Goal: Task Accomplishment & Management: Use online tool/utility

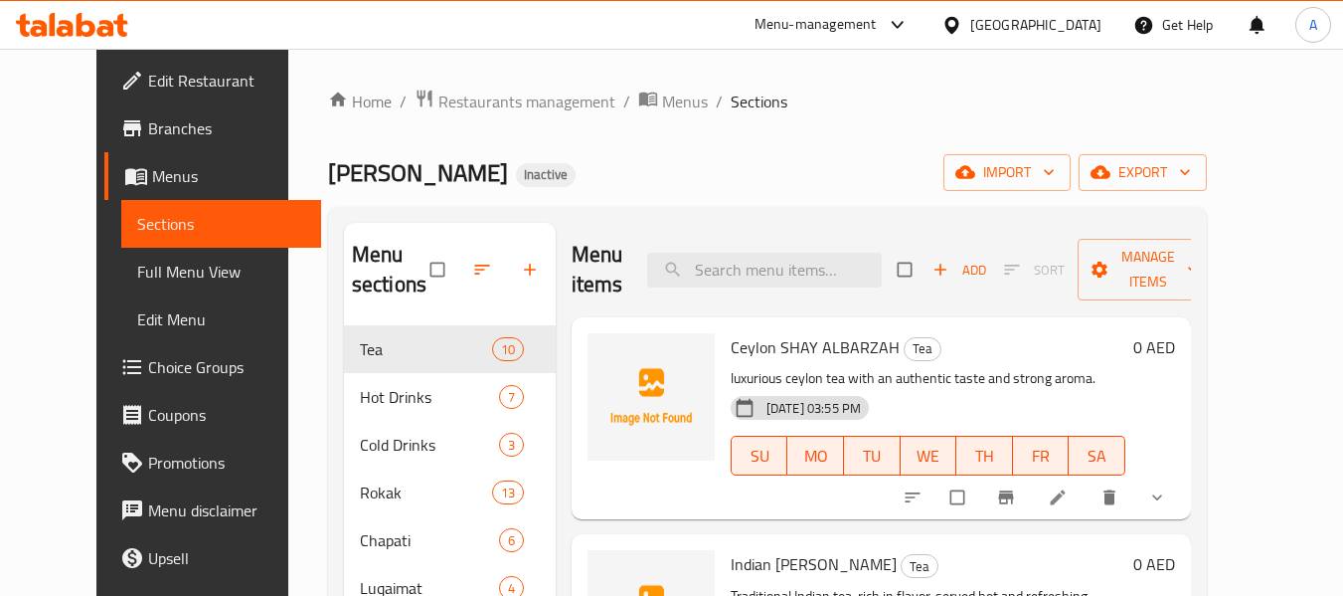
click at [621, 148] on div "Home / Restaurants management / Menus / Sections SHAY ALBARZAH Inactive import …" at bounding box center [767, 461] width 879 height 746
click at [85, 33] on icon at bounding box center [86, 25] width 19 height 24
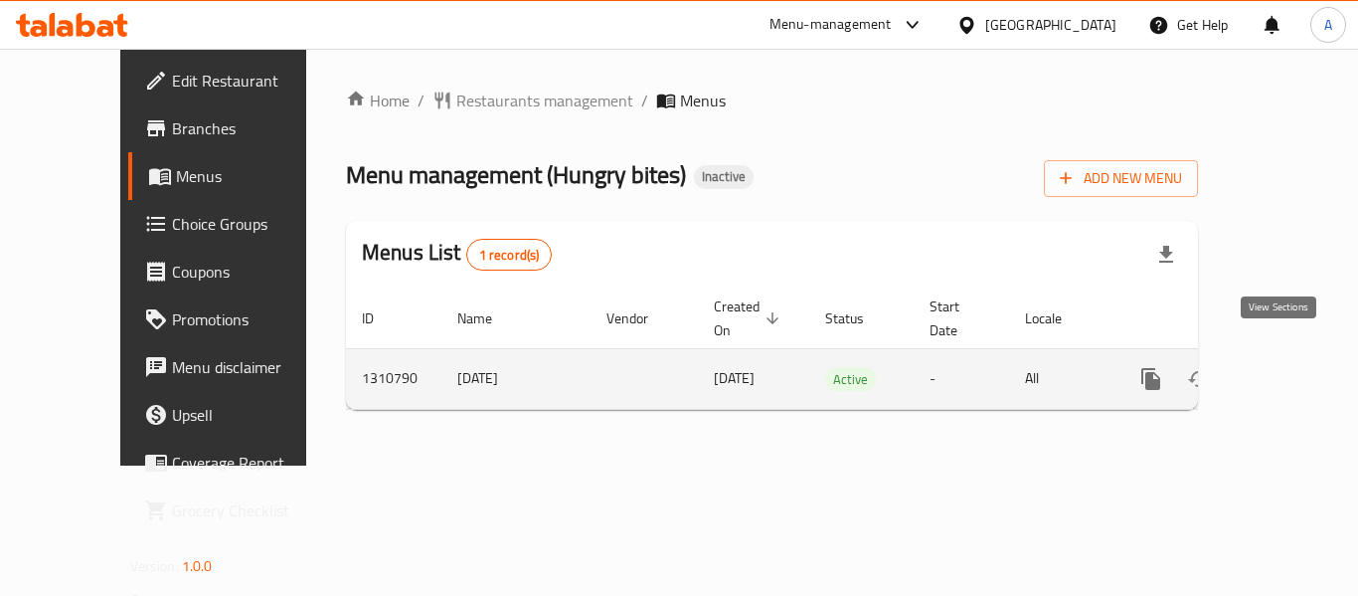
click at [1286, 367] on icon "enhanced table" at bounding box center [1294, 379] width 24 height 24
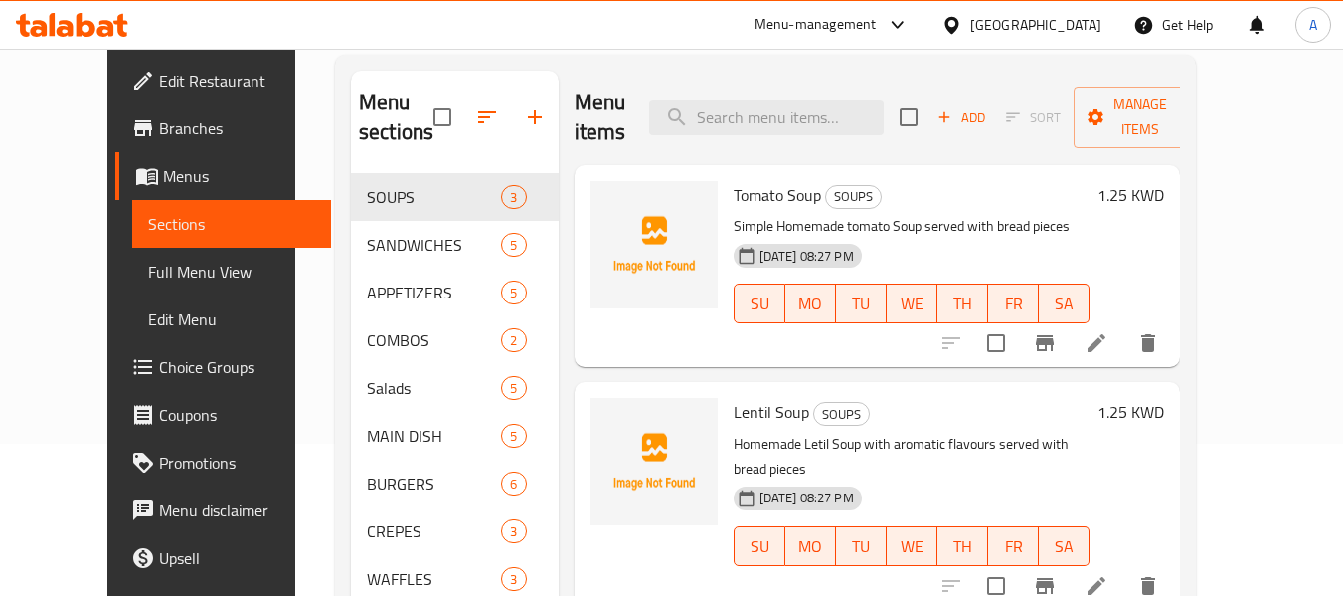
scroll to position [199, 0]
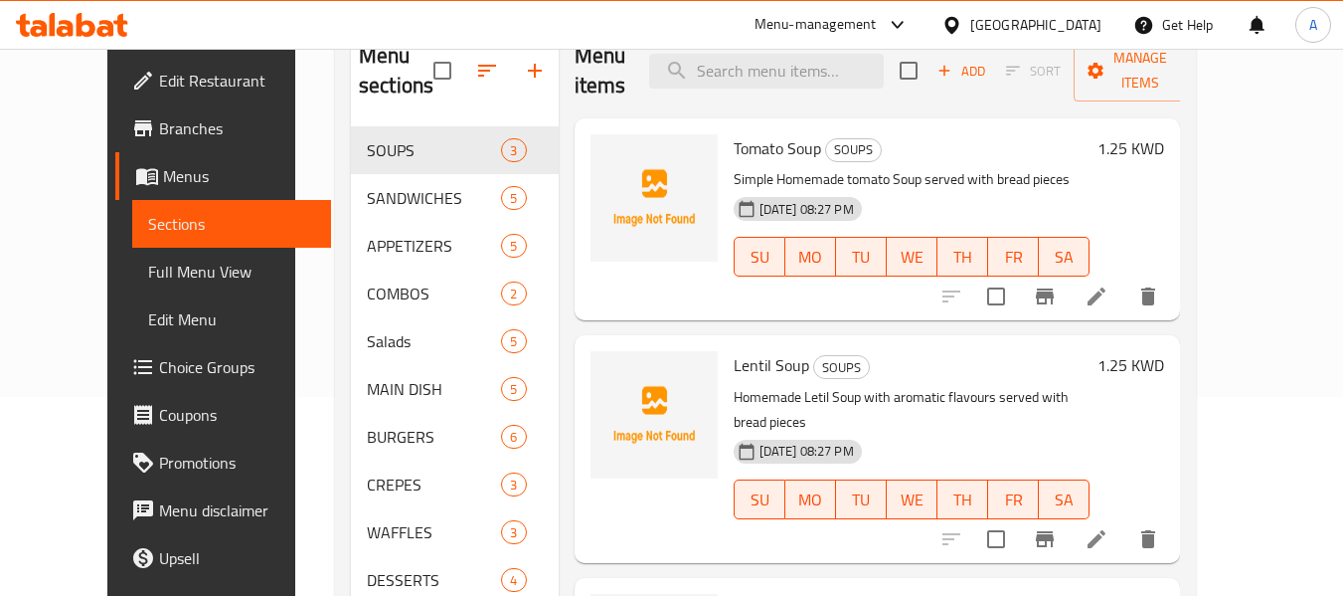
click at [148, 275] on span "Full Menu View" at bounding box center [232, 271] width 168 height 24
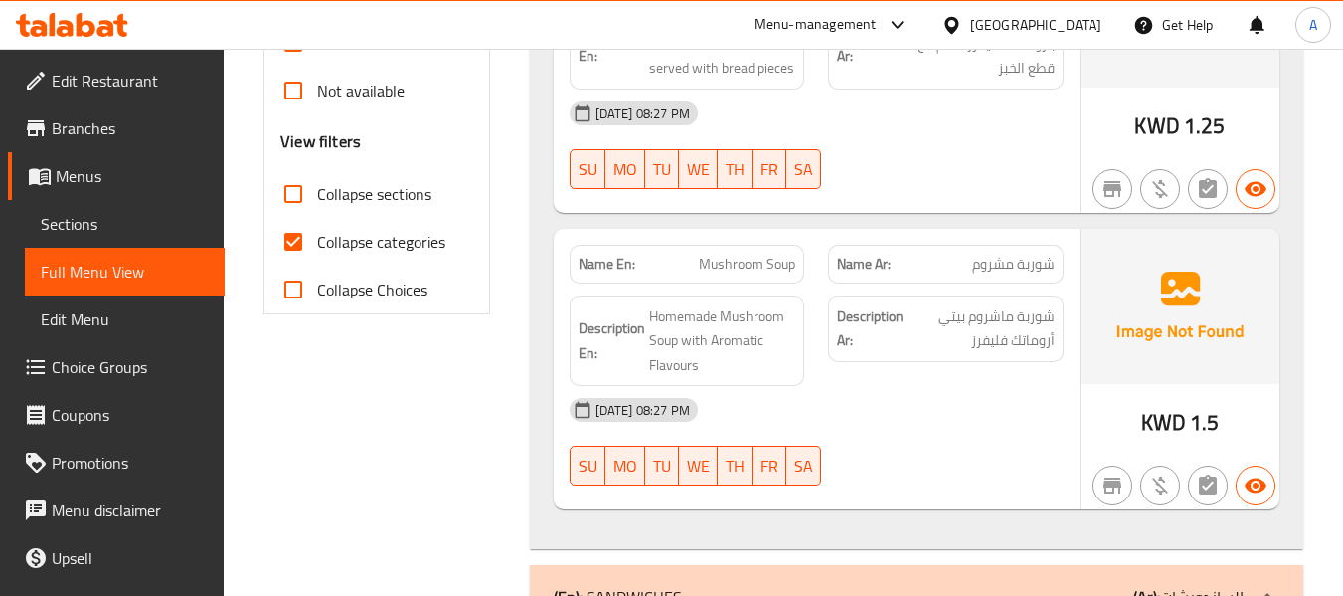
scroll to position [696, 0]
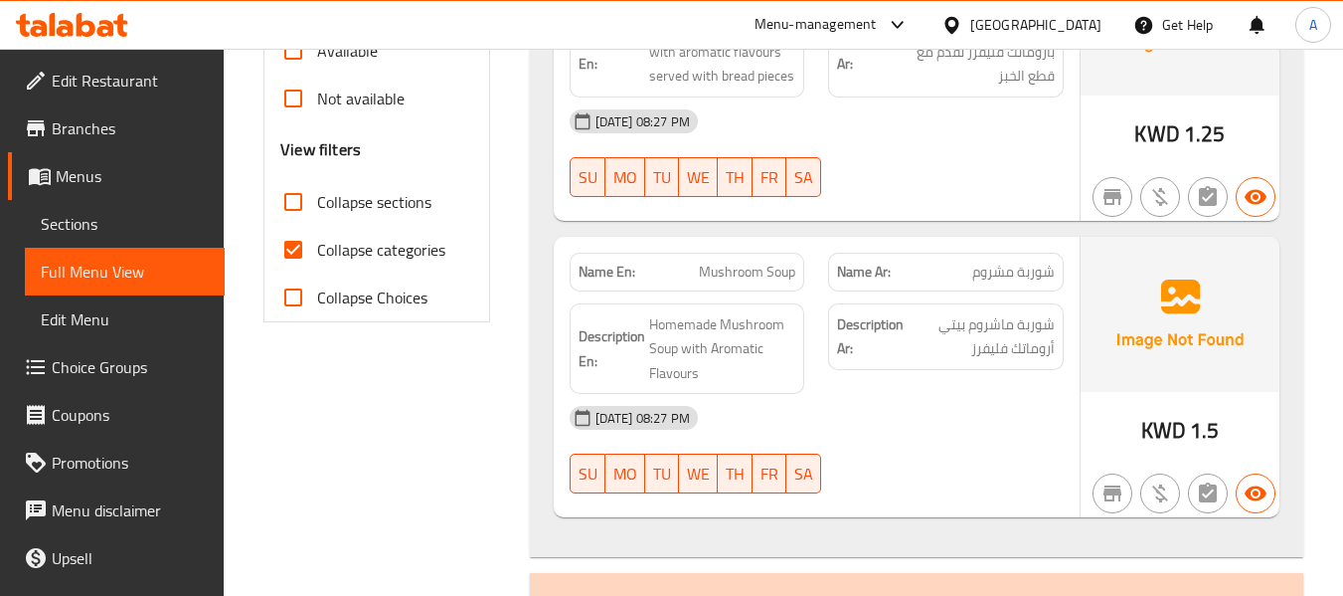
click at [368, 255] on span "Collapse categories" at bounding box center [381, 250] width 128 height 24
click at [317, 255] on input "Collapse categories" at bounding box center [293, 250] width 48 height 48
checkbox input "false"
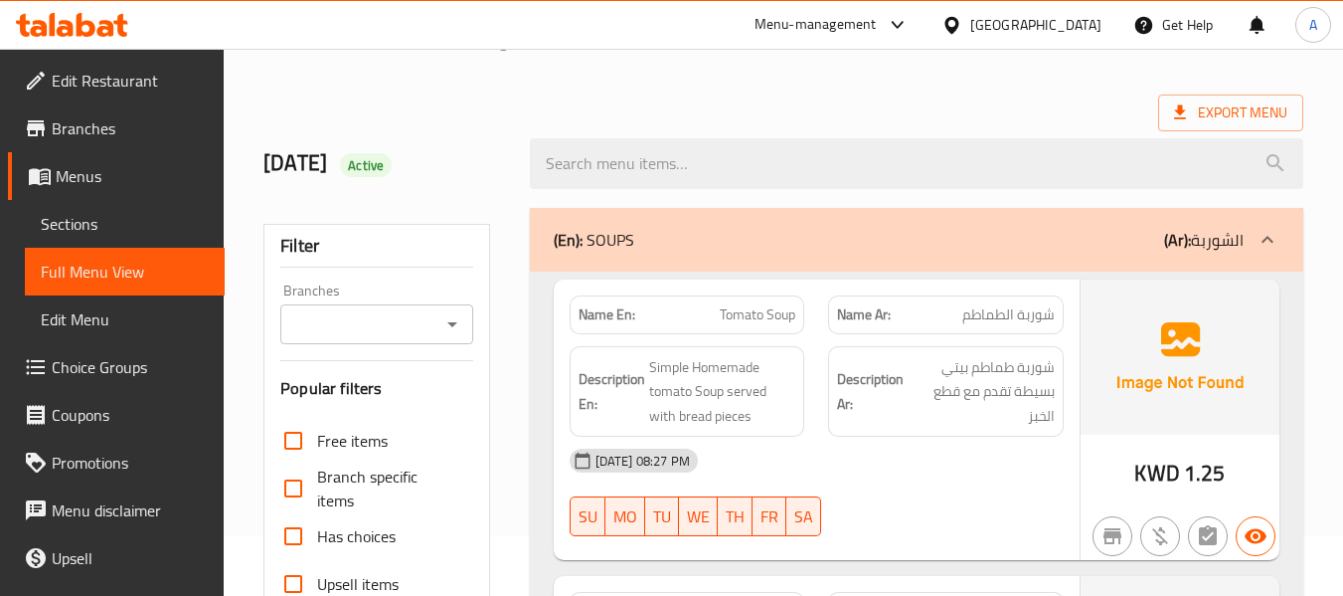
scroll to position [0, 0]
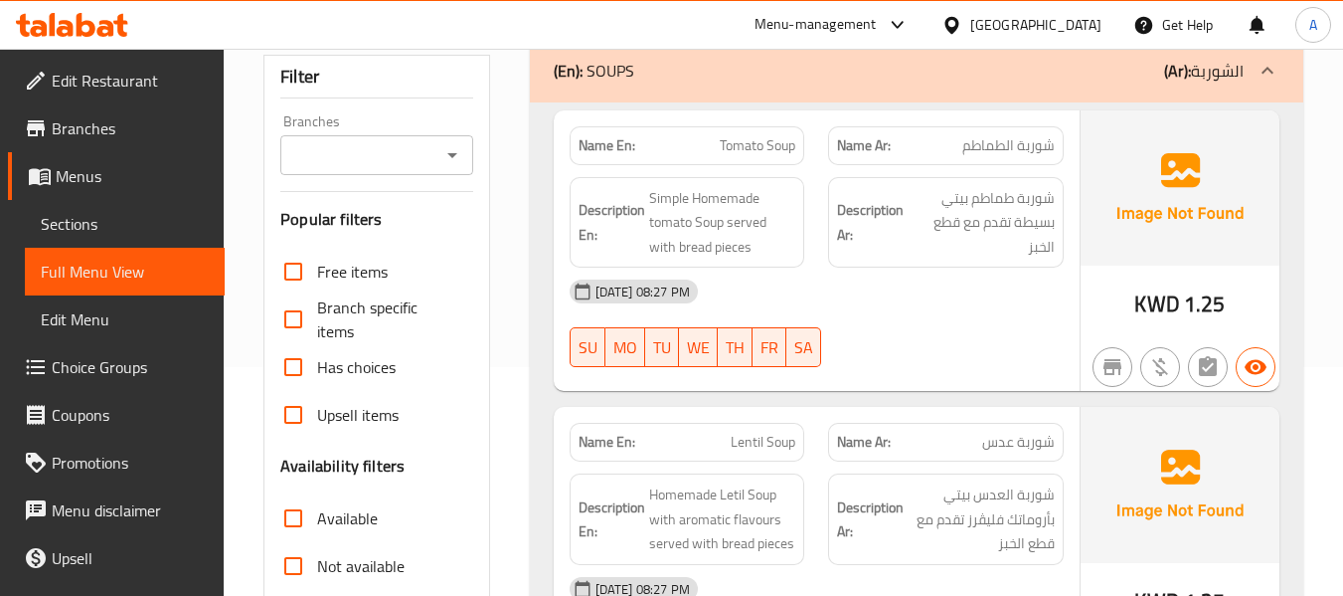
scroll to position [497, 0]
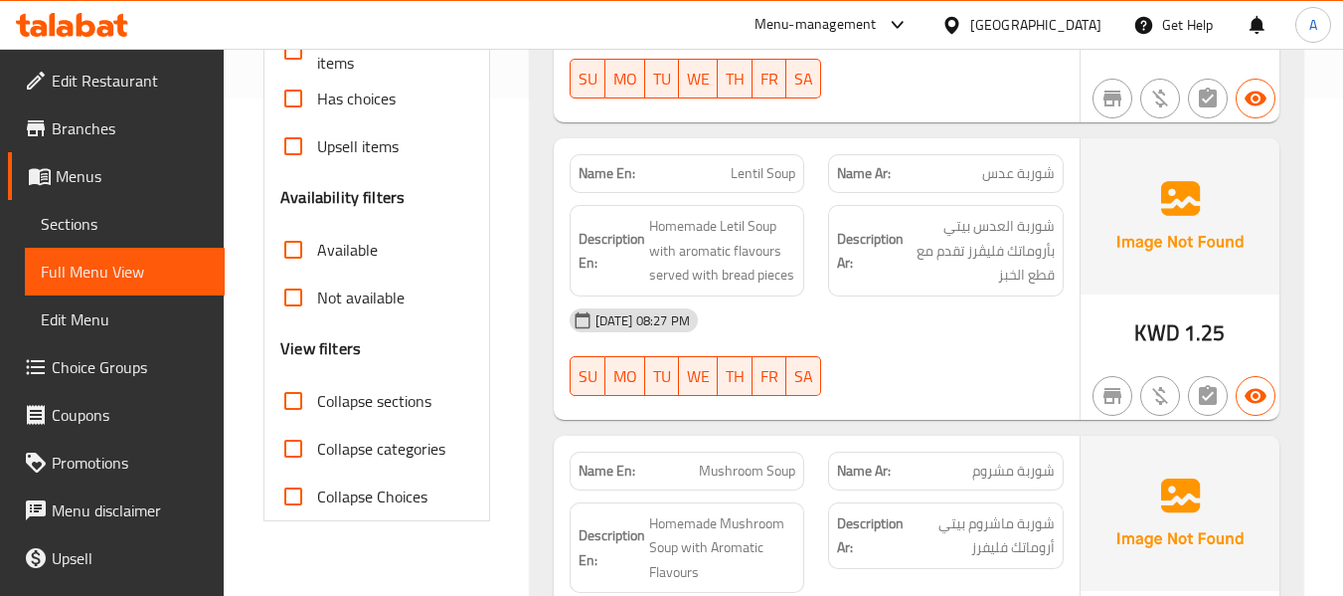
click at [818, 300] on div "09-09-2025 08:27 PM" at bounding box center [817, 320] width 518 height 48
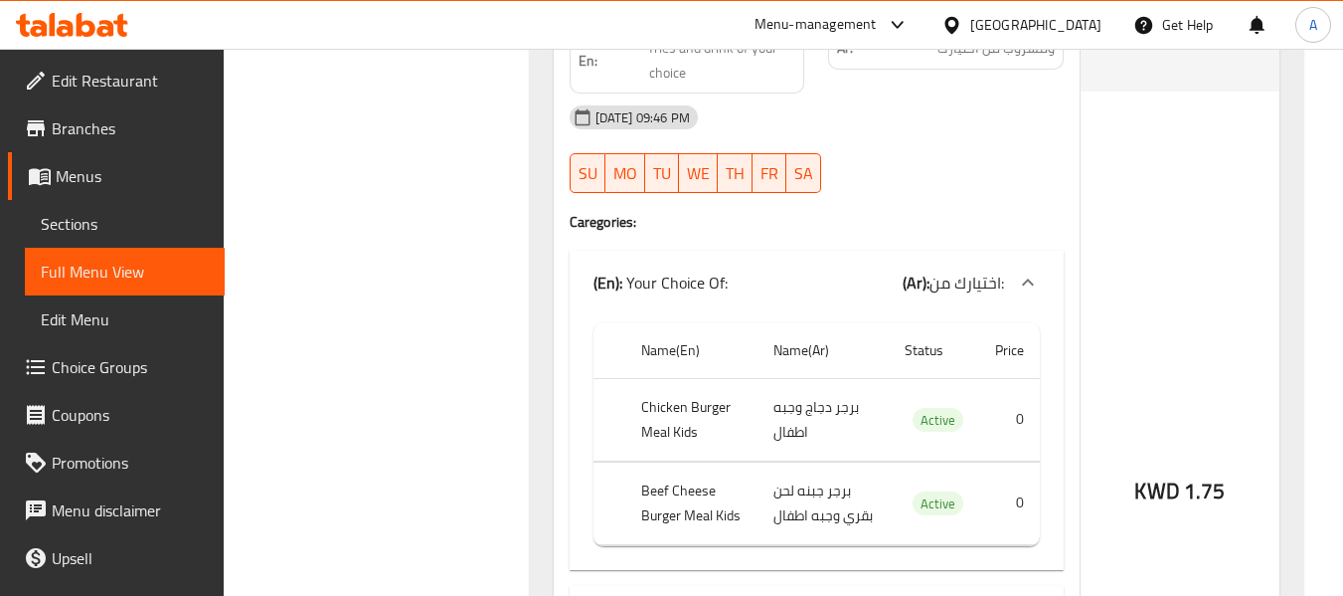
scroll to position [6048, 0]
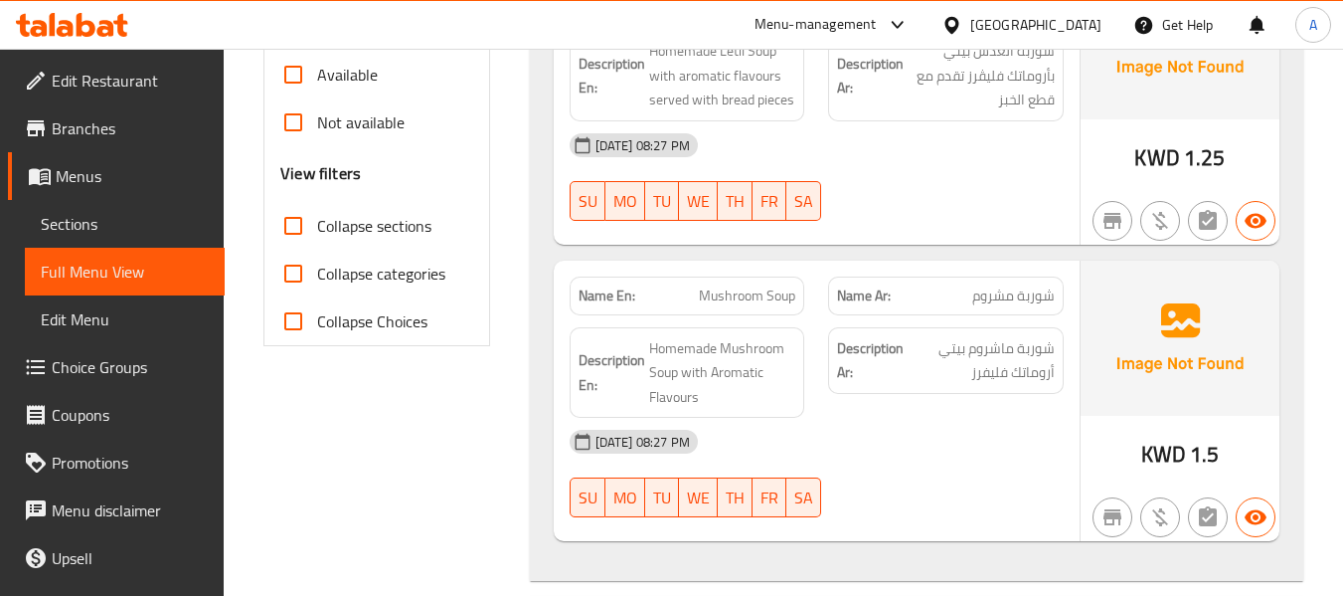
scroll to position [696, 0]
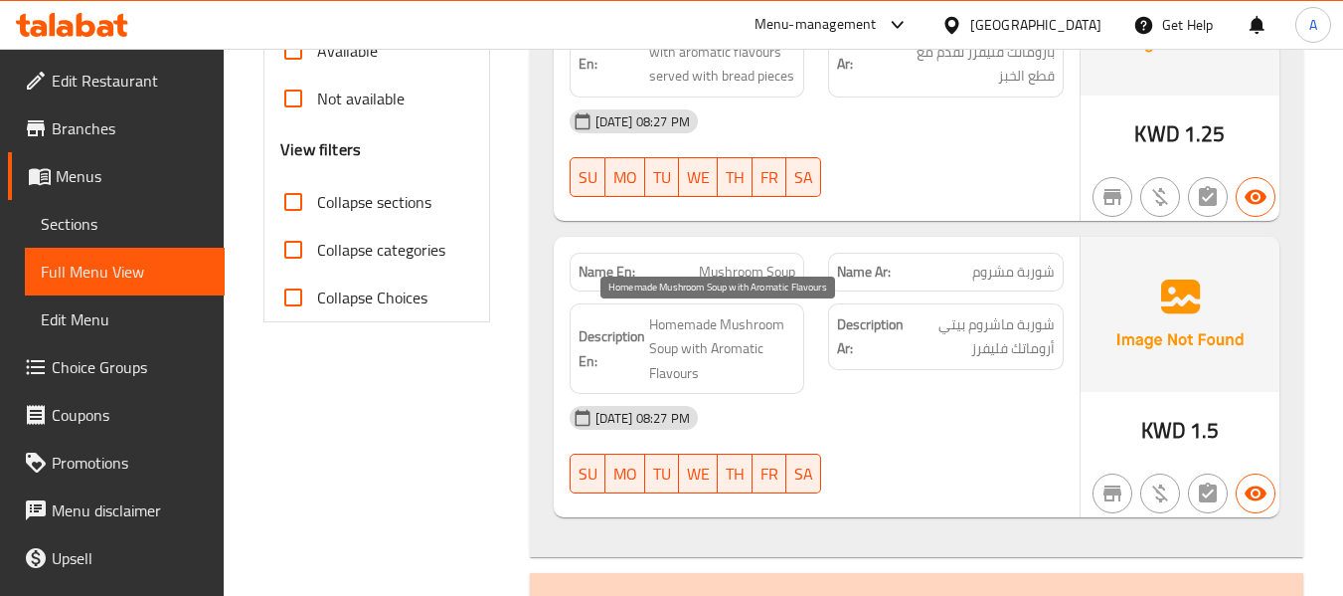
click at [661, 351] on span "Homemade Mushroom Soup with Aromatic Flavours" at bounding box center [722, 349] width 147 height 74
click at [708, 319] on span "Homemade Mushroom Soup with Aromatic Flavours" at bounding box center [722, 349] width 147 height 74
click at [685, 327] on span "Homemade Mushroom Soup with Aromatic Flavours" at bounding box center [722, 349] width 147 height 74
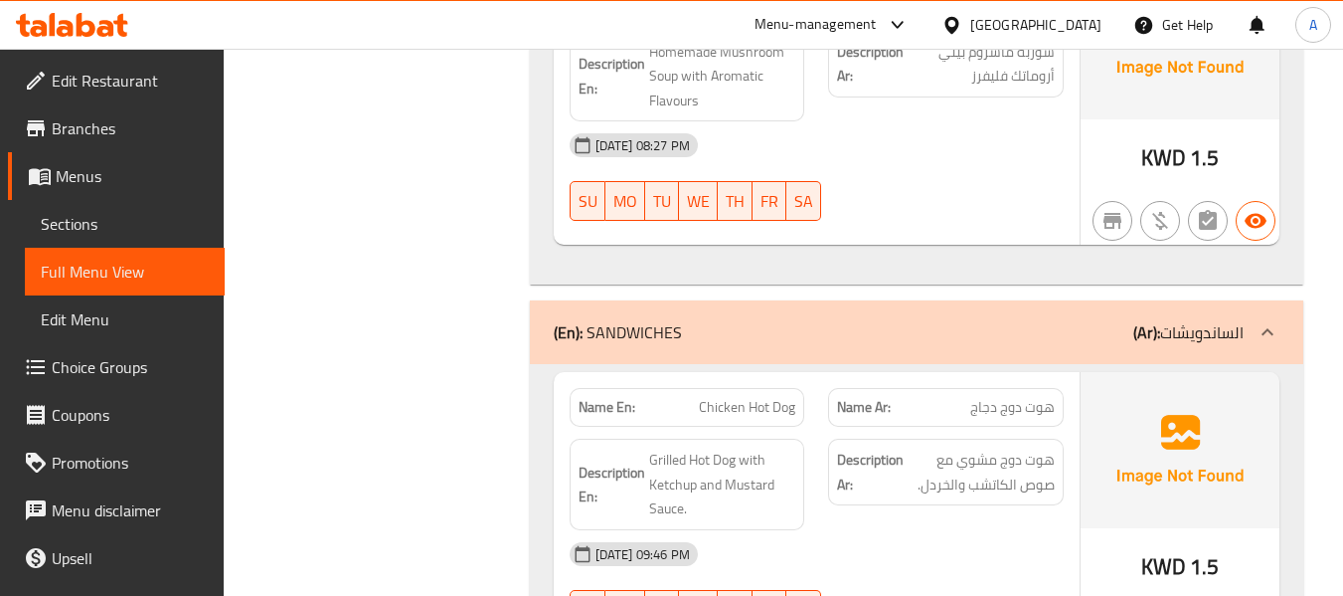
scroll to position [994, 0]
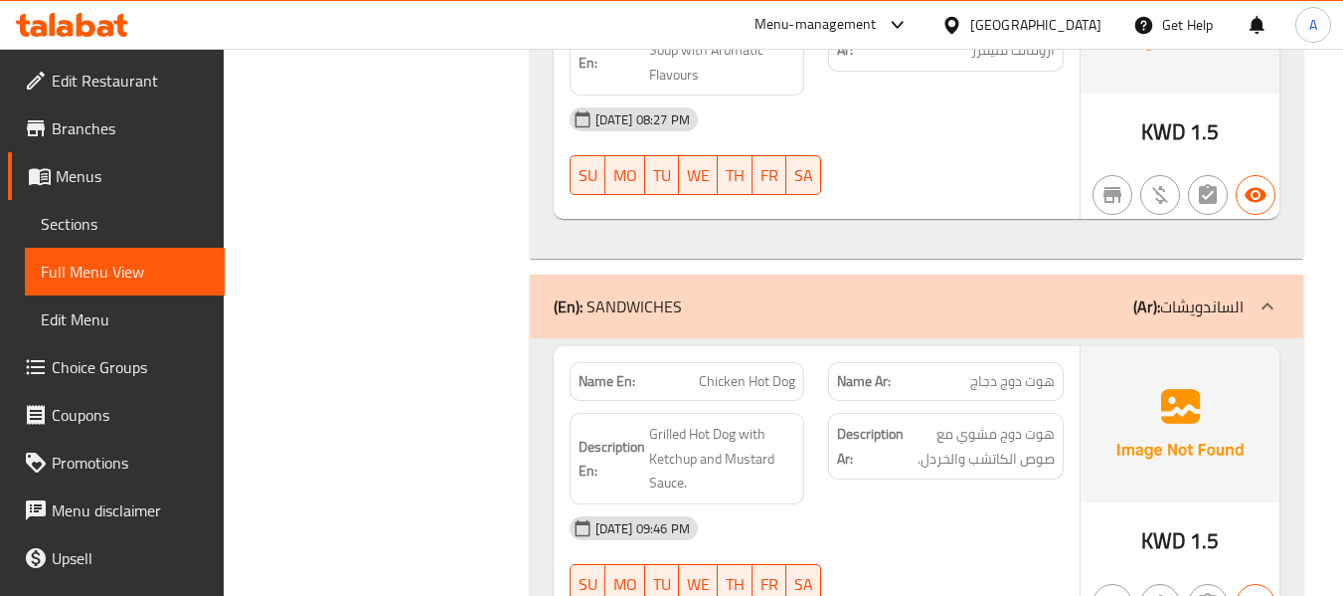
click at [92, 217] on span "Sections" at bounding box center [125, 224] width 168 height 24
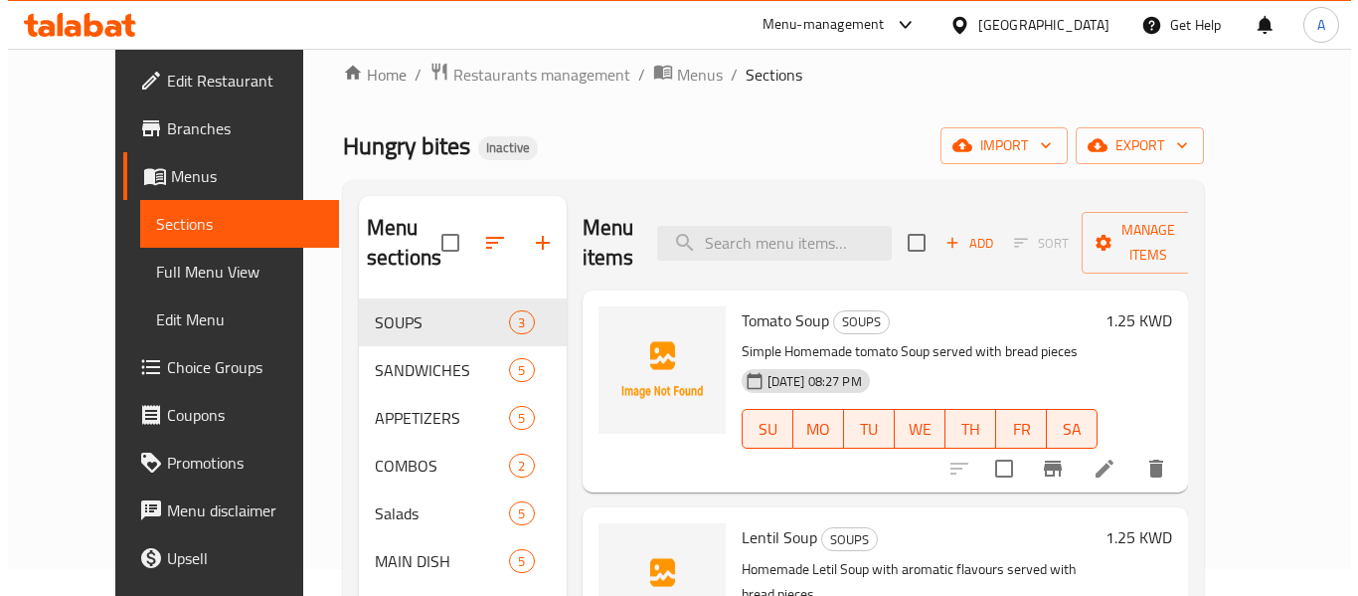
scroll to position [20, 0]
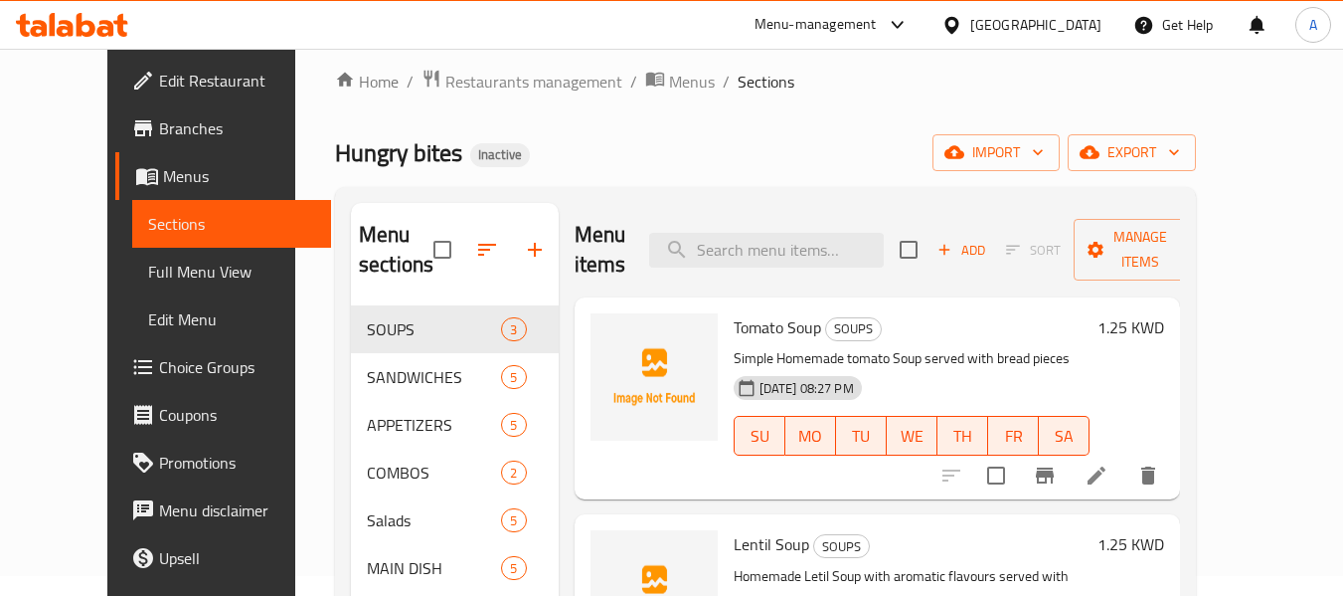
click at [475, 243] on icon "button" at bounding box center [487, 250] width 24 height 24
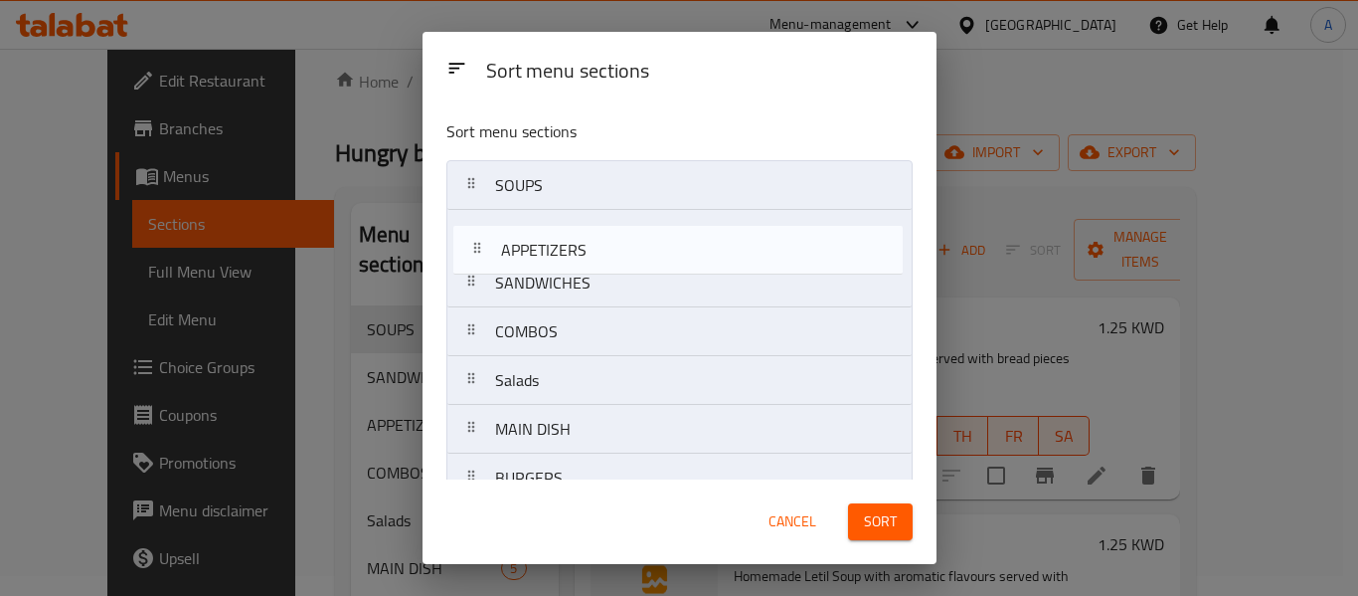
drag, startPoint x: 471, startPoint y: 279, endPoint x: 479, endPoint y: 237, distance: 43.5
click at [479, 237] on nav "SOUPS SANDWICHES APPETIZERS COMBOS Salads MAIN DISH BURGERS CREPES WAFFLES DESS…" at bounding box center [679, 550] width 466 height 781
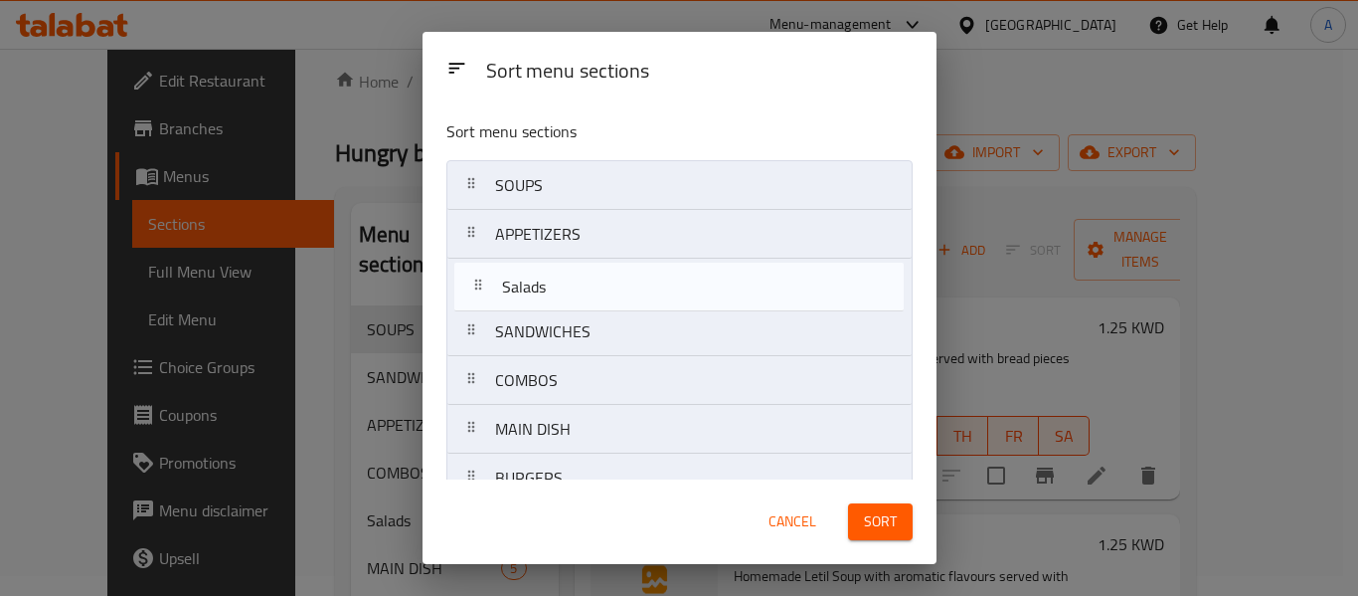
drag, startPoint x: 479, startPoint y: 381, endPoint x: 484, endPoint y: 274, distance: 106.5
click at [484, 274] on nav "SOUPS APPETIZERS SANDWICHES COMBOS Salads MAIN DISH BURGERS CREPES WAFFLES DESS…" at bounding box center [679, 550] width 466 height 781
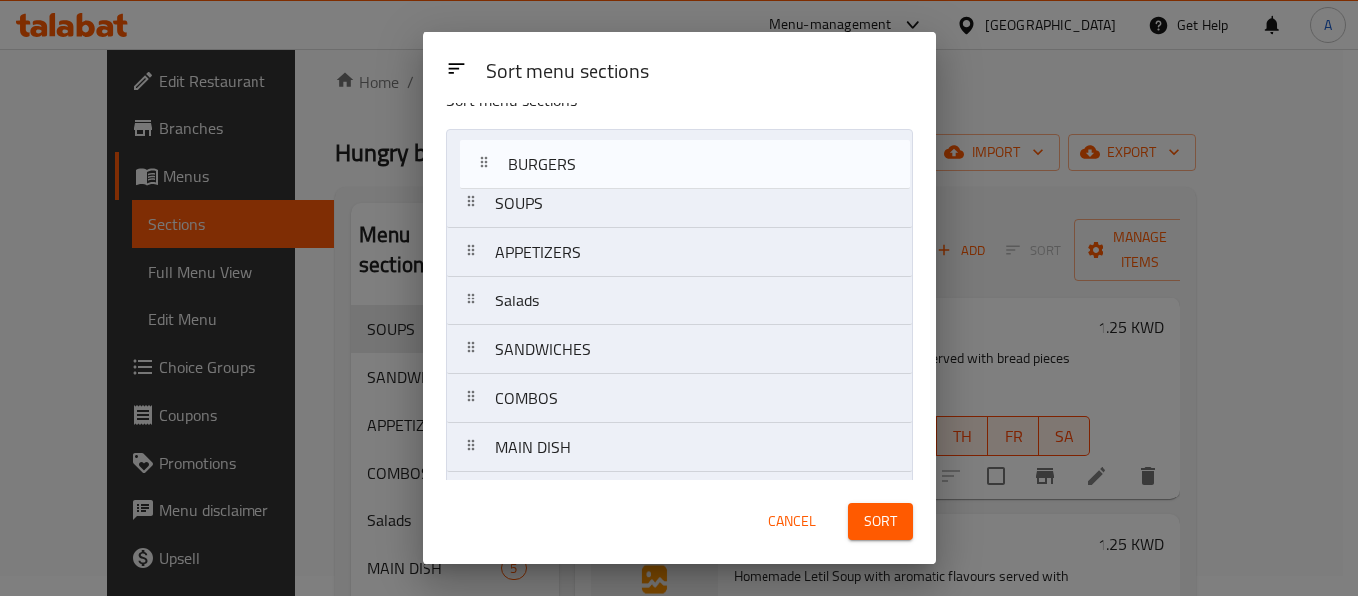
scroll to position [26, 0]
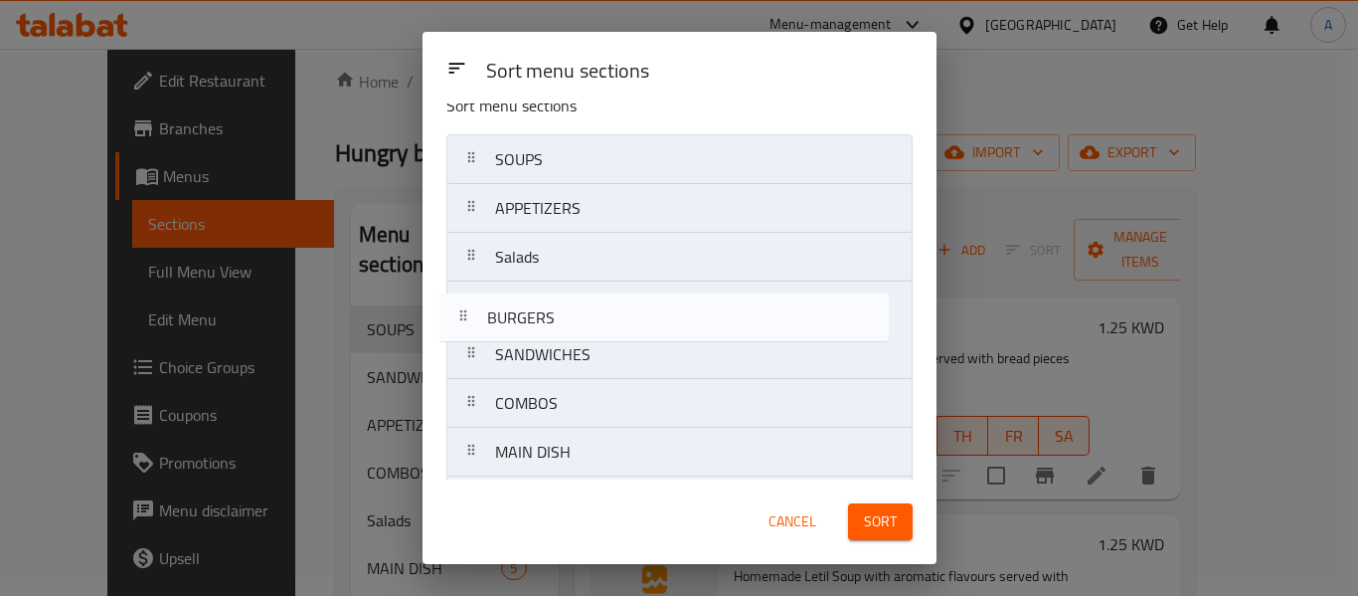
drag, startPoint x: 471, startPoint y: 274, endPoint x: 463, endPoint y: 306, distance: 32.8
click at [463, 306] on nav "SOUPS APPETIZERS Salads SANDWICHES COMBOS MAIN DISH BURGERS CREPES WAFFLES DESS…" at bounding box center [679, 524] width 466 height 781
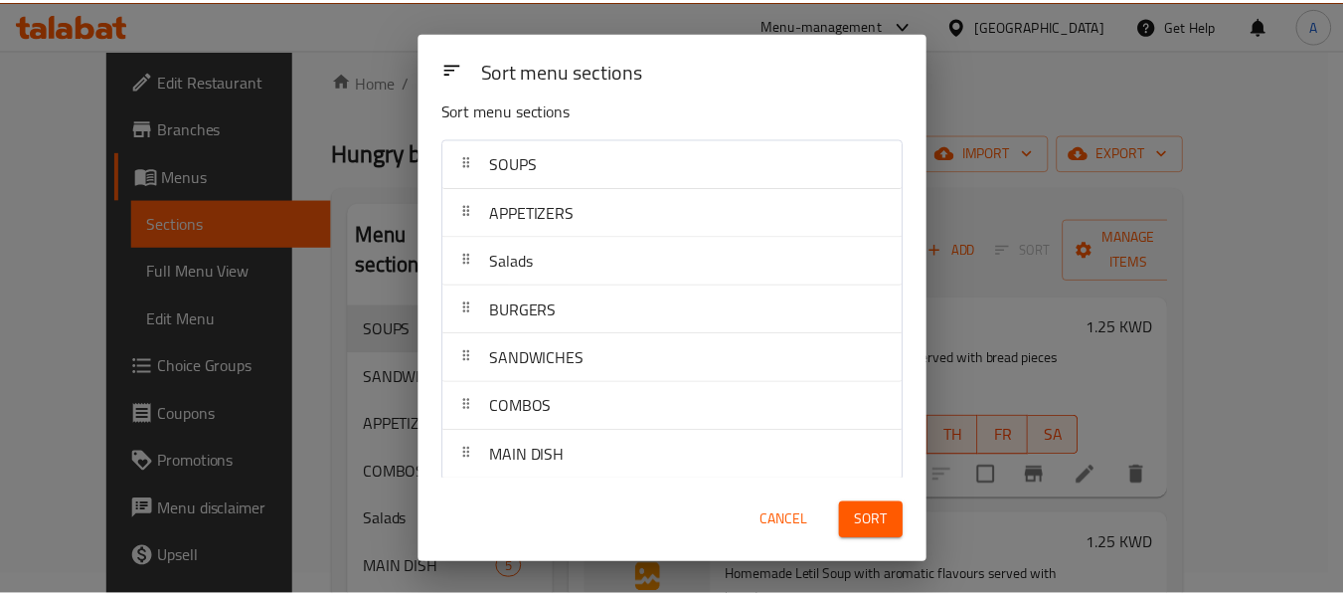
scroll to position [0, 0]
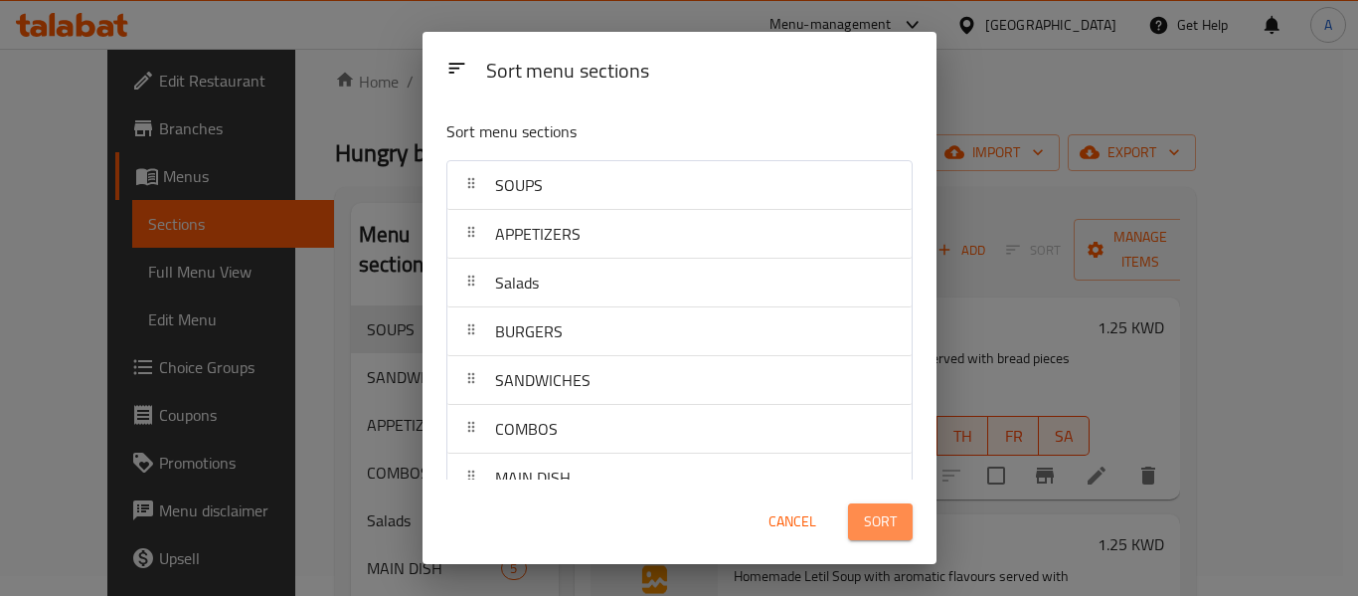
click at [896, 510] on span "Sort" at bounding box center [880, 521] width 33 height 25
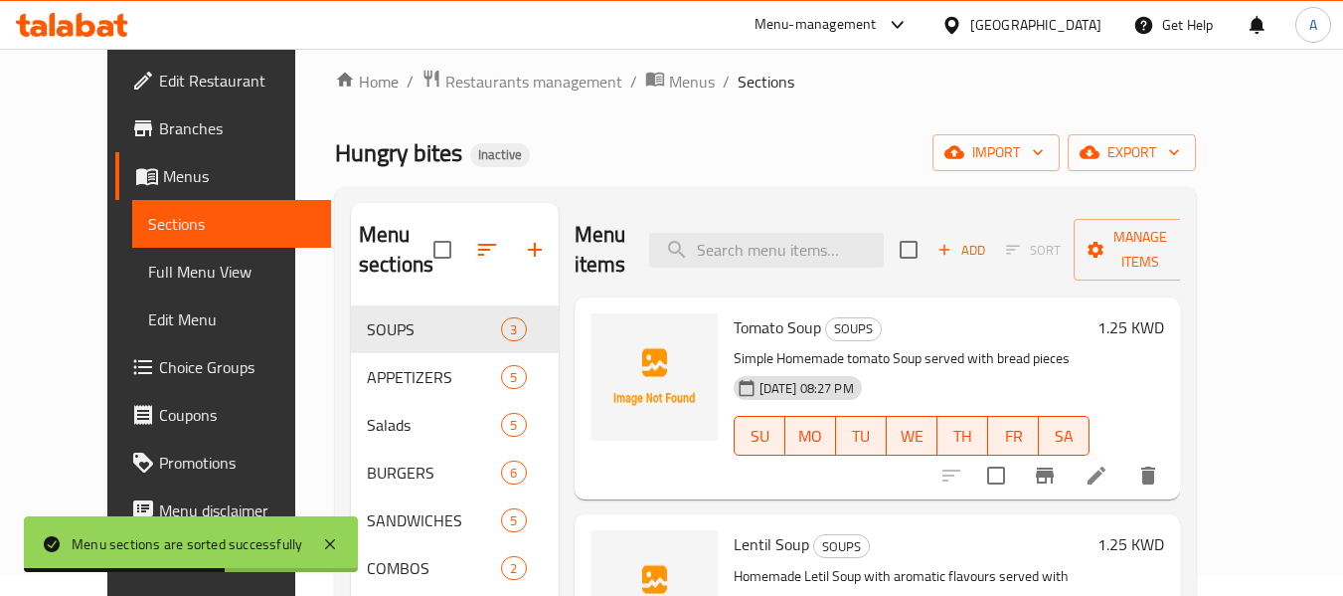
click at [148, 268] on span "Full Menu View" at bounding box center [232, 271] width 168 height 24
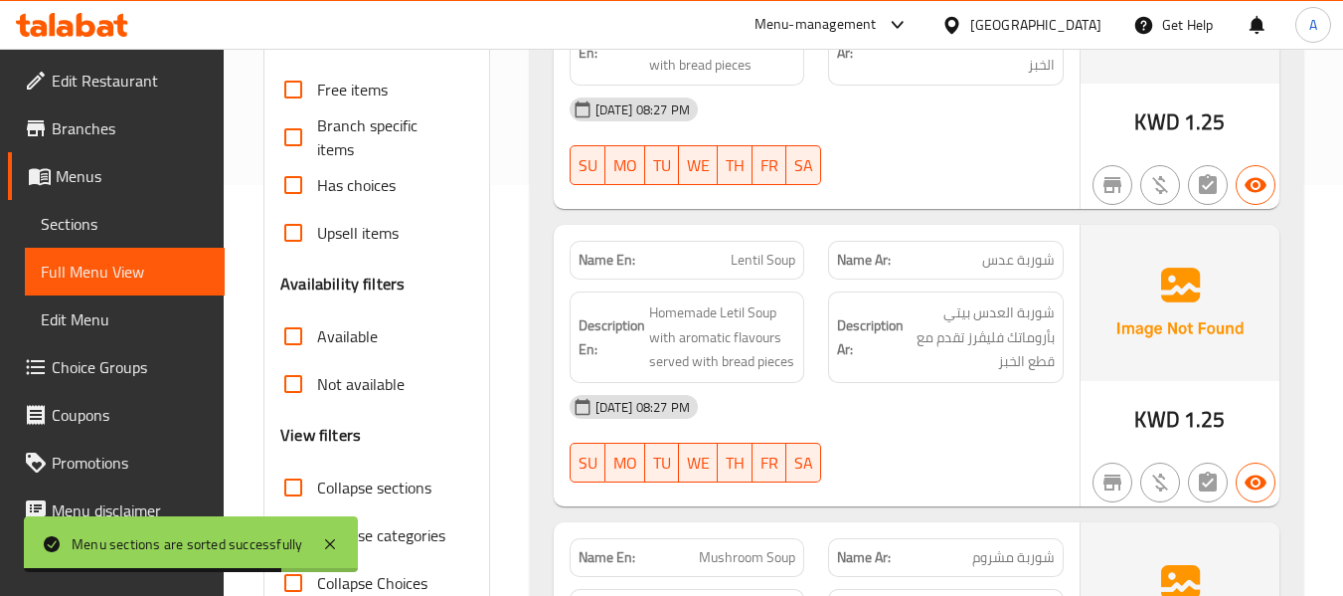
scroll to position [716, 0]
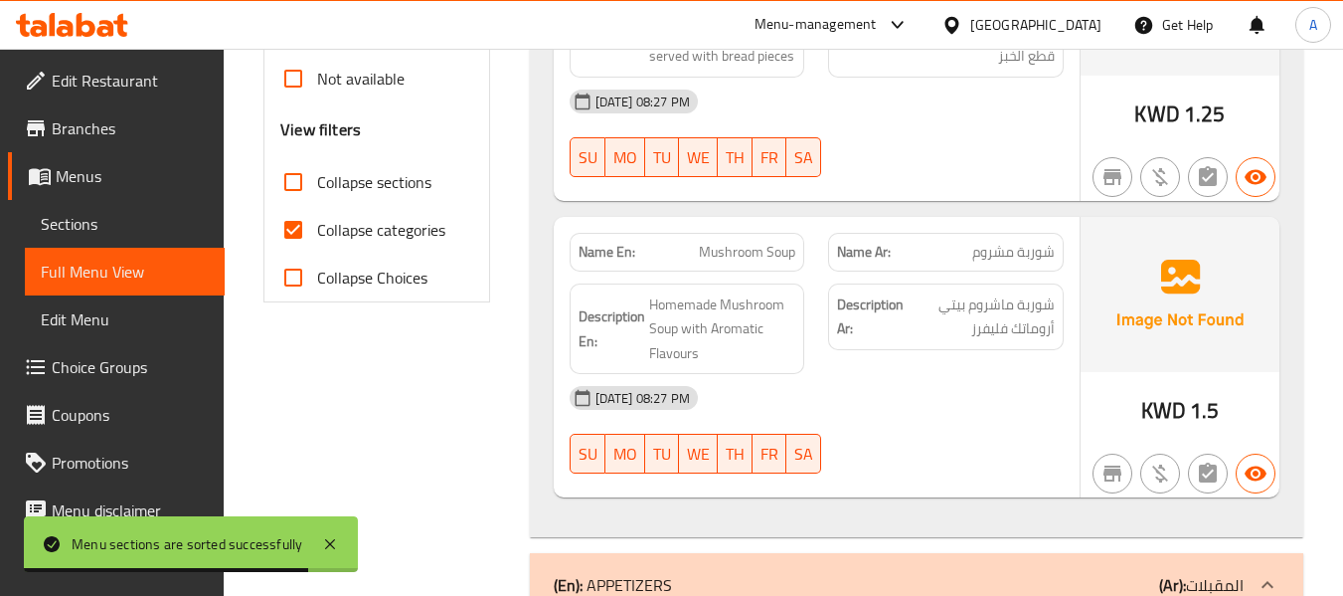
click at [398, 236] on span "Collapse categories" at bounding box center [381, 230] width 128 height 24
click at [317, 236] on input "Collapse categories" at bounding box center [293, 230] width 48 height 48
checkbox input "false"
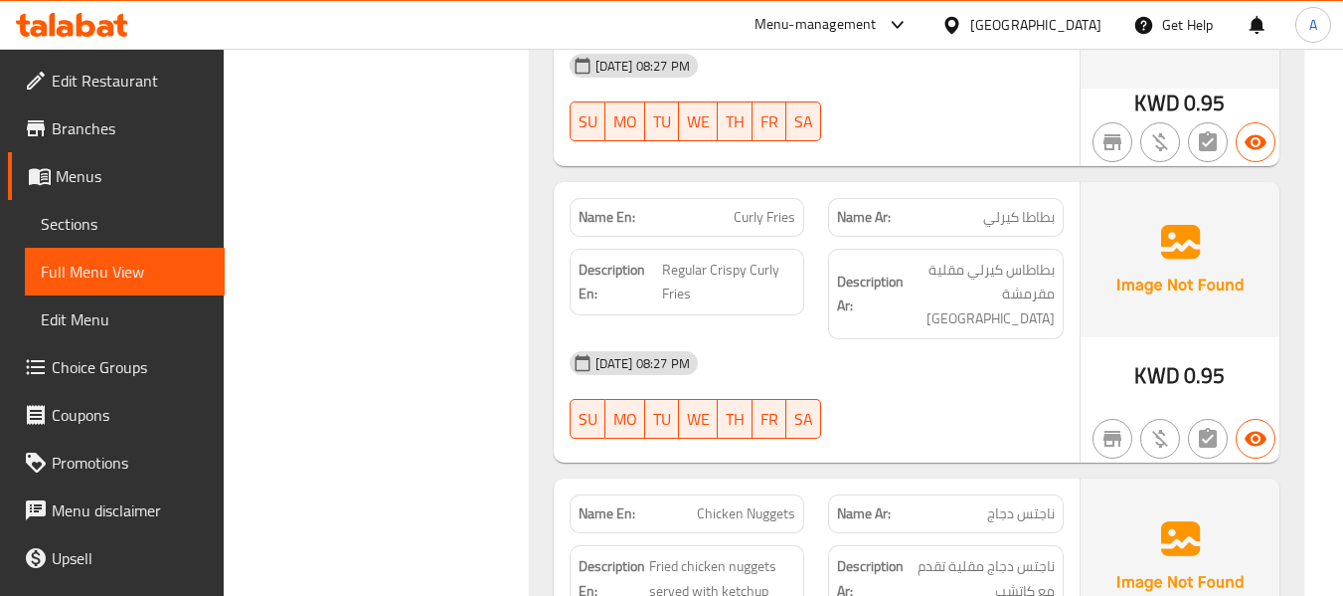
scroll to position [1412, 0]
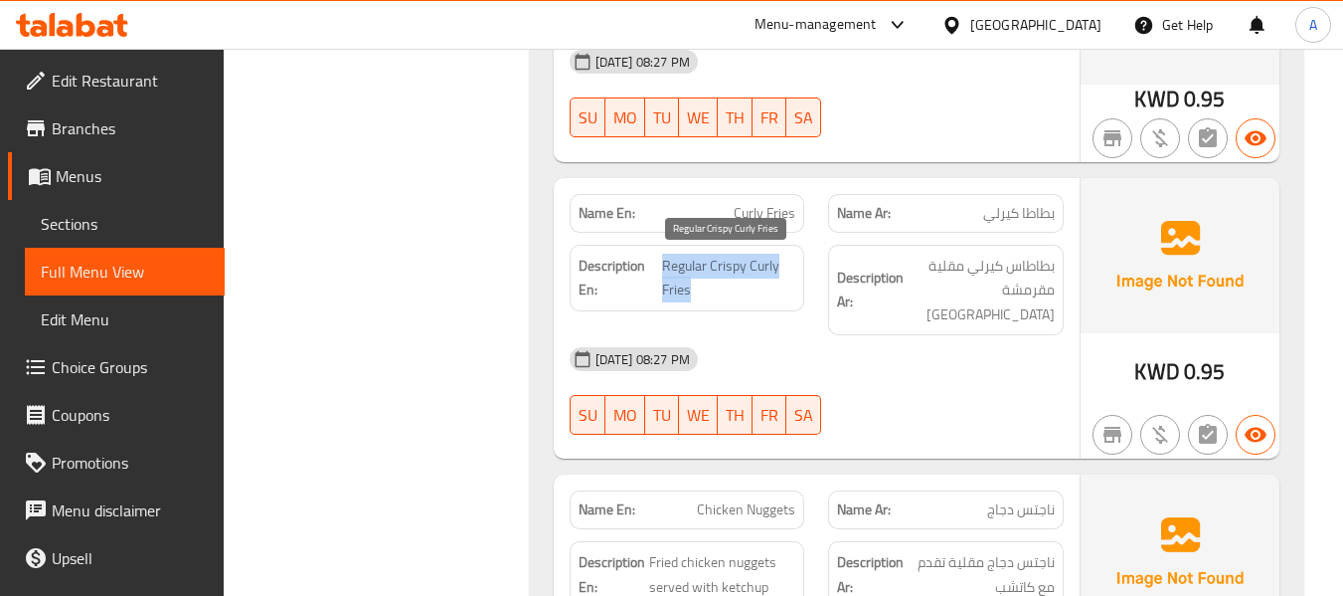
drag, startPoint x: 664, startPoint y: 267, endPoint x: 703, endPoint y: 283, distance: 41.9
click at [703, 283] on span "Regular Crispy Curly Fries" at bounding box center [729, 278] width 134 height 49
click at [796, 271] on div "Description En: Regular Crispy Curly Fries" at bounding box center [688, 278] width 236 height 67
click at [667, 257] on span "Regular Crispy Curly Fries" at bounding box center [729, 278] width 134 height 49
click at [687, 264] on span "Regular Crispy Curly Fries" at bounding box center [729, 278] width 134 height 49
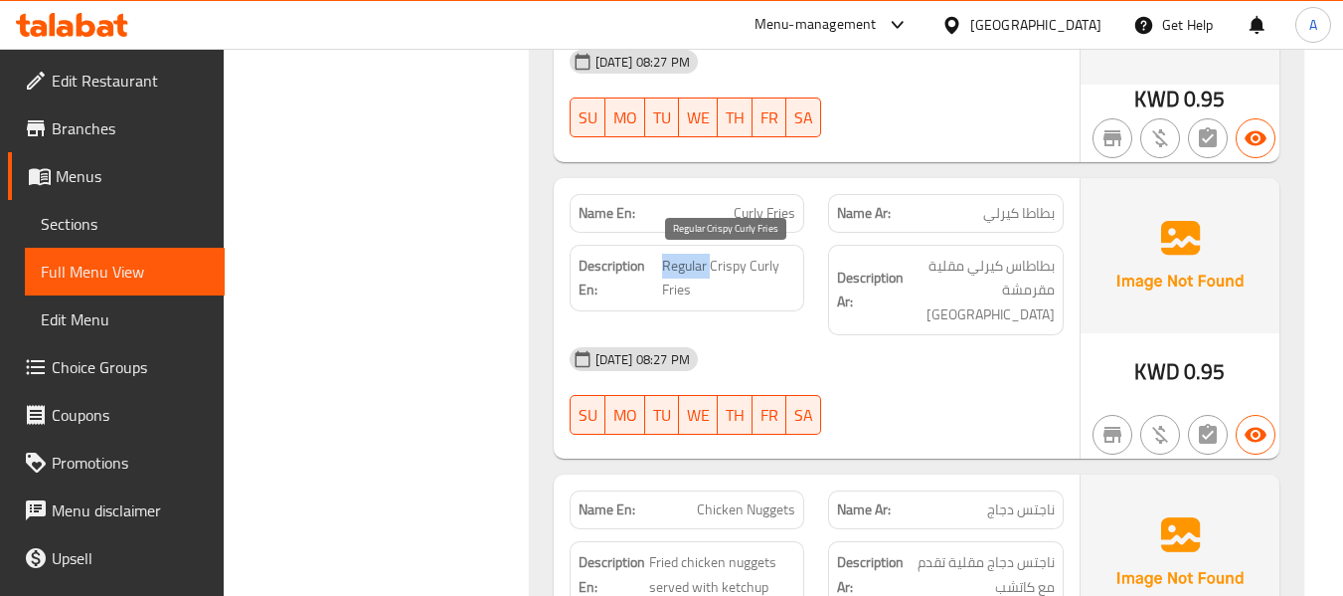
click at [687, 264] on span "Regular Crispy Curly Fries" at bounding box center [729, 278] width 134 height 49
click at [720, 276] on span "Regular Crispy Curly Fries" at bounding box center [729, 278] width 134 height 49
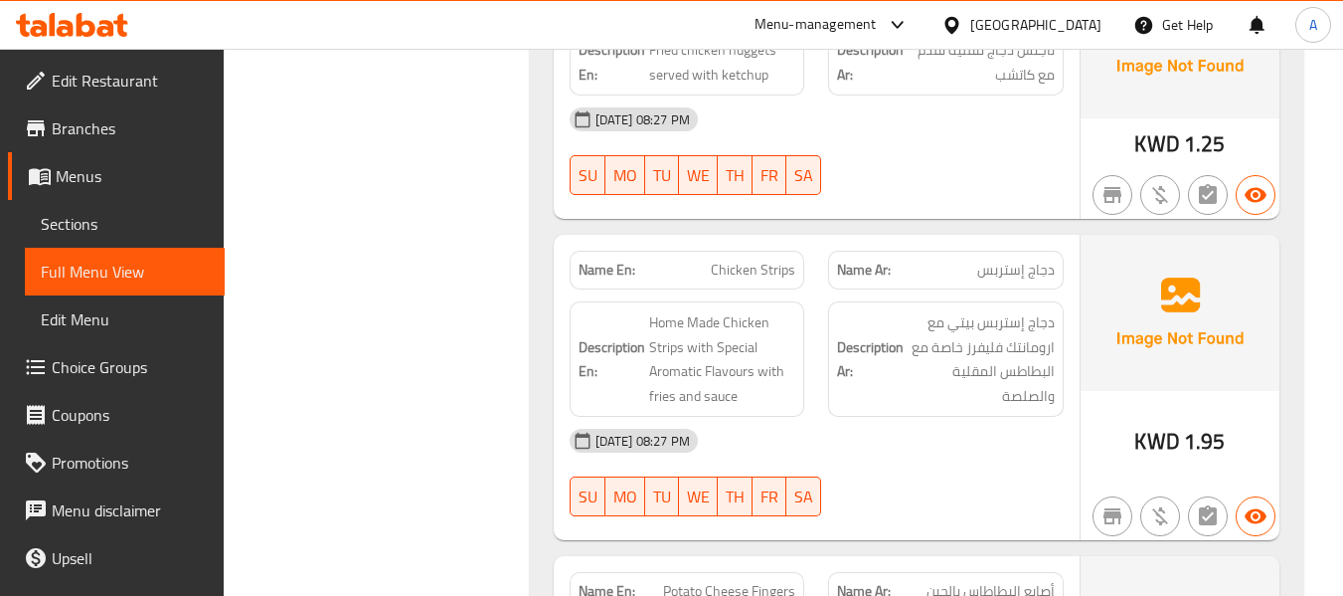
scroll to position [1909, 0]
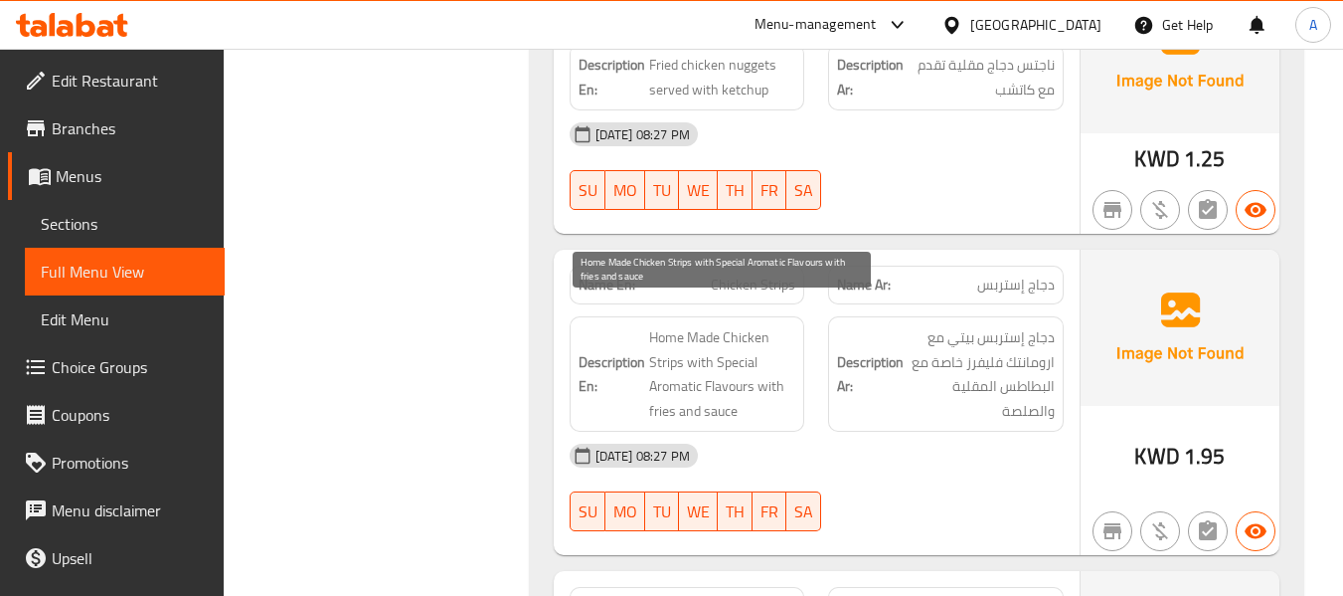
click at [654, 365] on span "Home Made Chicken Strips with Special Aromatic Flavours with fries and sauce" at bounding box center [722, 373] width 147 height 97
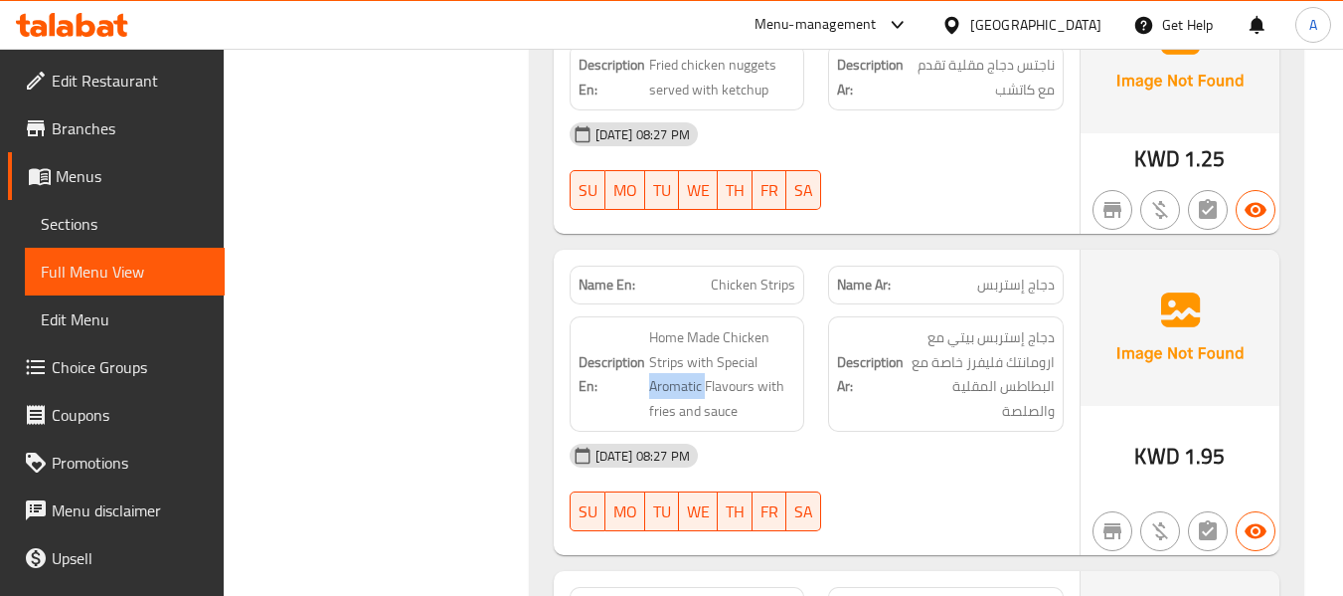
copy span "Aromatic"
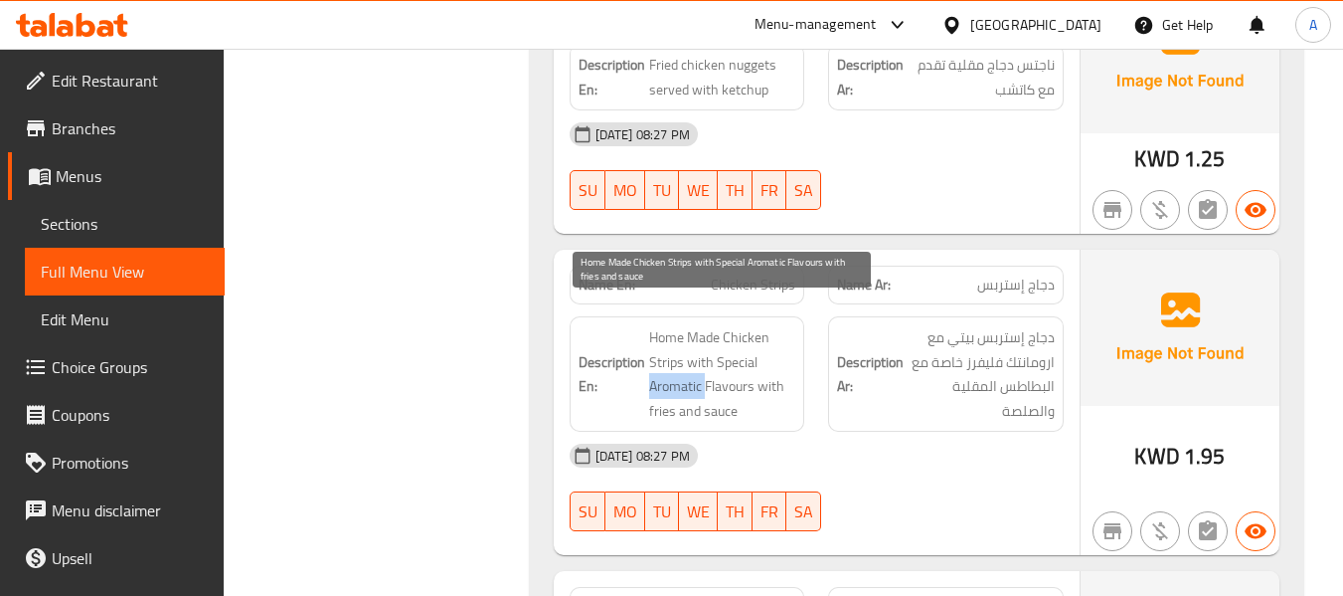
click at [673, 362] on span "Home Made Chicken Strips with Special Aromatic Flavours with fries and sauce" at bounding box center [722, 373] width 147 height 97
click at [731, 397] on span "Home Made Chicken Strips with Special Aromatic Flavours with fries and sauce" at bounding box center [722, 373] width 147 height 97
click at [724, 370] on span "Home Made Chicken Strips with Special Aromatic Flavours with fries and sauce" at bounding box center [722, 373] width 147 height 97
click at [792, 376] on span "Home Made Chicken Strips with Special Aromatic Flavours with fries and sauce" at bounding box center [722, 373] width 147 height 97
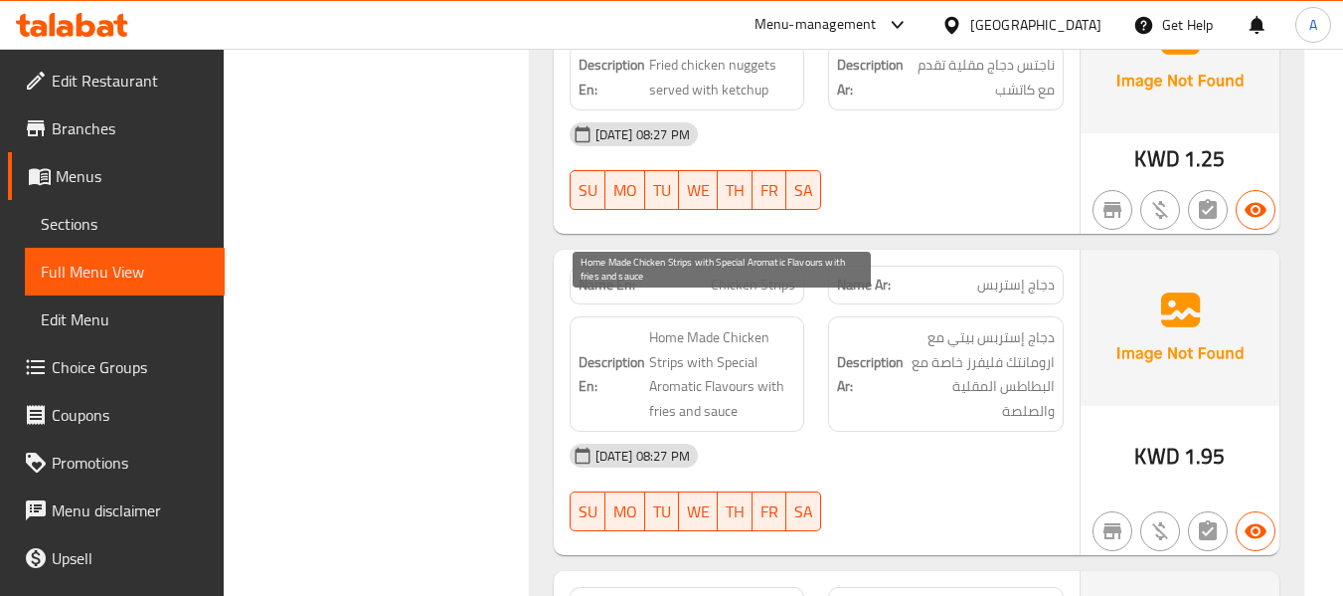
click at [716, 364] on span "Home Made Chicken Strips with Special Aromatic Flavours with fries and sauce" at bounding box center [722, 373] width 147 height 97
click at [676, 376] on span "Home Made Chicken Strips with Special Aromatic Flavours with fries and sauce" at bounding box center [722, 373] width 147 height 97
click at [757, 351] on span "Home Made Chicken Strips with Special Aromatic Flavours with fries and sauce" at bounding box center [722, 373] width 147 height 97
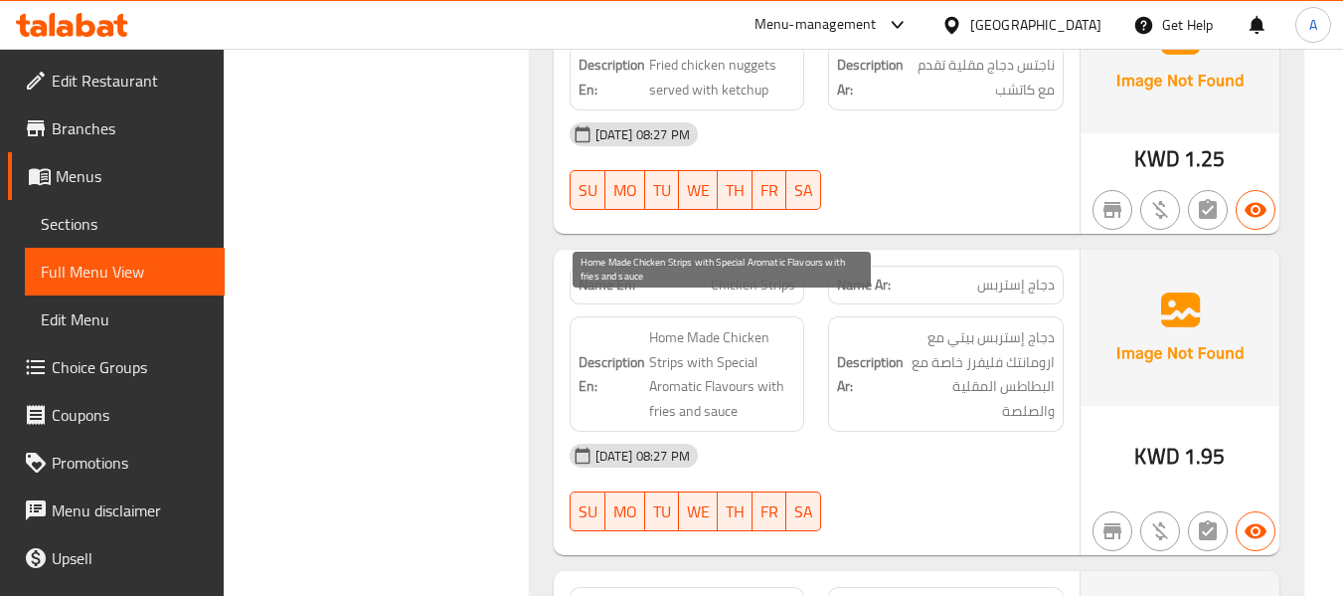
click at [682, 357] on span "Home Made Chicken Strips with Special Aromatic Flavours with fries and sauce" at bounding box center [722, 373] width 147 height 97
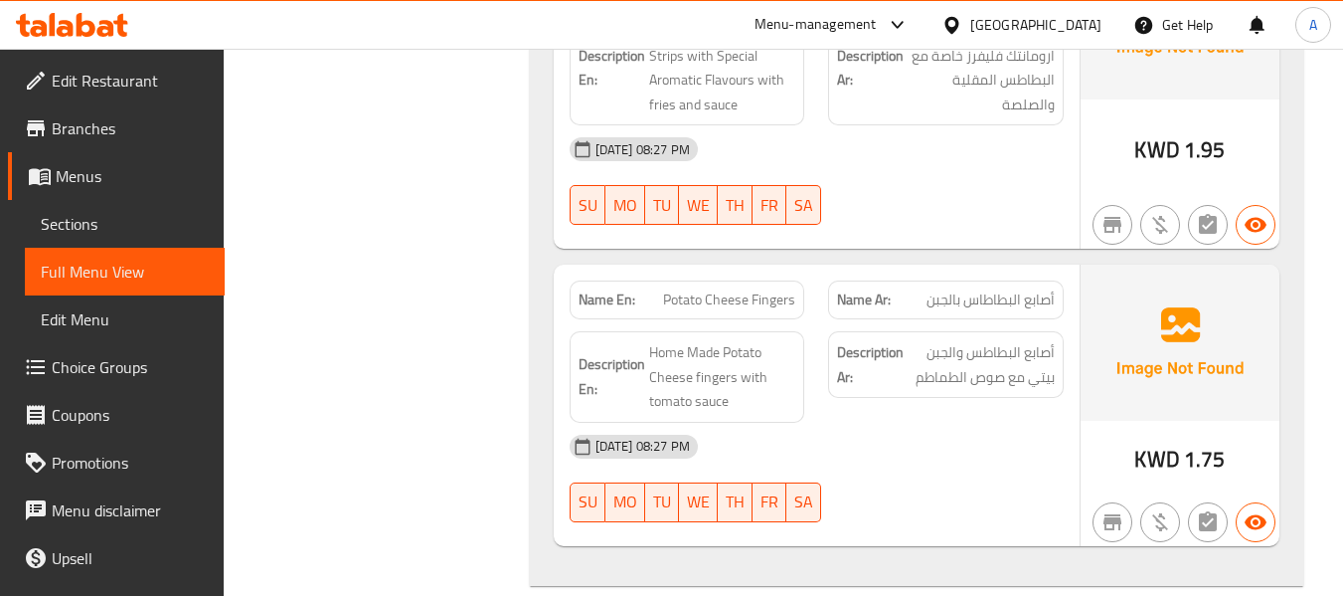
scroll to position [2307, 0]
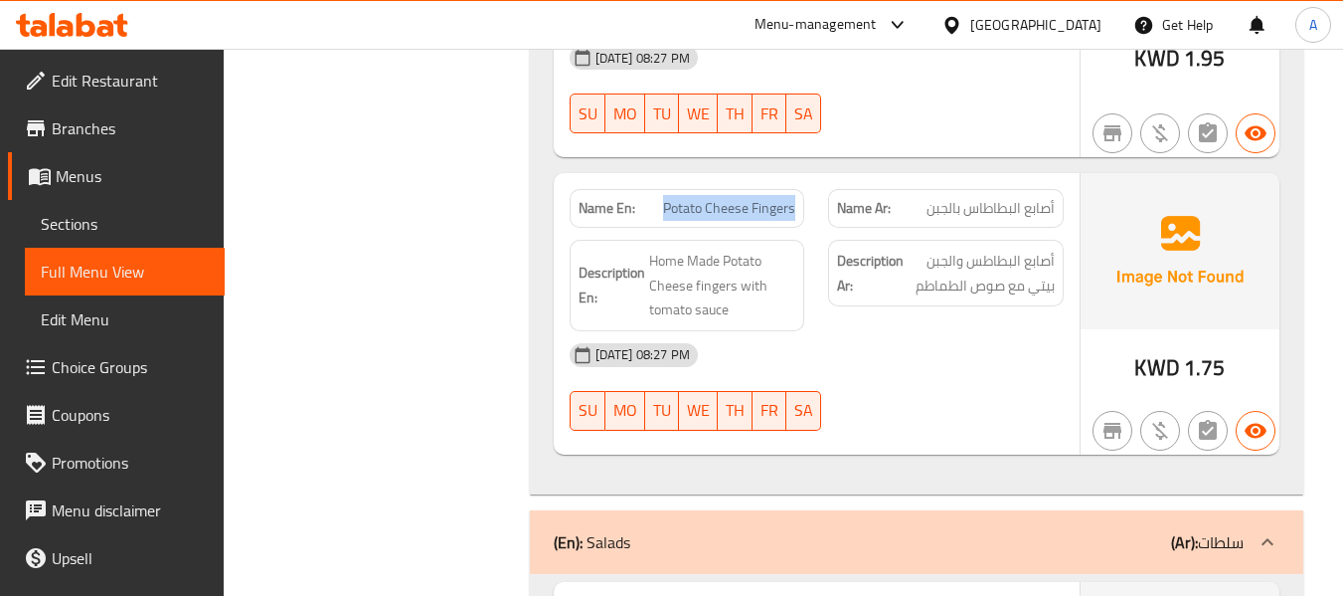
drag, startPoint x: 666, startPoint y: 178, endPoint x: 799, endPoint y: 193, distance: 134.1
click at [799, 193] on div "Name En: Potato Cheese Fingers" at bounding box center [688, 208] width 236 height 39
click at [743, 198] on span "Potato Cheese Fingers" at bounding box center [729, 208] width 132 height 21
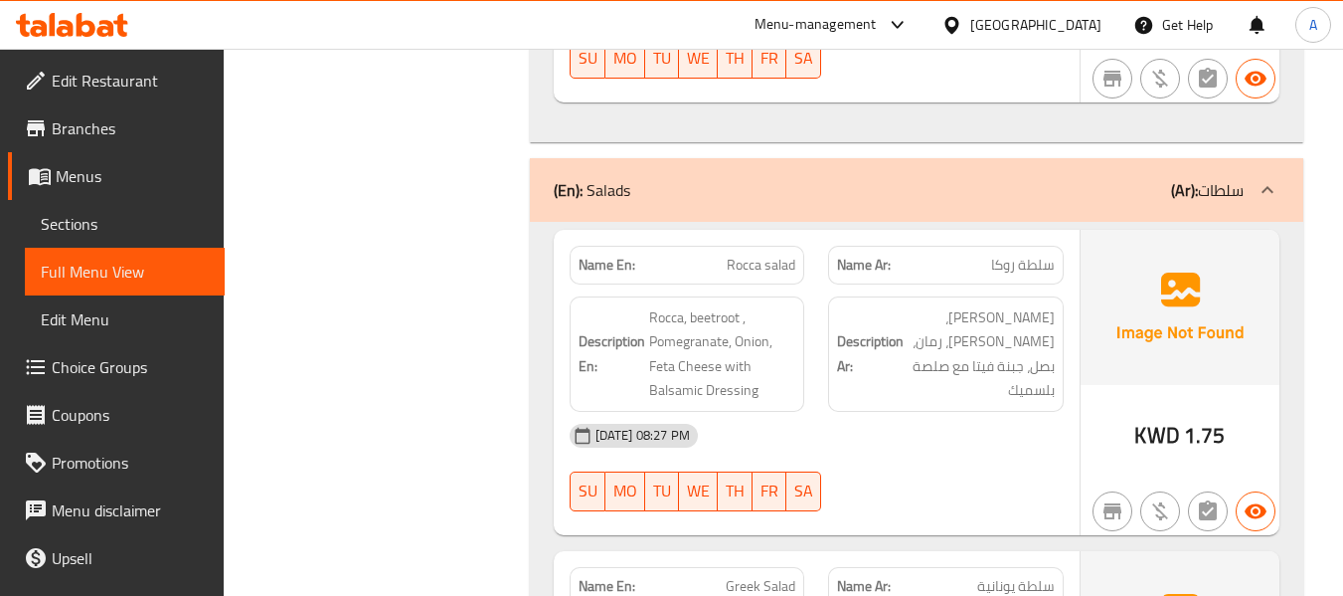
scroll to position [2704, 0]
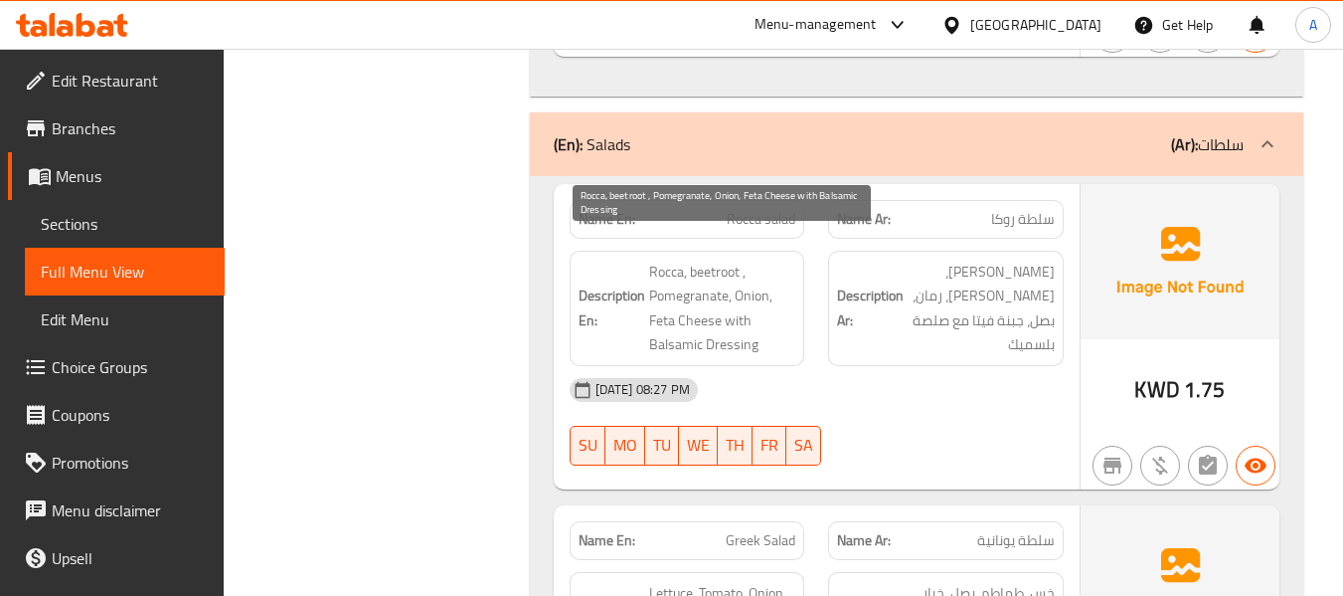
click at [755, 269] on span "Rocca, beetroot , Pomegranate, Onion, Feta Cheese with Balsamic Dressing" at bounding box center [722, 307] width 147 height 97
click at [679, 296] on span "Rocca, beetroot , Pomegranate, Onion, Feta Cheese with Balsamic Dressing" at bounding box center [722, 307] width 147 height 97
click at [720, 330] on span "Rocca, beetroot , Pomegranate, Onion, Feta Cheese with Balsamic Dressing" at bounding box center [722, 307] width 147 height 97
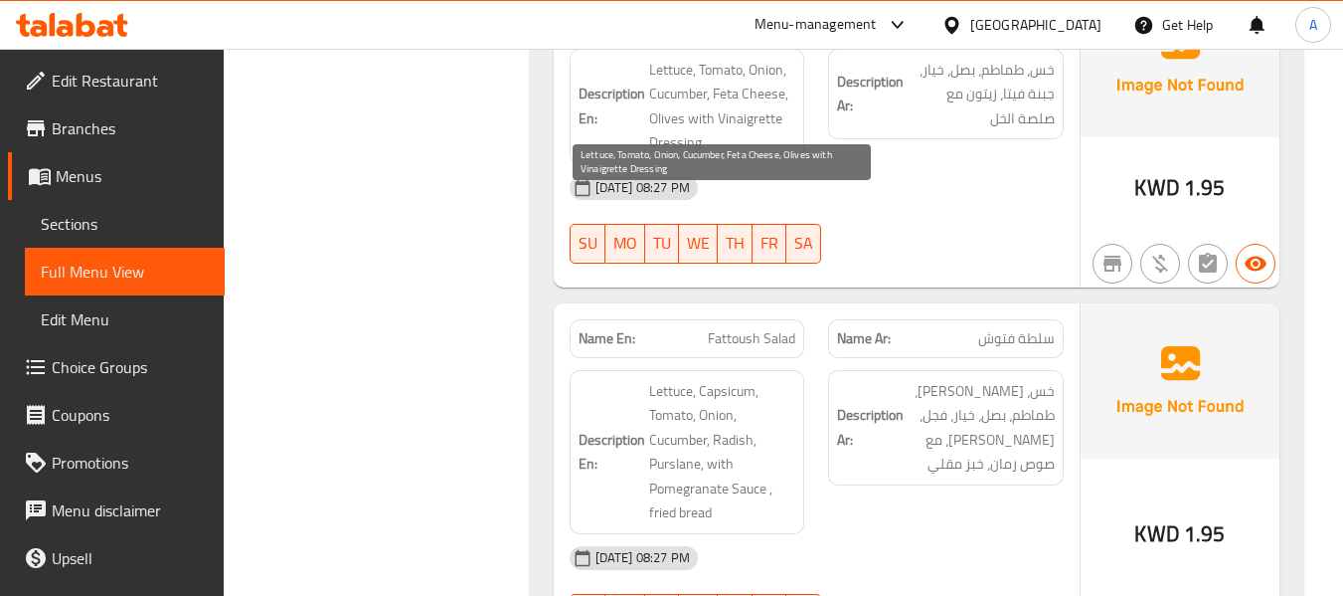
scroll to position [3301, 0]
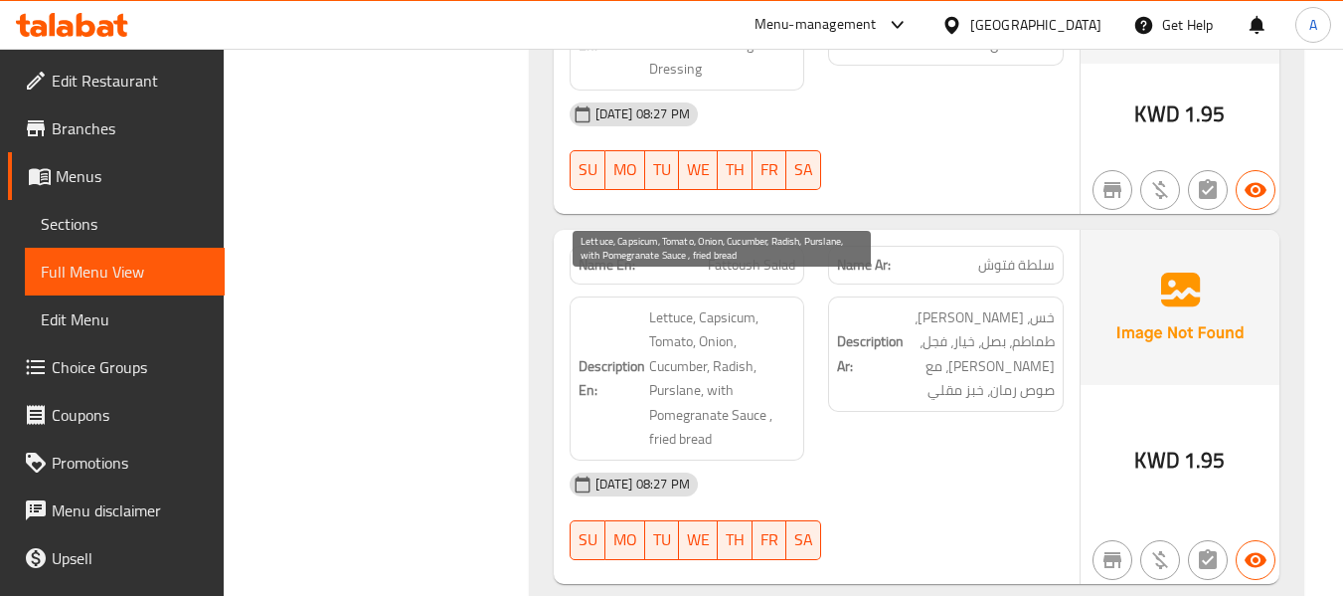
click at [717, 305] on span "Lettuce, Capsicum, Tomato, Onion, Cucumber, Radish, Purslane, with Pomegranate …" at bounding box center [722, 378] width 147 height 146
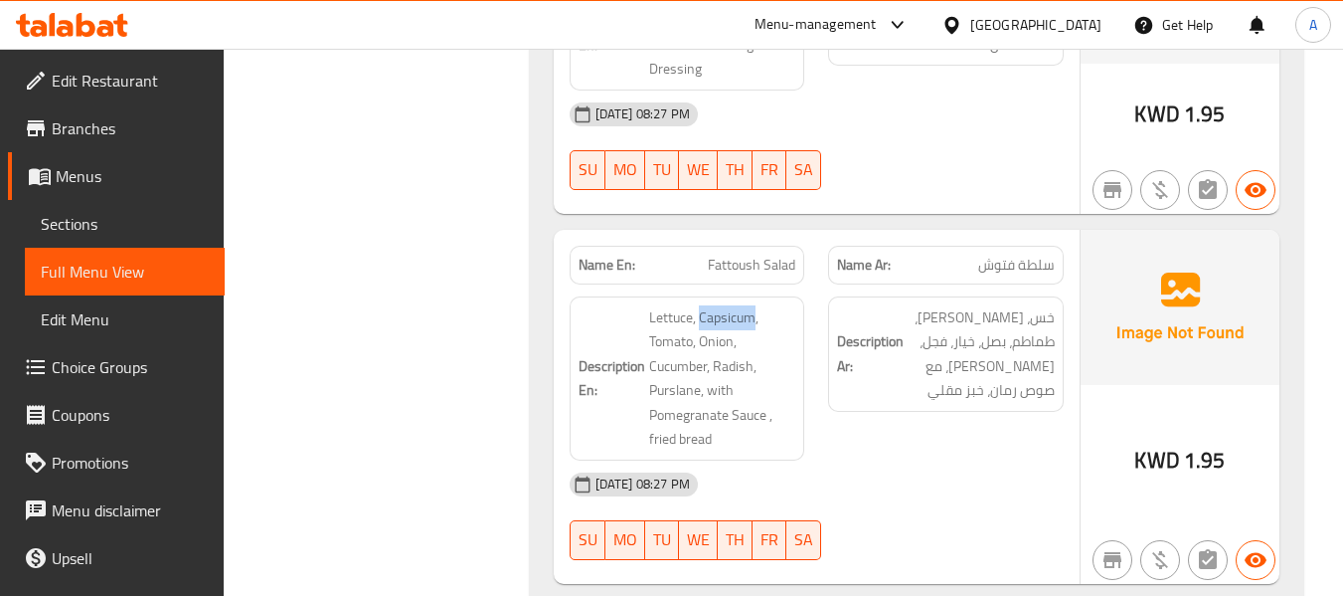
copy span "Capsicum"
click at [948, 257] on div "Name Ar: سلطة فتوش" at bounding box center [946, 265] width 236 height 39
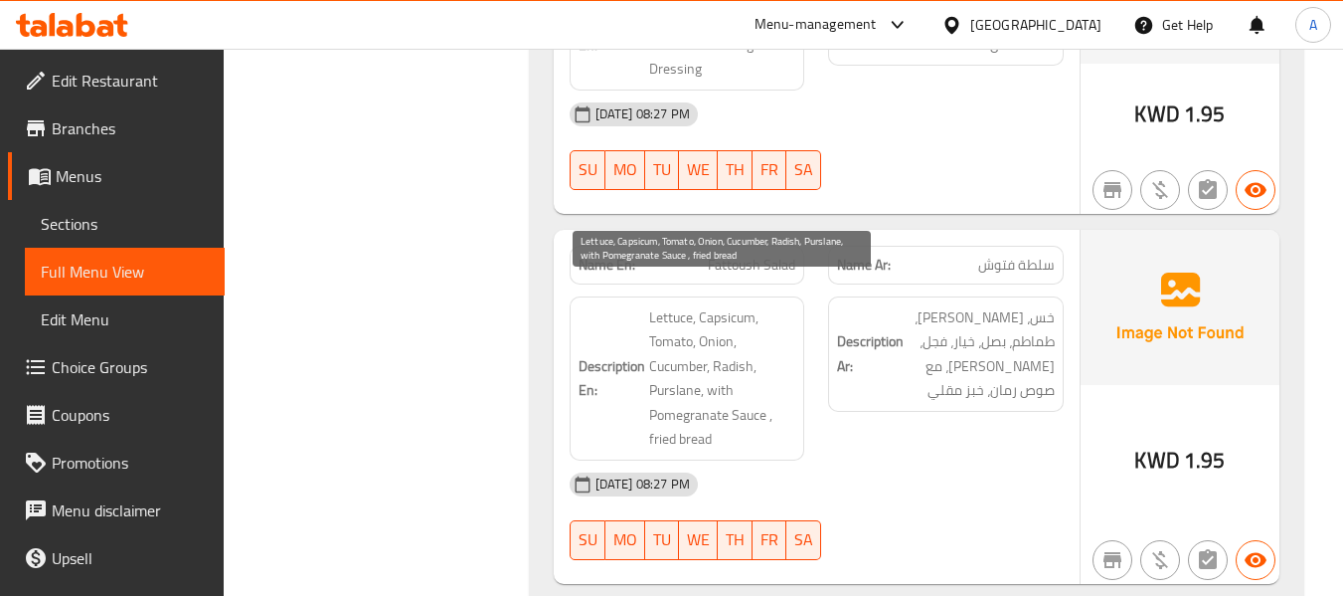
click at [744, 345] on span "Lettuce, Capsicum, Tomato, Onion, Cucumber, Radish, Purslane, with Pomegranate …" at bounding box center [722, 378] width 147 height 146
copy span "Radish"
click at [674, 359] on span "Lettuce, Capsicum, Tomato, Onion, Cucumber, Radish, Purslane, with Pomegranate …" at bounding box center [722, 378] width 147 height 146
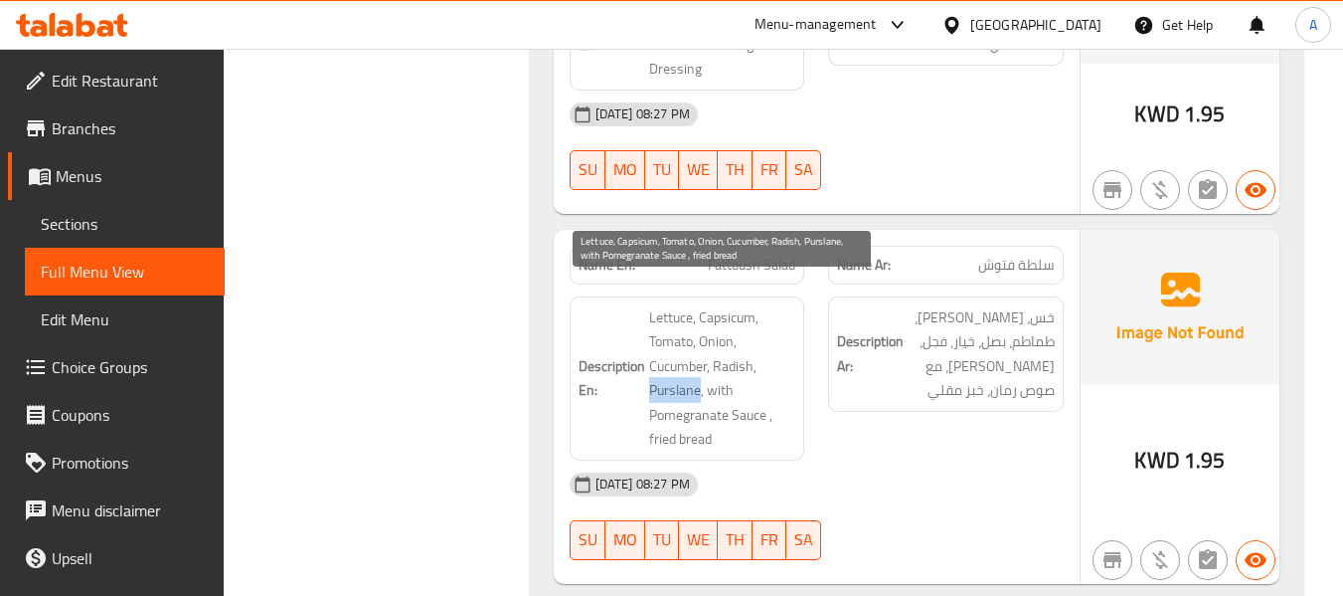
copy span "Purslane"
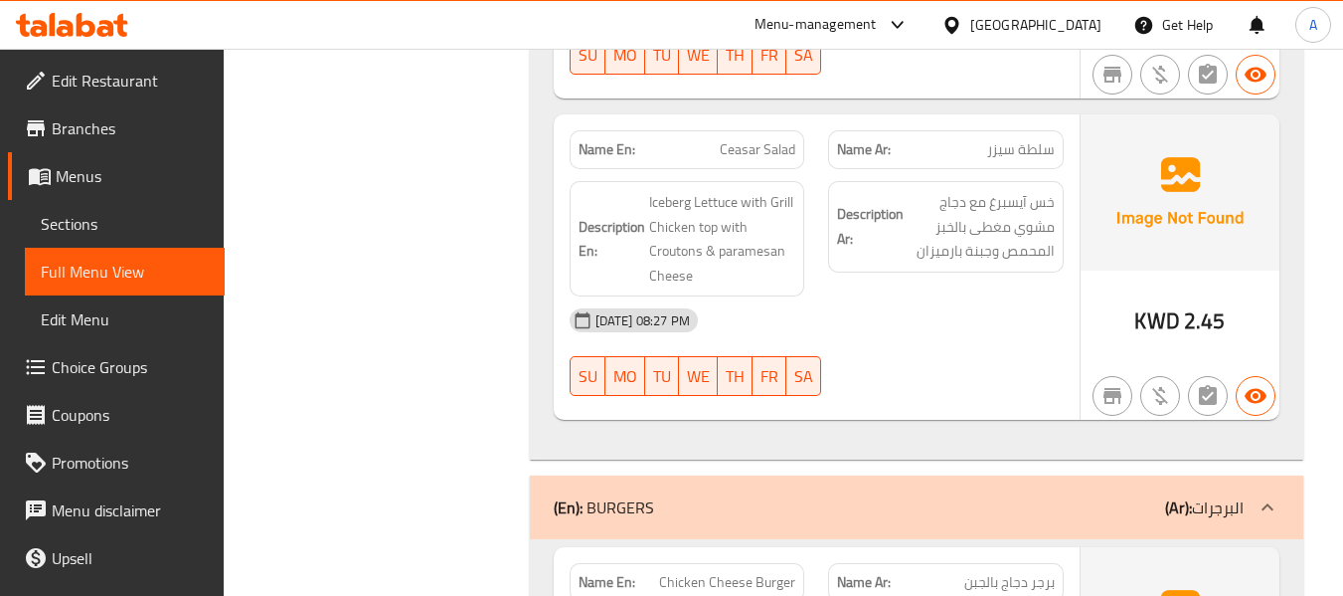
scroll to position [4096, 0]
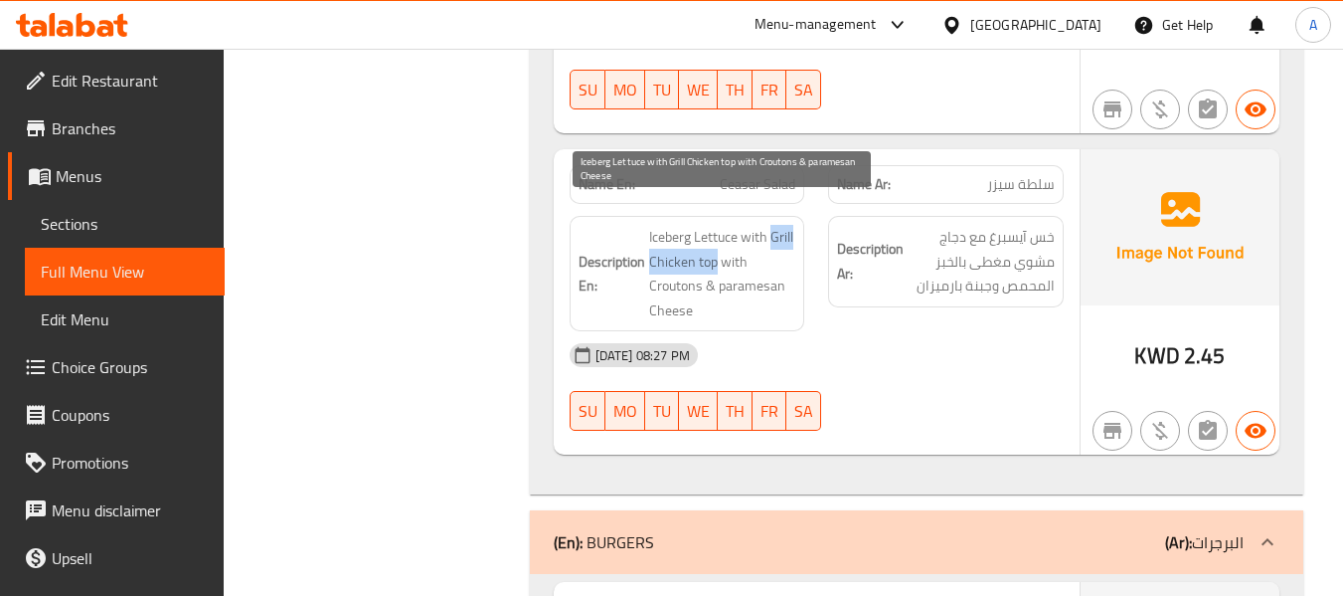
drag, startPoint x: 770, startPoint y: 215, endPoint x: 717, endPoint y: 232, distance: 56.3
click at [717, 232] on span "Iceberg Lettuce with Grill Chicken top with Croutons & paramesan Cheese" at bounding box center [722, 273] width 147 height 97
copy span "Grill Chicken top"
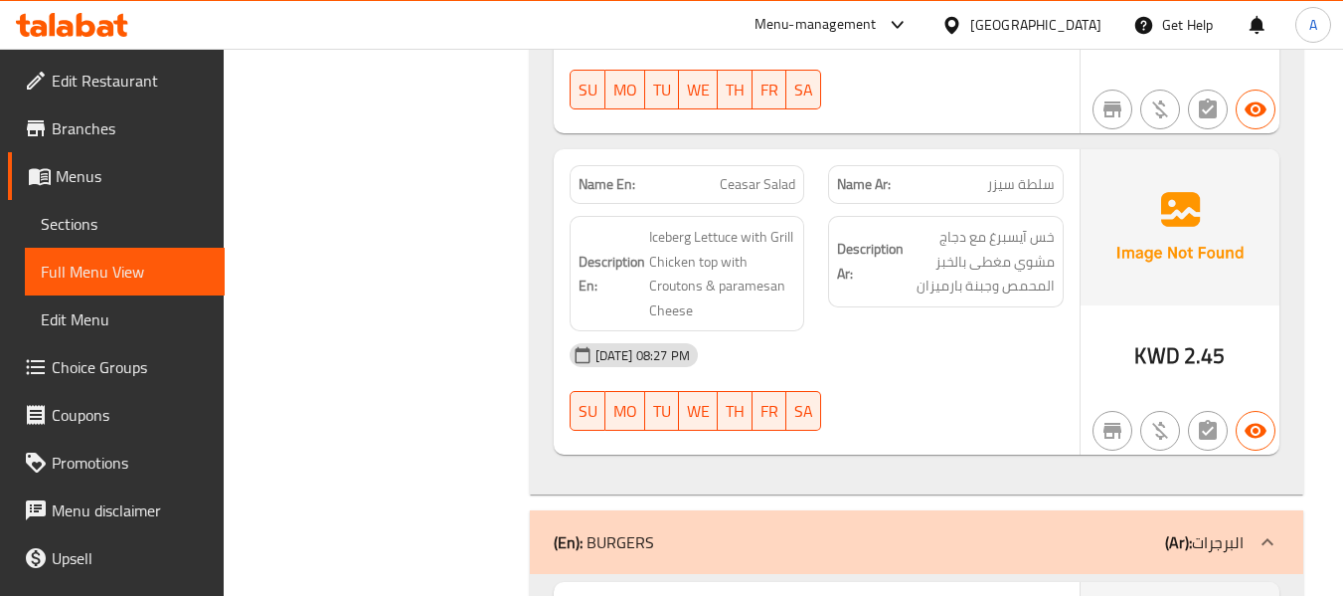
click at [898, 242] on strong "Description Ar:" at bounding box center [870, 261] width 67 height 49
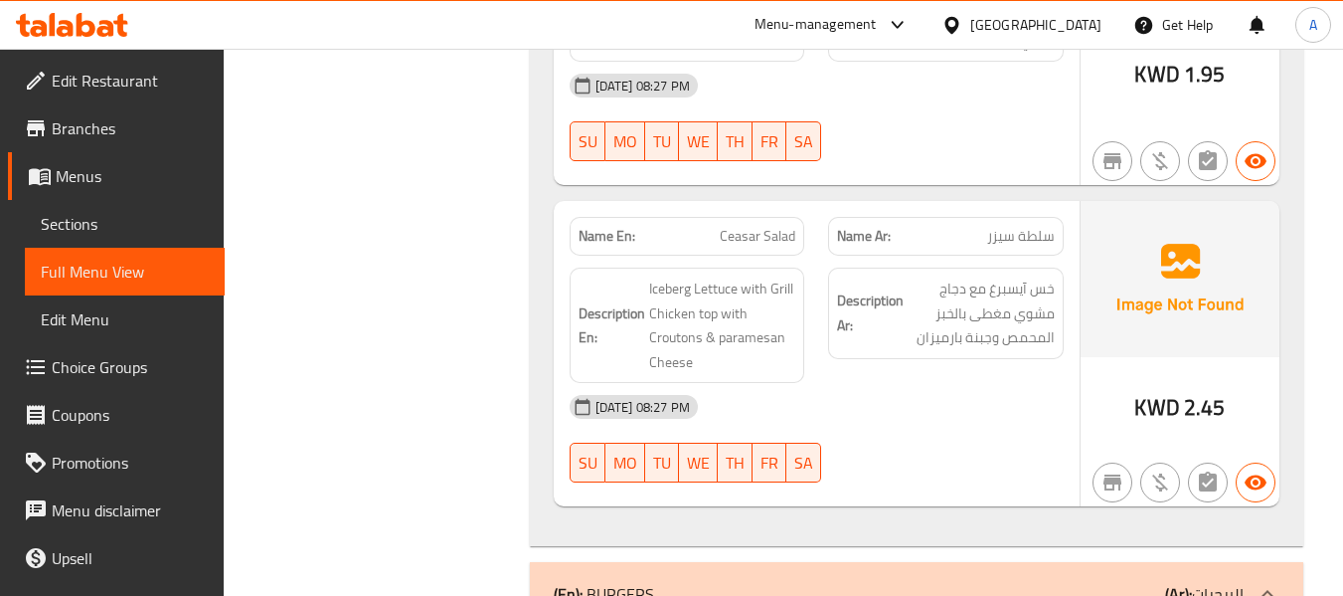
scroll to position [3997, 0]
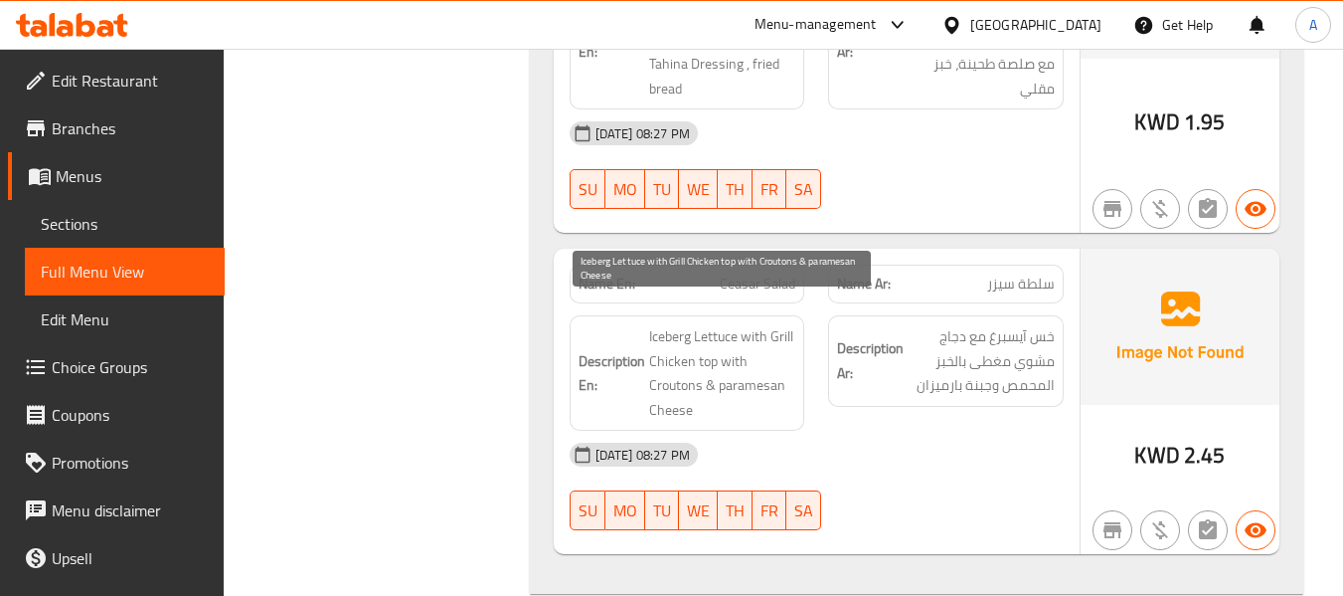
click at [753, 334] on span "Iceberg Lettuce with Grill Chicken top with Croutons & paramesan Cheese" at bounding box center [722, 372] width 147 height 97
click at [669, 369] on span "Iceberg Lettuce with Grill Chicken top with Croutons & paramesan Cheese" at bounding box center [722, 372] width 147 height 97
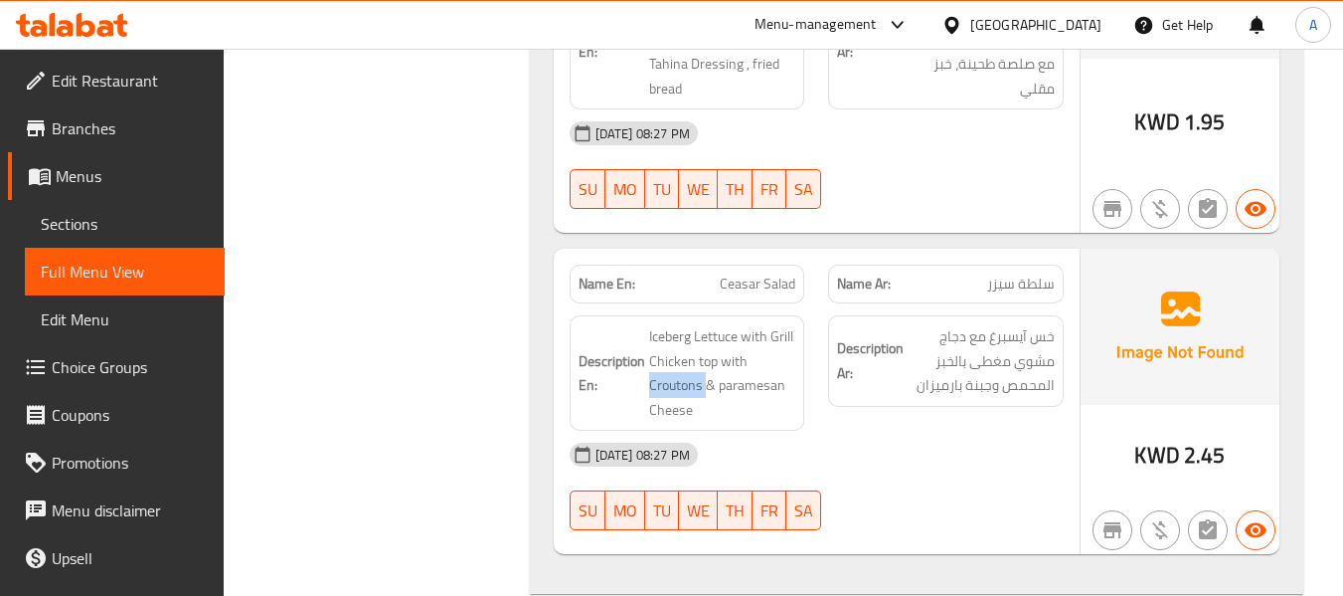
copy span "Croutons"
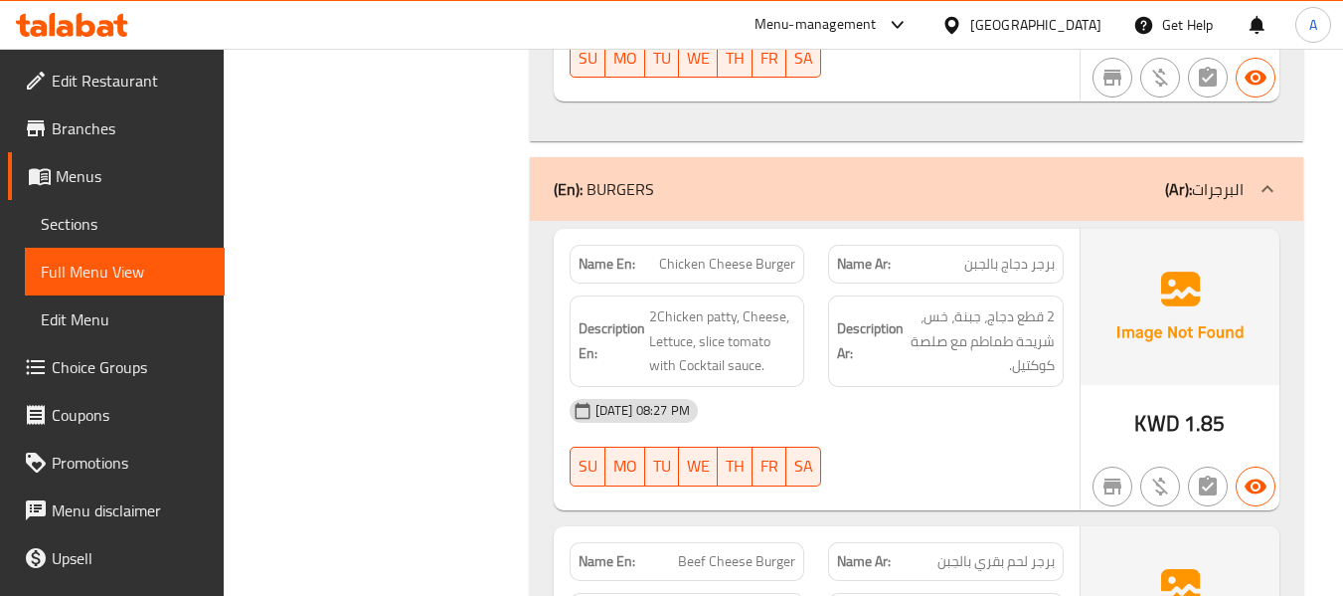
scroll to position [4494, 0]
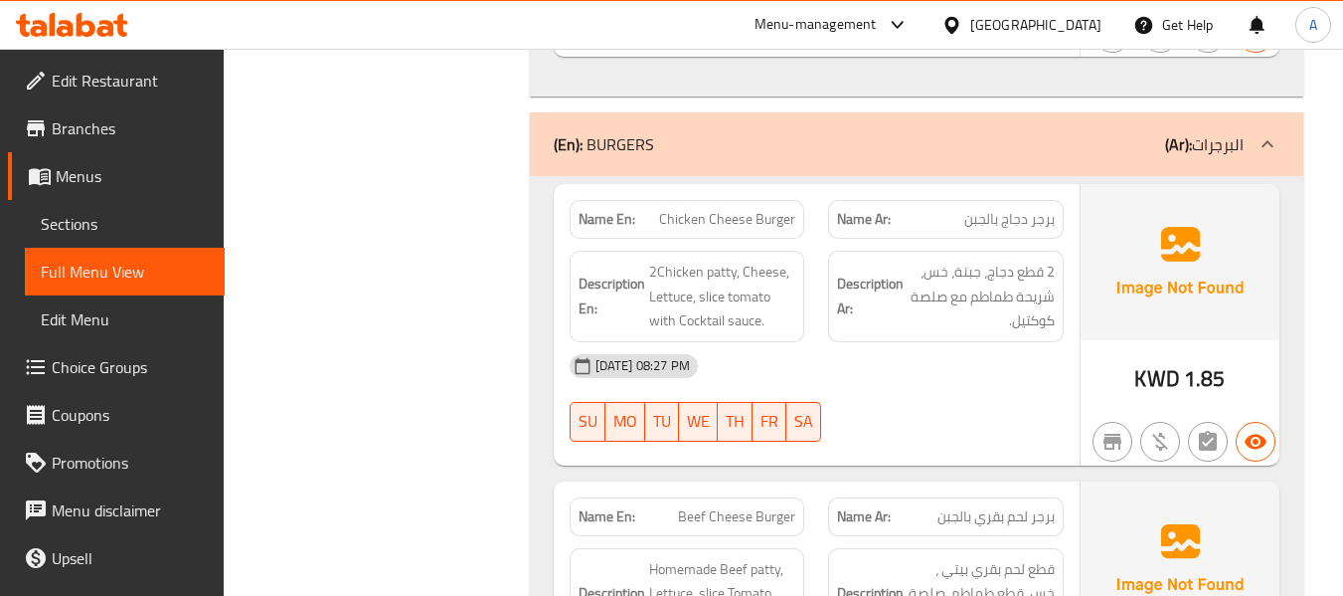
drag, startPoint x: 711, startPoint y: 194, endPoint x: 804, endPoint y: 191, distance: 93.5
click at [804, 200] on div "Name En: Chicken Cheese Burger" at bounding box center [688, 219] width 236 height 39
copy span "Cheese Burger"
click at [736, 209] on span "Chicken Cheese Burger" at bounding box center [727, 219] width 136 height 21
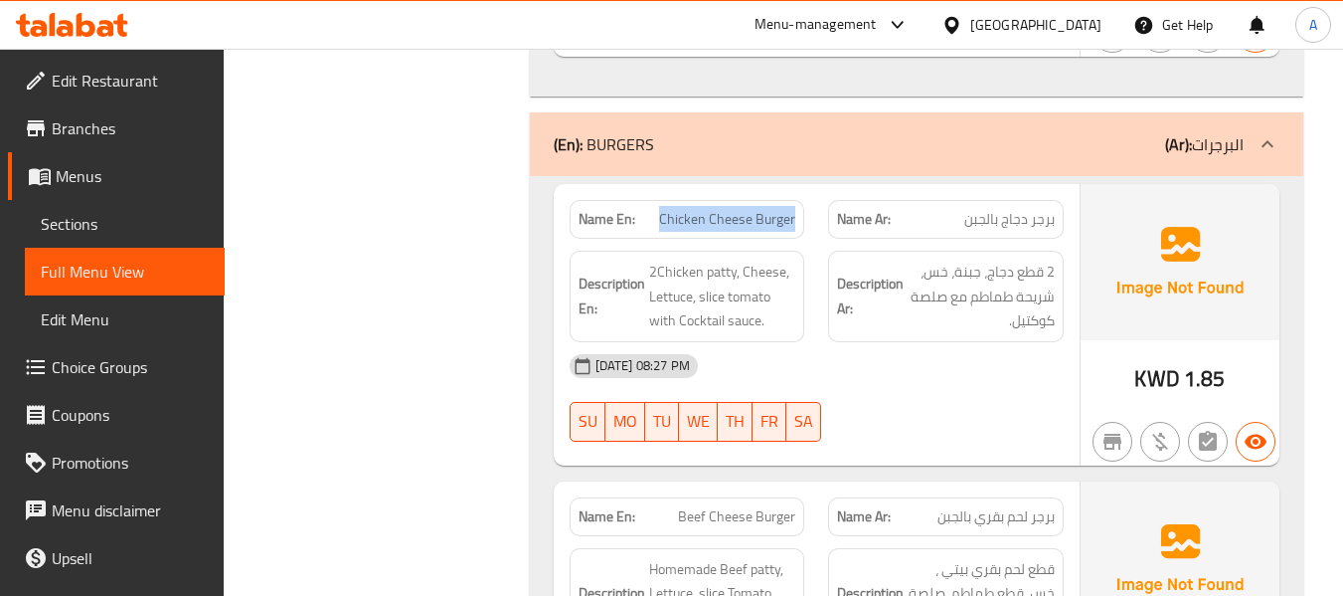
drag, startPoint x: 665, startPoint y: 191, endPoint x: 812, endPoint y: 184, distance: 147.3
click at [812, 188] on div "Name En: Chicken Cheese Burger" at bounding box center [687, 219] width 259 height 63
copy span "Chicken Cheese Burger"
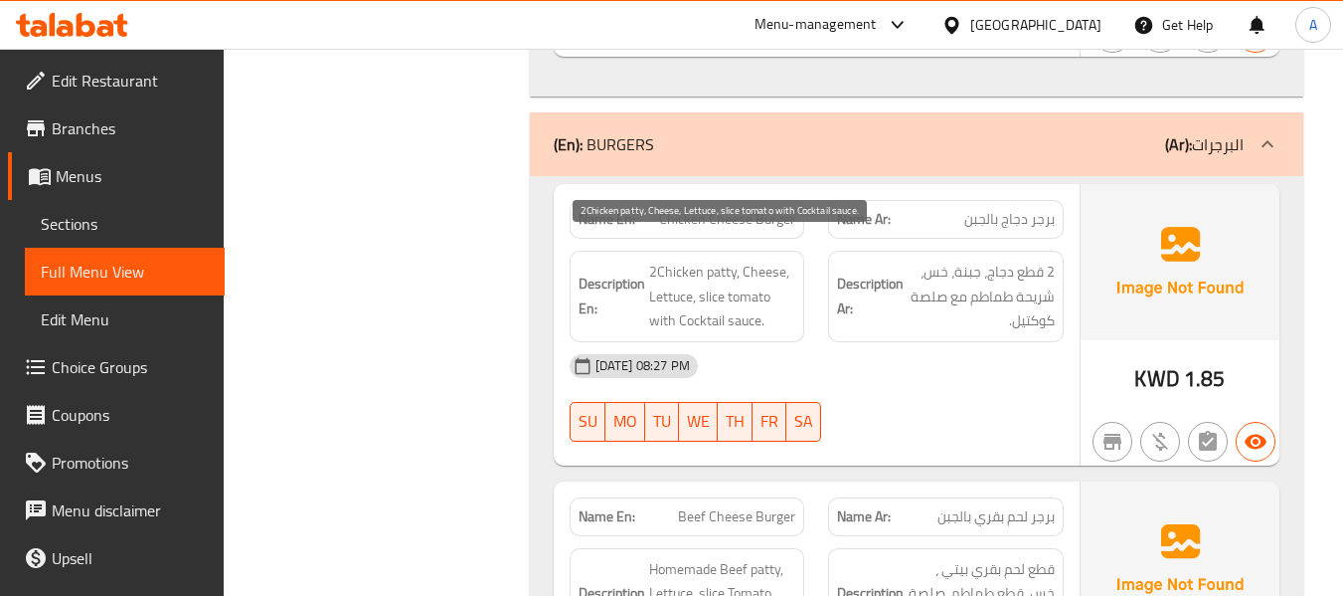
click at [719, 259] on span "2Chicken patty, Cheese, Lettuce, slice tomato with Cocktail sauce." at bounding box center [722, 296] width 147 height 74
click at [689, 259] on span "2Chicken patty, Cheese, Lettuce, slice tomato with Cocktail sauce." at bounding box center [722, 296] width 147 height 74
drag, startPoint x: 648, startPoint y: 251, endPoint x: 735, endPoint y: 256, distance: 86.6
click at [735, 259] on span "2Chicken patty, Cheese, Lettuce, slice tomato with Cocktail sauce." at bounding box center [722, 296] width 147 height 74
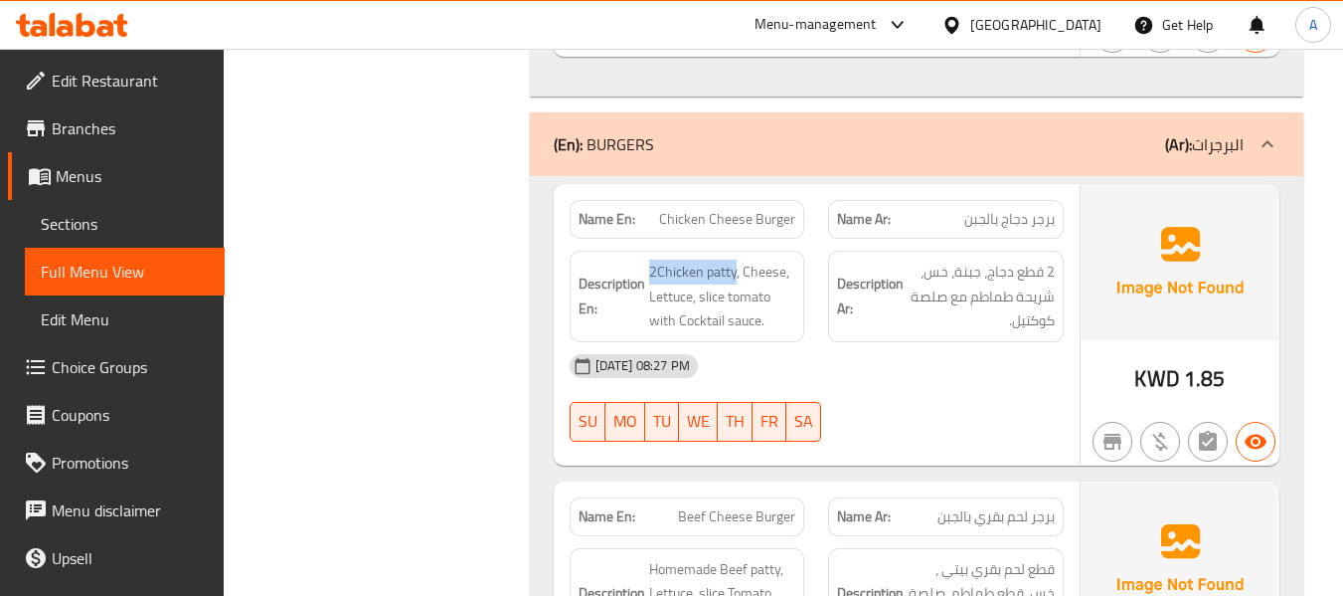
copy span "2Chicken patty"
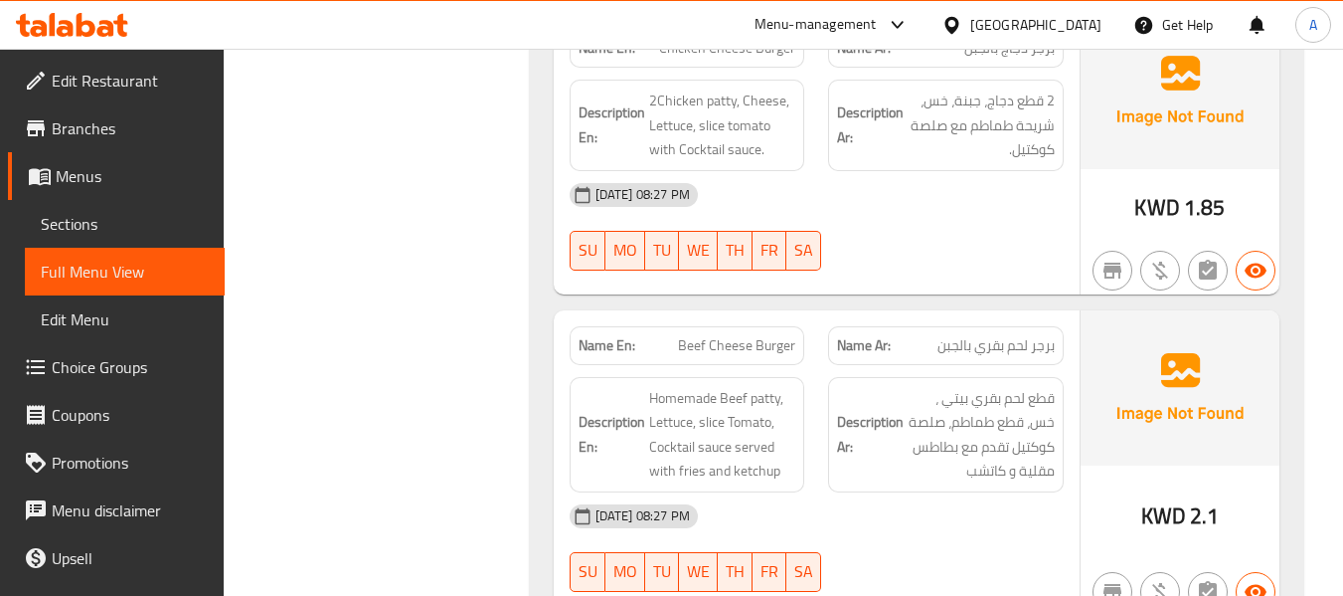
scroll to position [4693, 0]
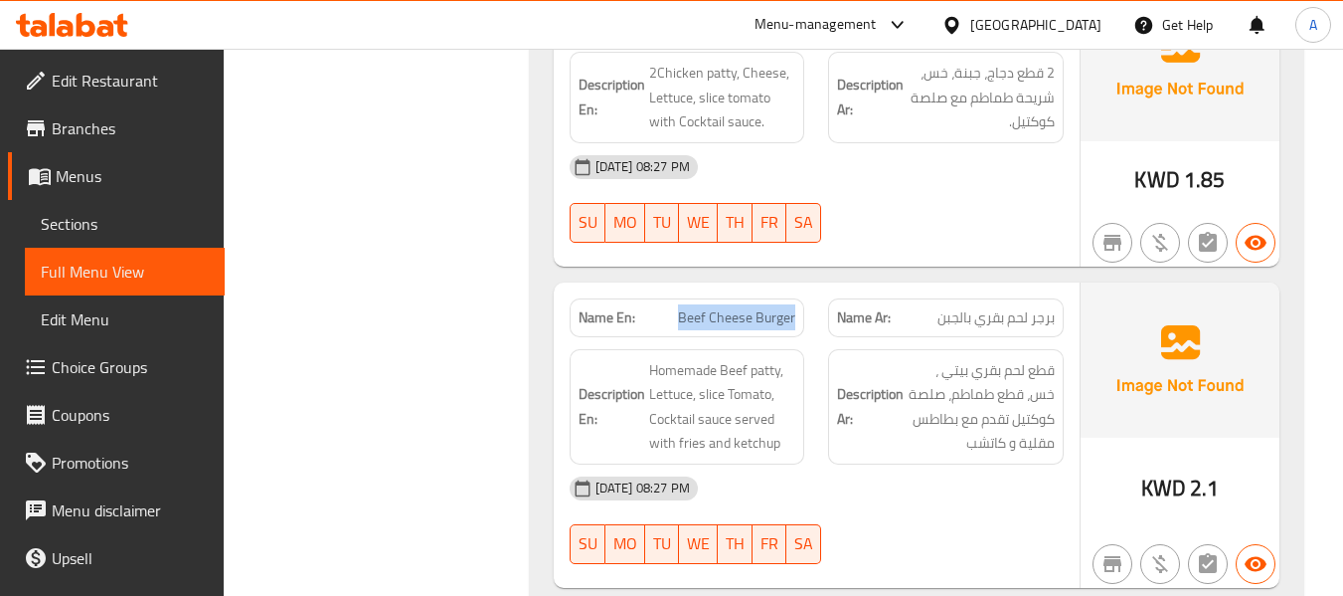
drag, startPoint x: 680, startPoint y: 296, endPoint x: 796, endPoint y: 295, distance: 116.3
click at [796, 298] on div "Name En: Beef Cheese Burger" at bounding box center [688, 317] width 236 height 39
copy span "Beef Cheese Burger"
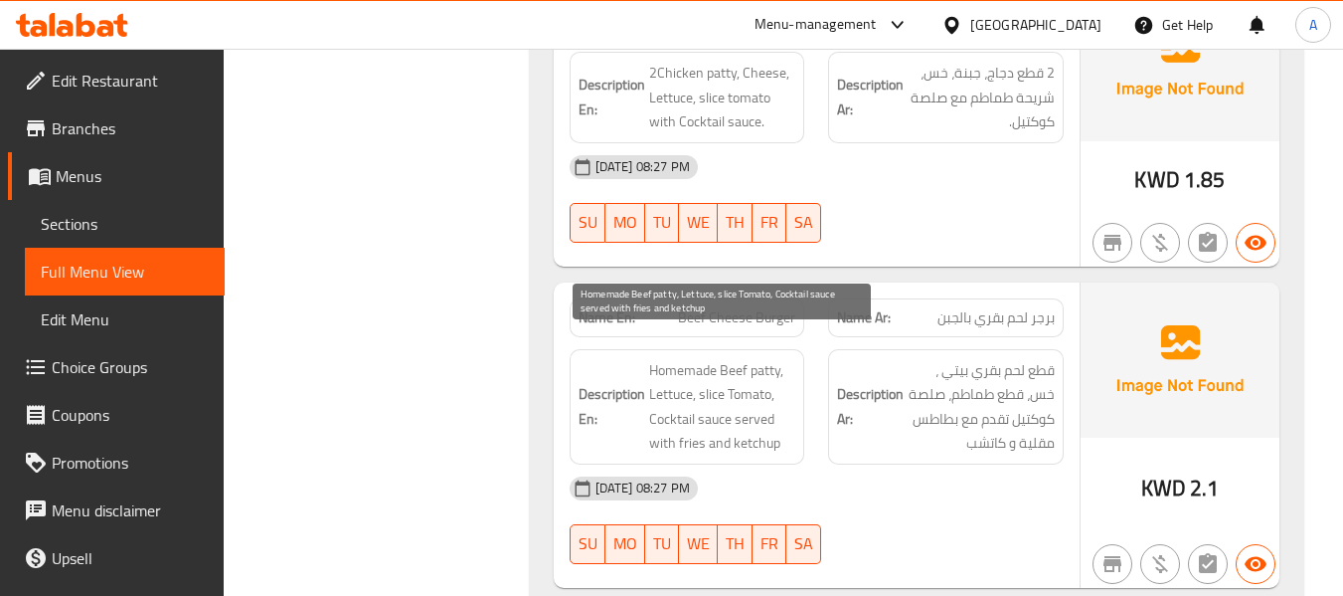
click at [703, 358] on span "Homemade Beef patty, Lettuce, slice Tomato, Cocktail sauce served with fries an…" at bounding box center [722, 406] width 147 height 97
click at [675, 358] on span "Homemade Beef patty, Lettuce, slice Tomato, Cocktail sauce served with fries an…" at bounding box center [722, 406] width 147 height 97
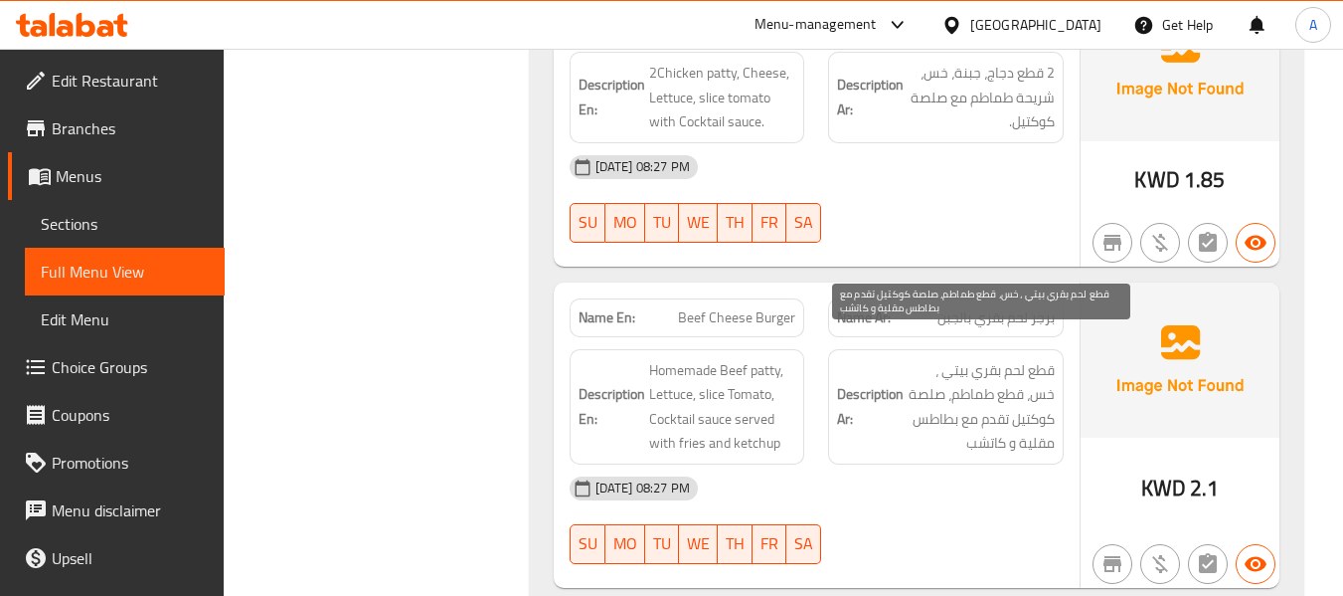
click at [938, 358] on span "قطع لحم بقري بيتي ، خس، قطع طماطم، صلصة كوكتيل تقدم مع بطاطس مقلية و كاتشب" at bounding box center [981, 406] width 147 height 97
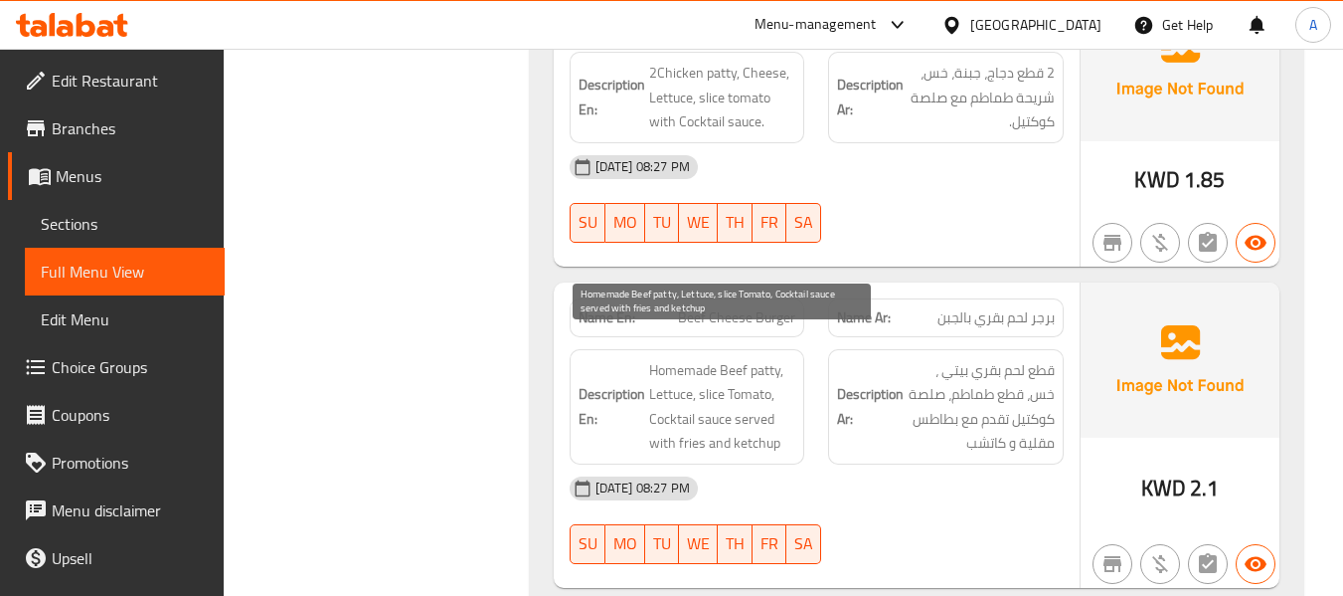
click at [774, 358] on span "Homemade Beef patty, Lettuce, slice Tomato, Cocktail sauce served with fries an…" at bounding box center [722, 406] width 147 height 97
click at [659, 369] on span "Homemade Beef patty, Lettuce, slice Tomato, Cocktail sauce served with fries an…" at bounding box center [722, 406] width 147 height 97
click at [705, 369] on span "Homemade Beef patty, Lettuce, slice Tomato, Cocktail sauce served with fries an…" at bounding box center [722, 406] width 147 height 97
drag, startPoint x: 697, startPoint y: 368, endPoint x: 743, endPoint y: 367, distance: 45.7
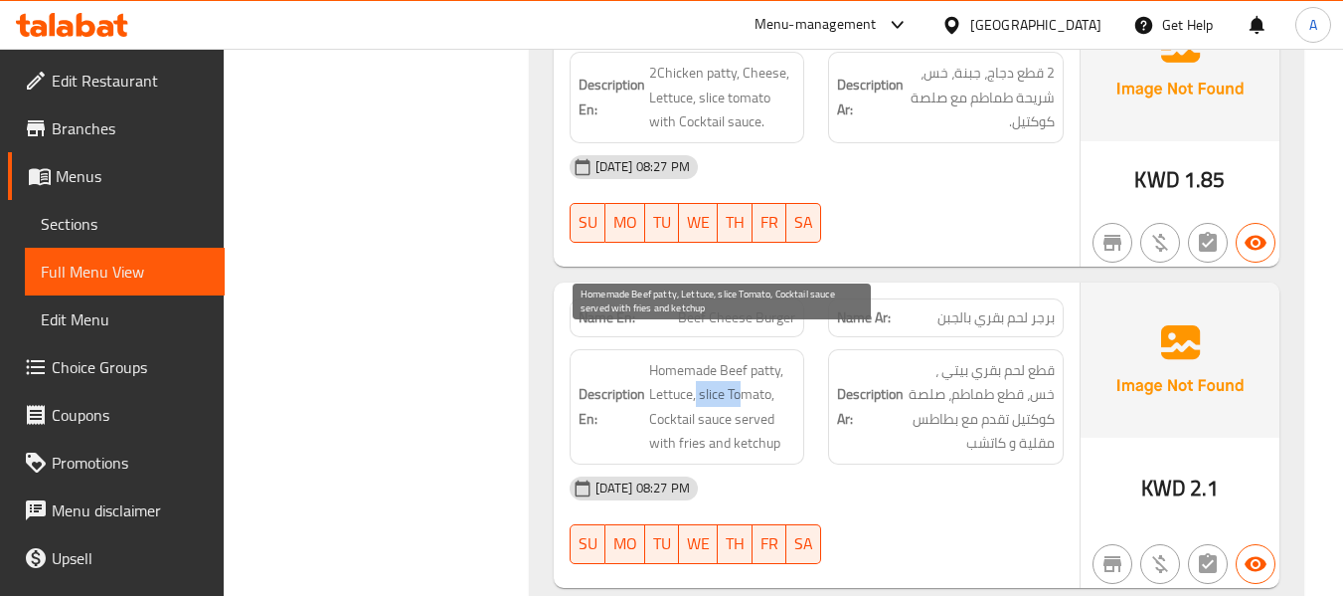
click at [743, 367] on span "Homemade Beef patty, Lettuce, slice Tomato, Cocktail sauce served with fries an…" at bounding box center [722, 406] width 147 height 97
click at [737, 358] on span "Homemade Beef patty, Lettuce, slice Tomato, Cocktail sauce served with fries an…" at bounding box center [722, 406] width 147 height 97
drag, startPoint x: 697, startPoint y: 370, endPoint x: 720, endPoint y: 373, distance: 23.1
click at [729, 374] on span "Homemade Beef patty, Lettuce, slice Tomato, Cocktail sauce served with fries an…" at bounding box center [722, 406] width 147 height 97
click at [699, 372] on span "Homemade Beef patty, Lettuce, slice Tomato, Cocktail sauce served with fries an…" at bounding box center [722, 406] width 147 height 97
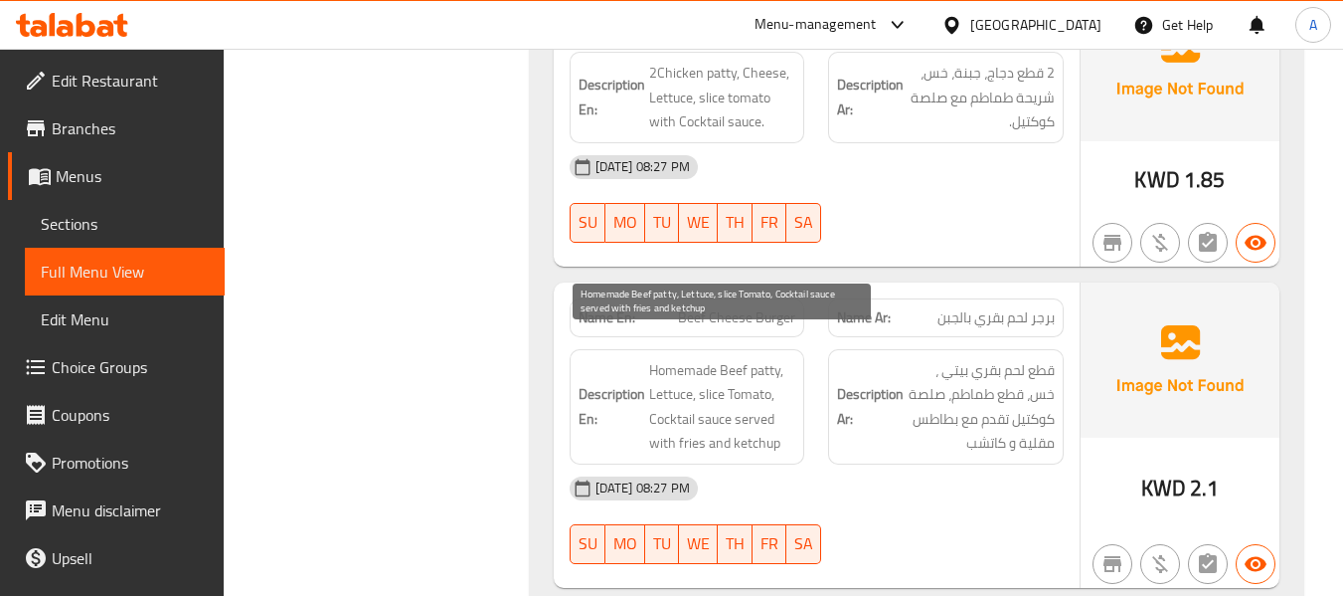
click at [711, 367] on span "Homemade Beef patty, Lettuce, slice Tomato, Cocktail sauce served with fries an…" at bounding box center [722, 406] width 147 height 97
click at [704, 369] on span "Homemade Beef patty, Lettuce, slice Tomato, Cocktail sauce served with fries an…" at bounding box center [722, 406] width 147 height 97
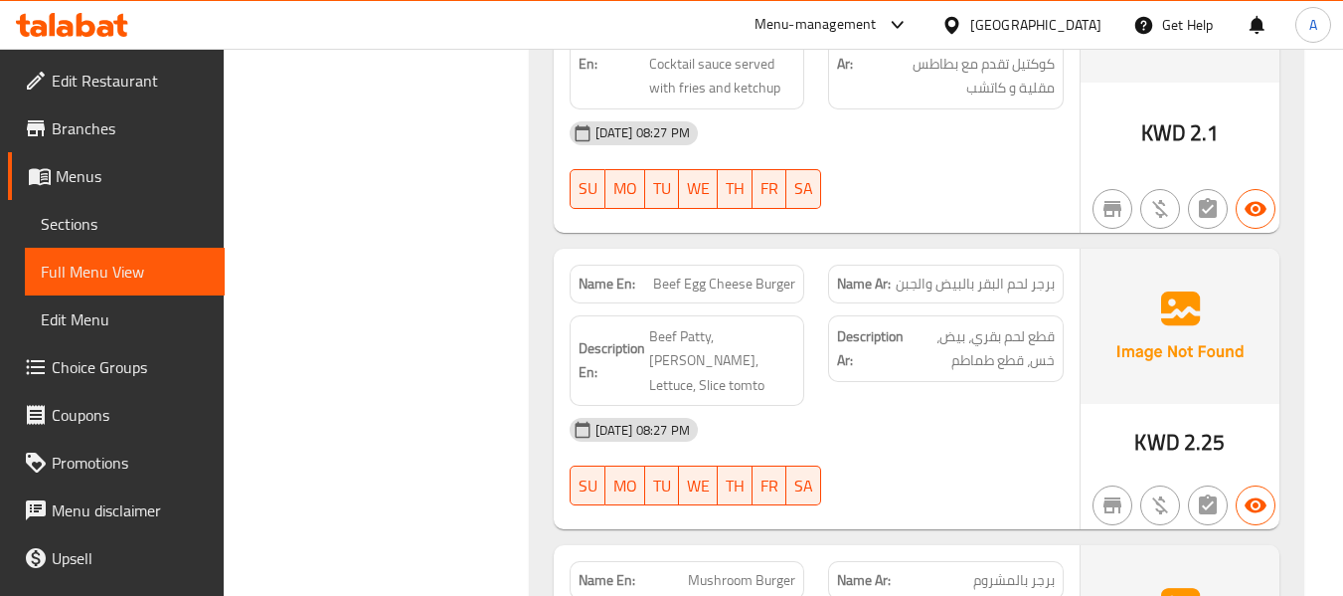
scroll to position [5177, 0]
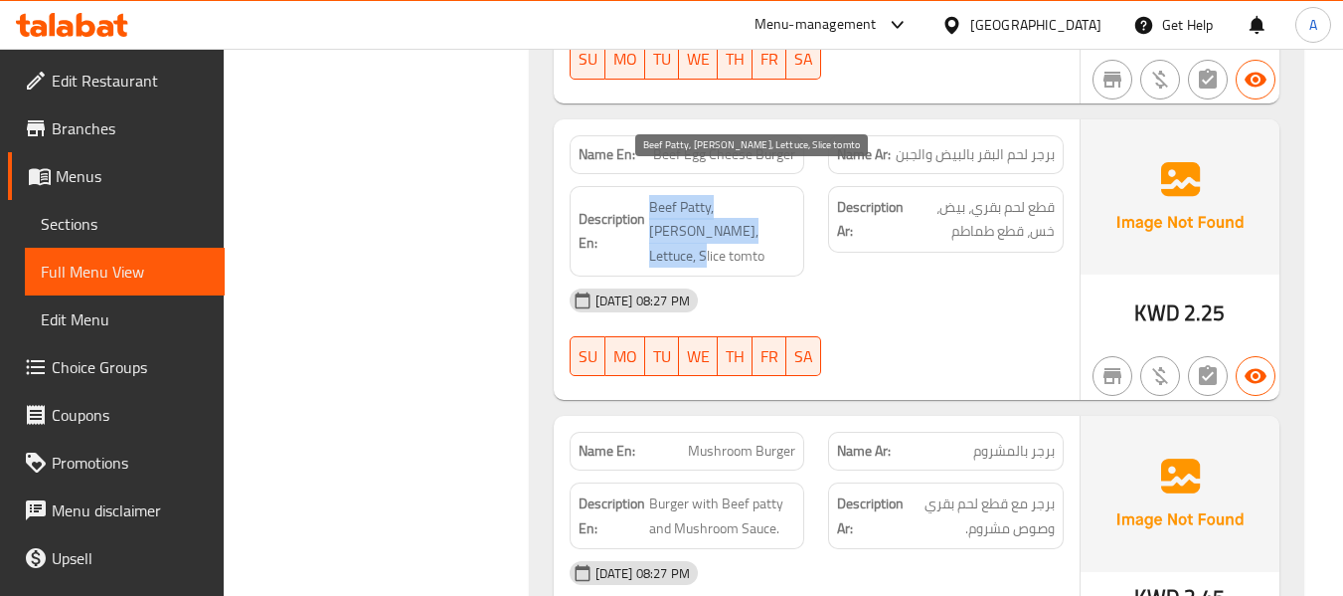
drag, startPoint x: 645, startPoint y: 204, endPoint x: 718, endPoint y: 207, distance: 72.6
click at [718, 207] on h6 "Description En: Beef Patty, Egg, Lettuce, Slice tomto" at bounding box center [688, 232] width 218 height 74
click at [715, 207] on span "Beef Patty, Egg, Lettuce, Slice tomto" at bounding box center [722, 232] width 147 height 74
click at [658, 206] on span "Beef Patty, Egg, Lettuce, Slice tomto" at bounding box center [722, 232] width 147 height 74
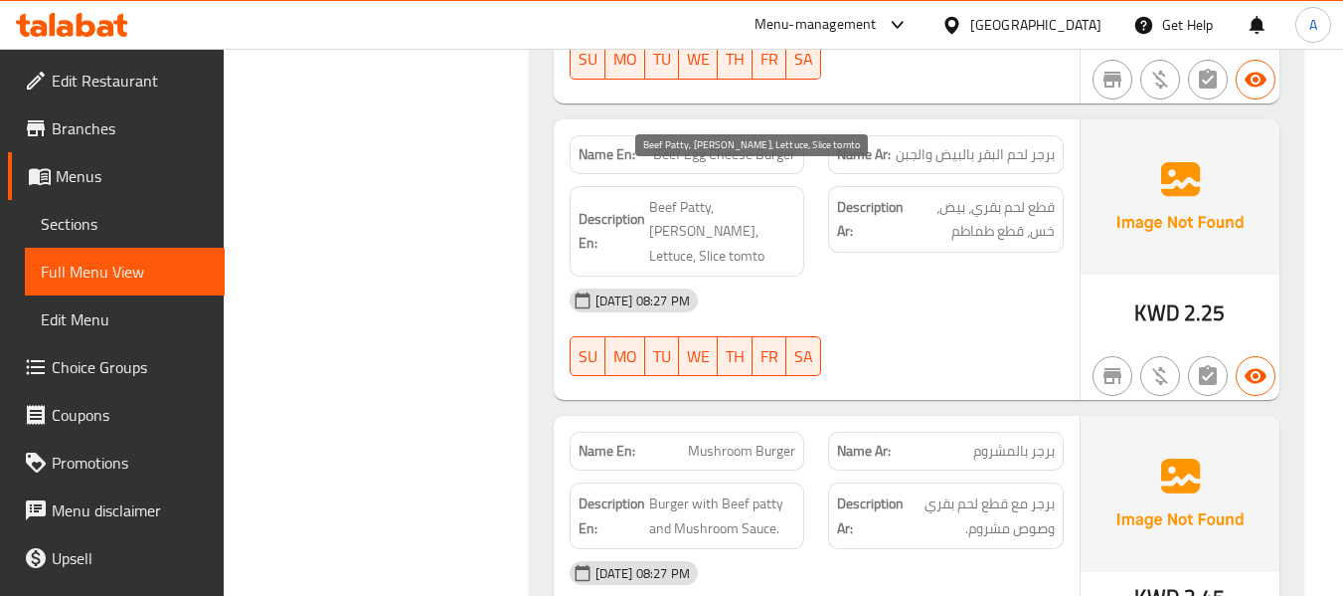
click at [687, 199] on span "Beef Patty, Egg, Lettuce, Slice tomto" at bounding box center [722, 232] width 147 height 74
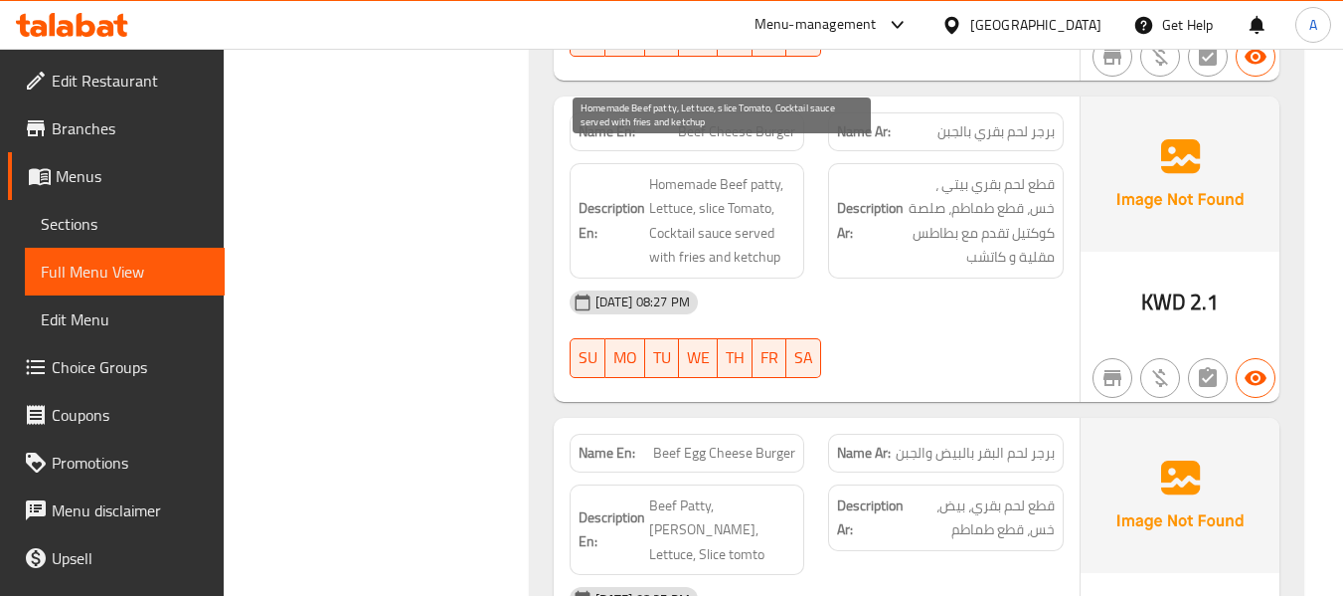
click at [722, 224] on span "Homemade Beef patty, Lettuce, slice Tomato, Cocktail sauce served with fries an…" at bounding box center [722, 220] width 147 height 97
click at [770, 172] on span "Homemade Beef patty, Lettuce, slice Tomato, Cocktail sauce served with fries an…" at bounding box center [722, 220] width 147 height 97
click at [714, 186] on span "Homemade Beef patty, Lettuce, slice Tomato, Cocktail sauce served with fries an…" at bounding box center [722, 220] width 147 height 97
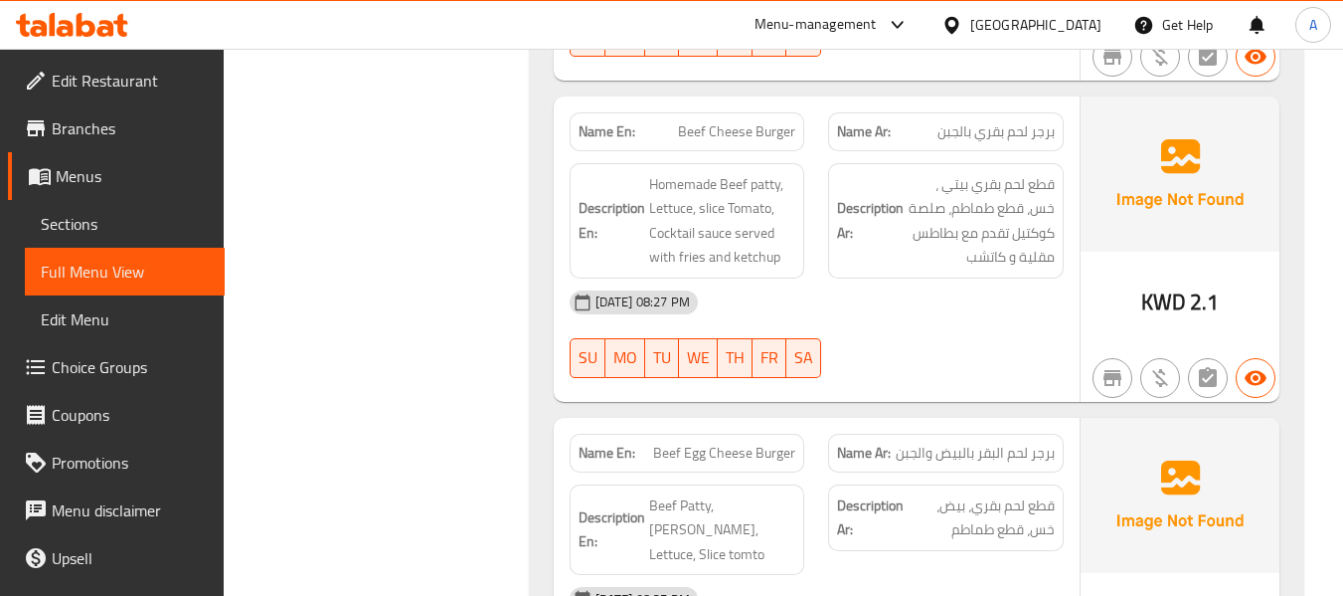
click at [814, 284] on div "09-09-2025 08:27 PM" at bounding box center [817, 302] width 518 height 48
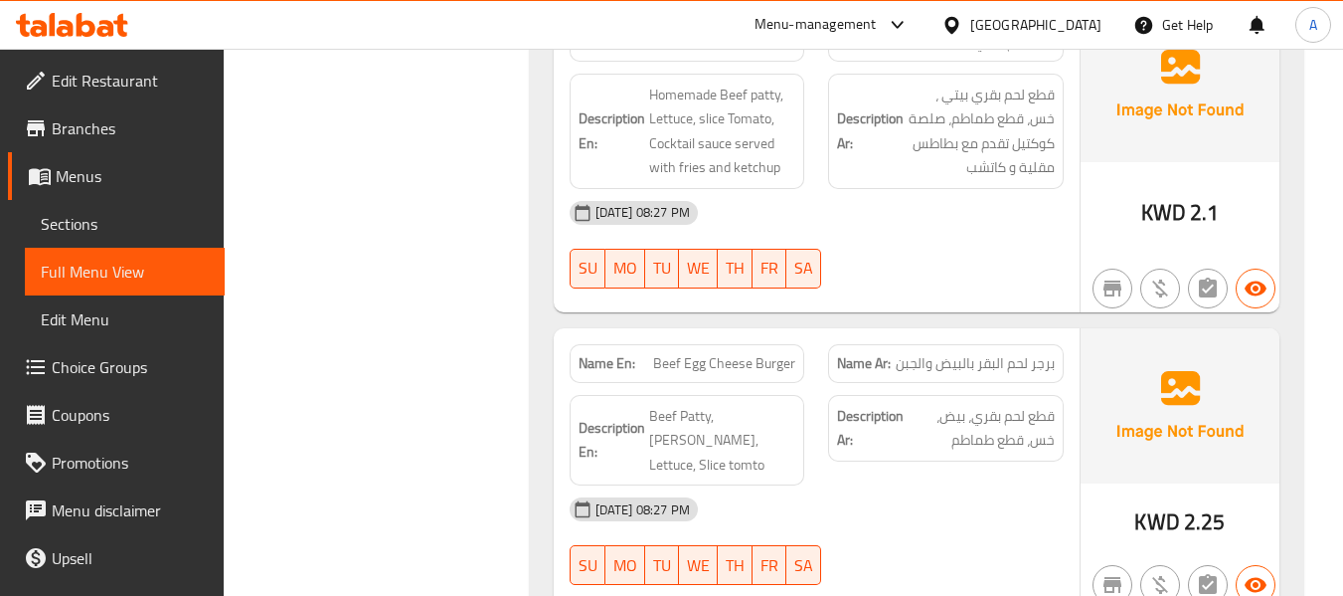
scroll to position [5077, 0]
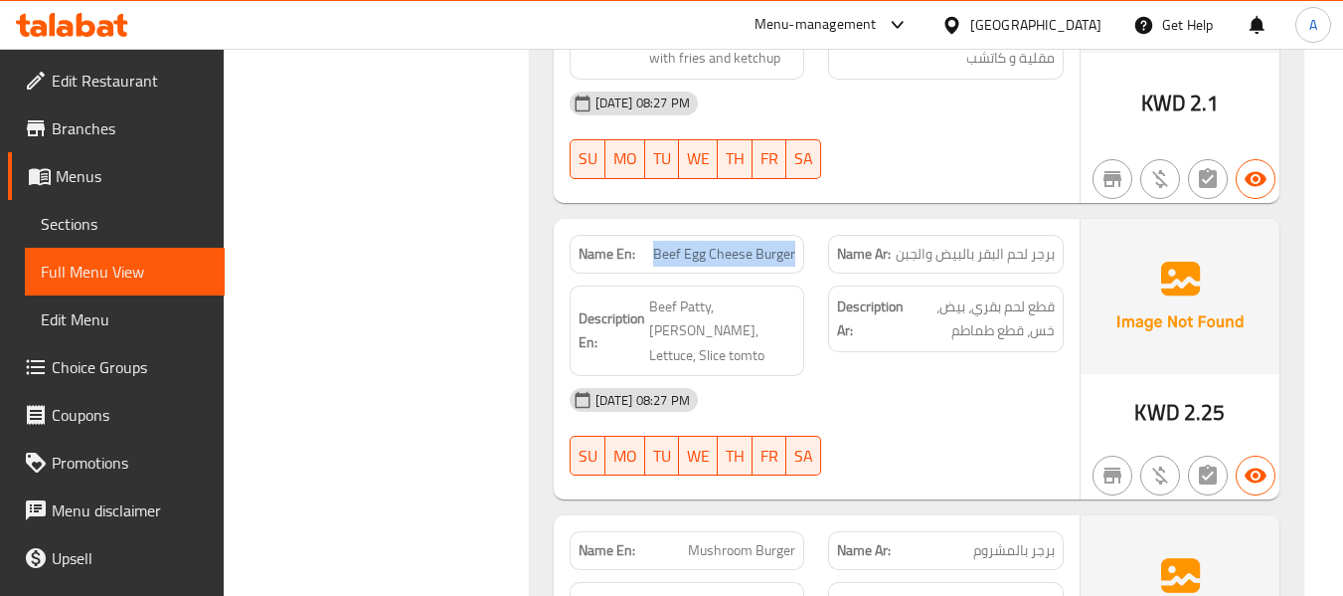
drag, startPoint x: 652, startPoint y: 218, endPoint x: 796, endPoint y: 229, distance: 144.6
click at [796, 235] on div "Name En: Beef Egg Cheese Burger" at bounding box center [688, 254] width 236 height 39
click at [598, 273] on div "Description En: Beef Patty, Egg, Lettuce, Slice tomto" at bounding box center [687, 330] width 259 height 115
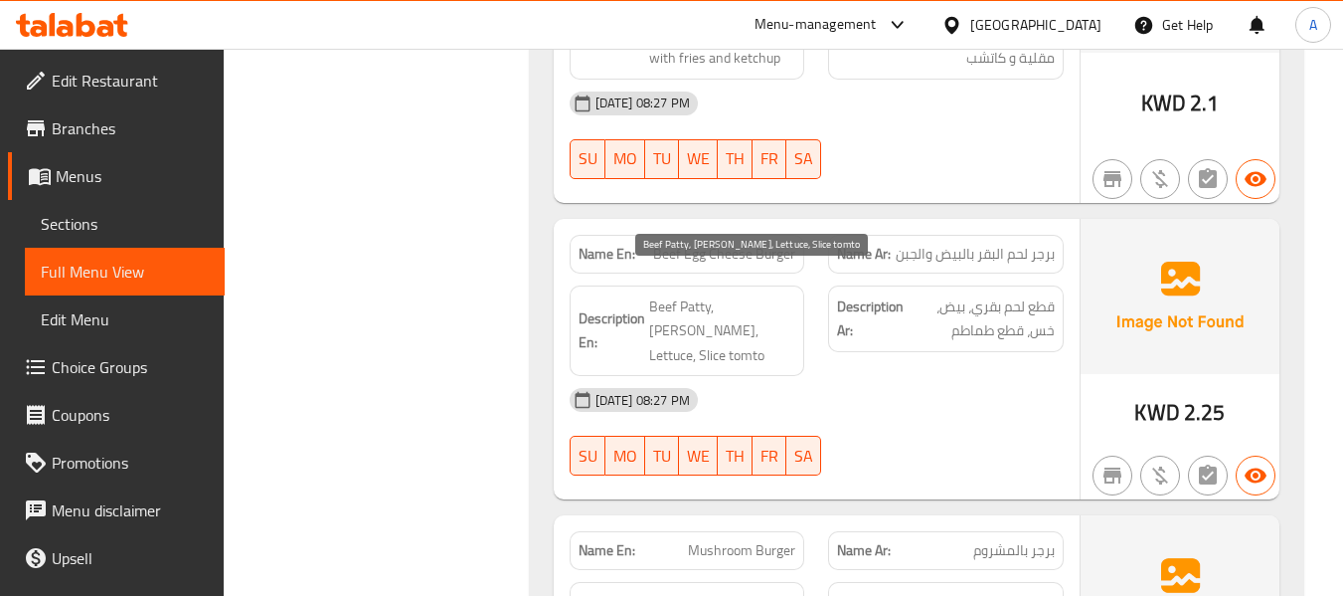
click at [694, 294] on span "Beef Patty, Egg, Lettuce, Slice tomto" at bounding box center [722, 331] width 147 height 74
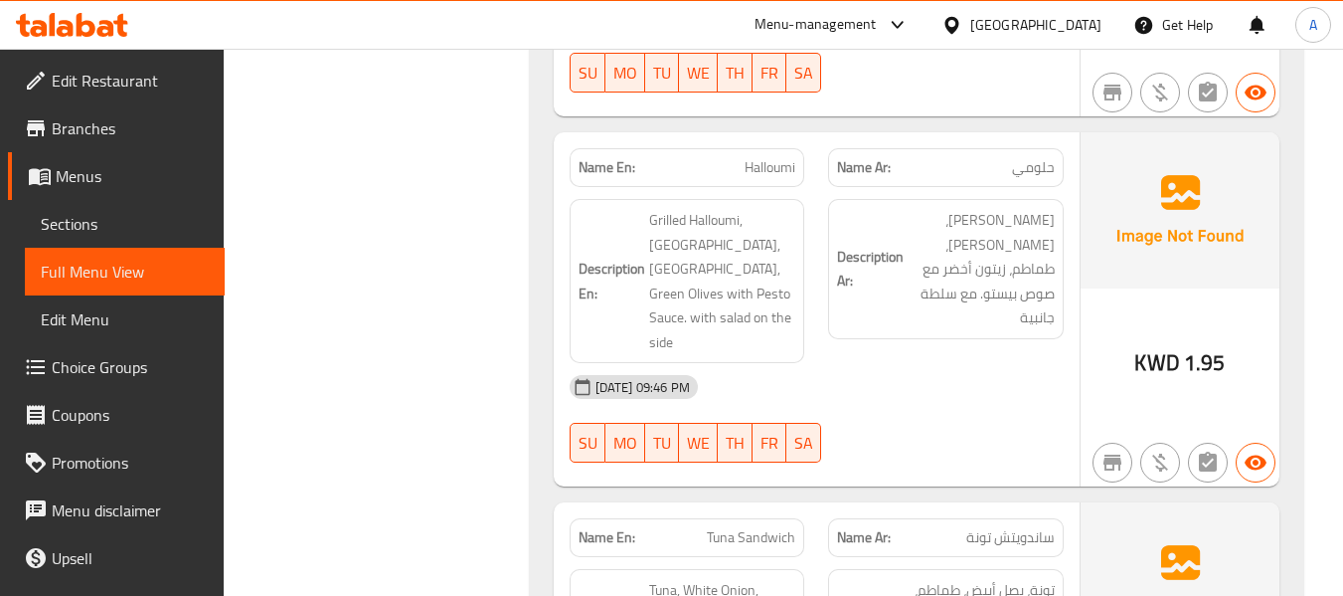
scroll to position [7066, 0]
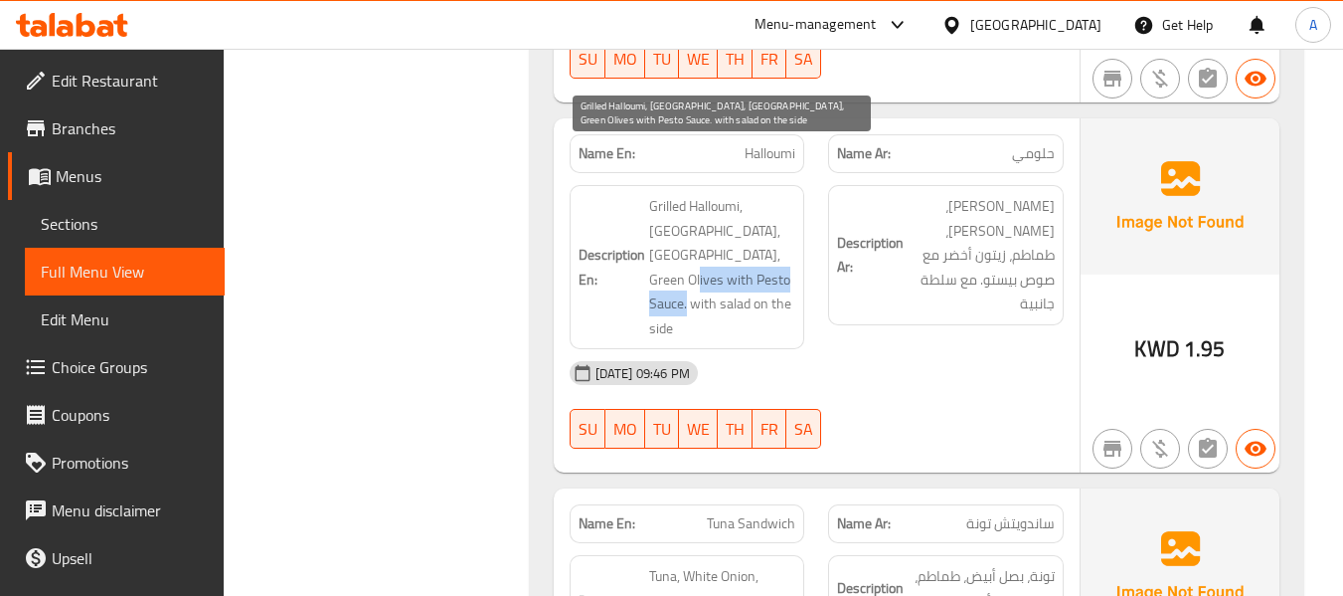
drag, startPoint x: 759, startPoint y: 211, endPoint x: 780, endPoint y: 232, distance: 30.2
click at [780, 232] on span "Grilled Halloumi, Rocca, Tomato, Green Olives with Pesto Sauce. with salad on t…" at bounding box center [722, 267] width 147 height 146
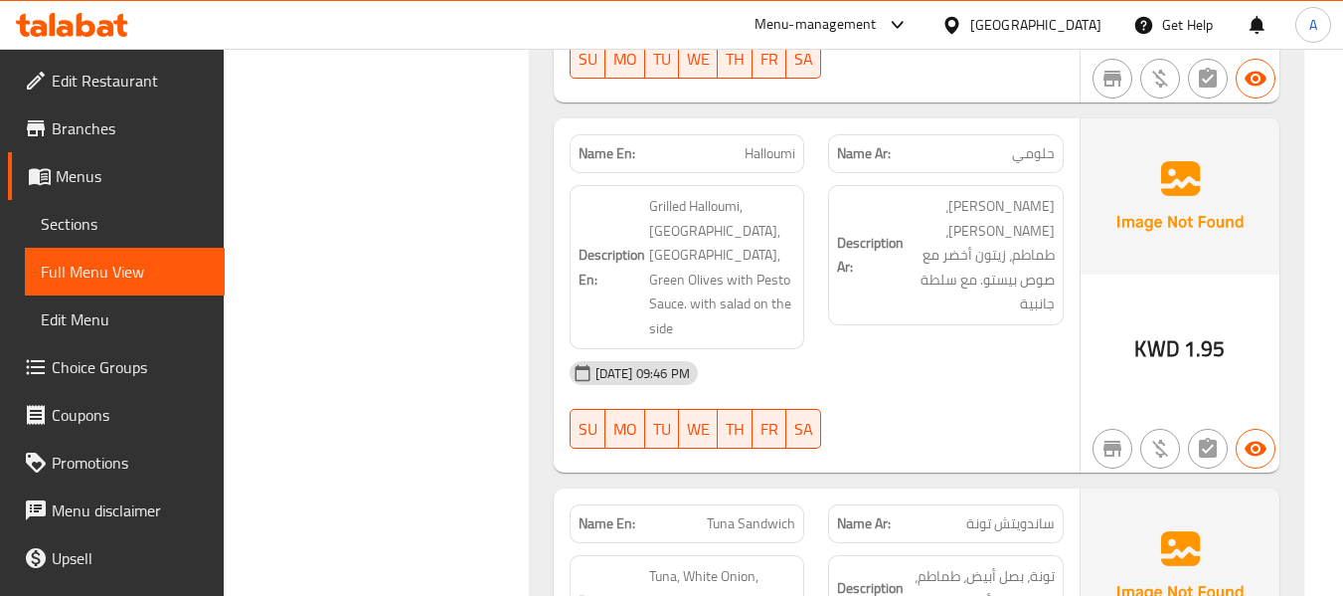
click at [911, 349] on div "09-09-2025 09:46 PM" at bounding box center [817, 373] width 518 height 48
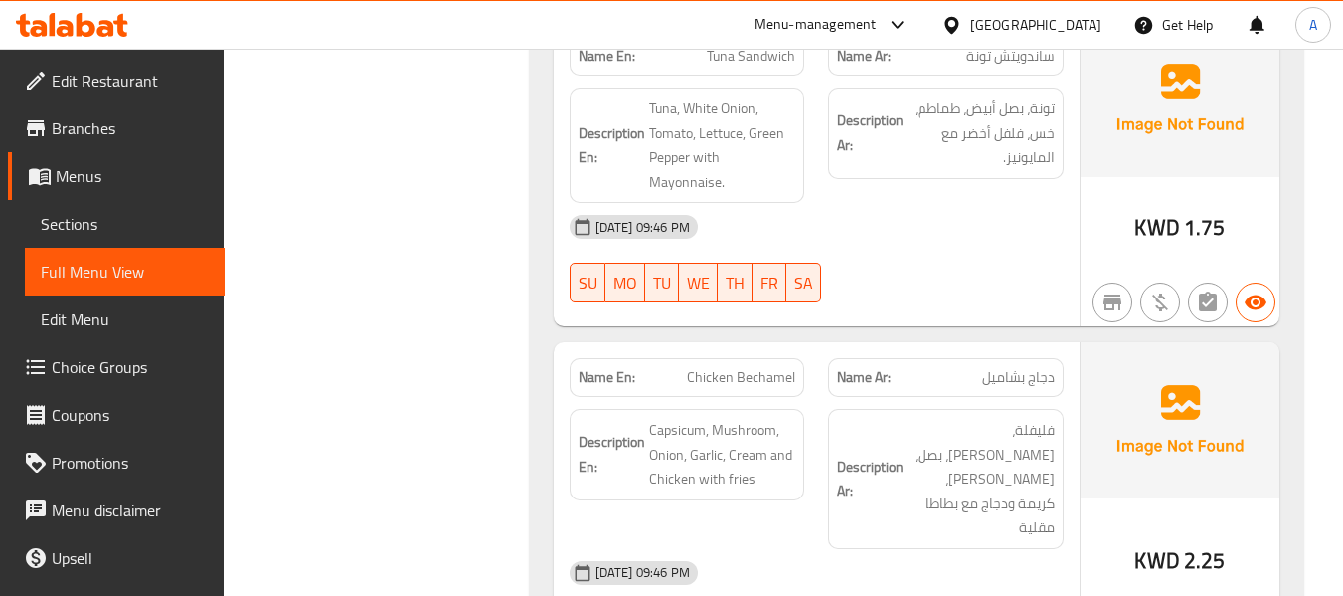
scroll to position [7563, 0]
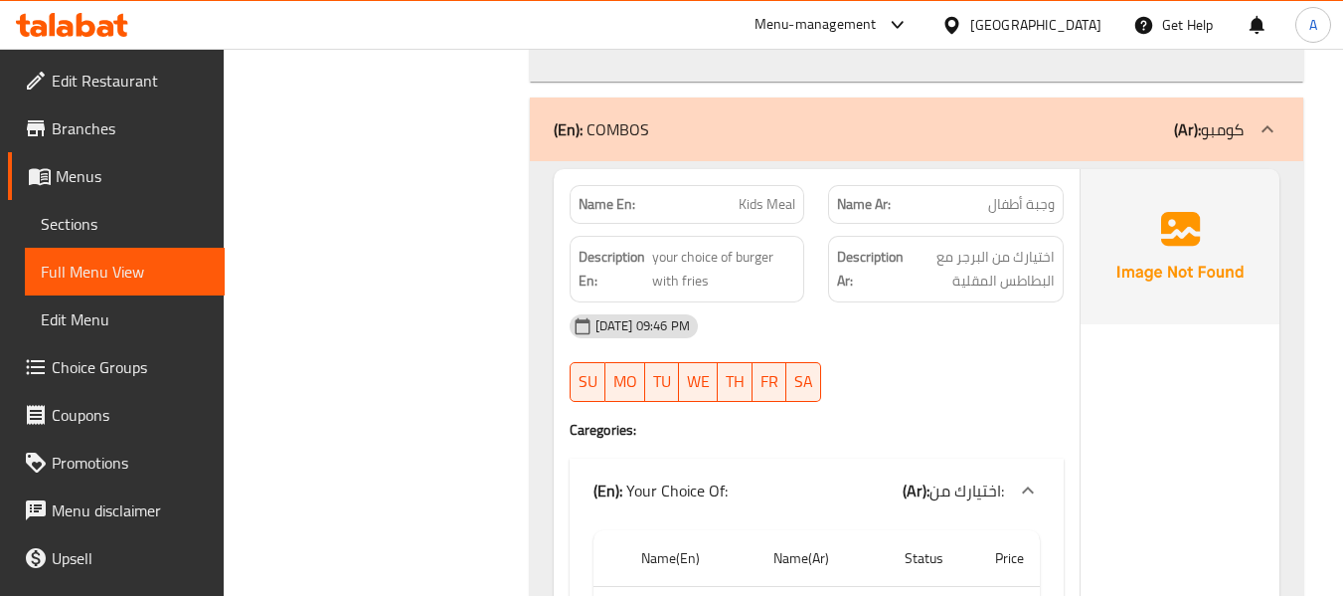
scroll to position [8259, 0]
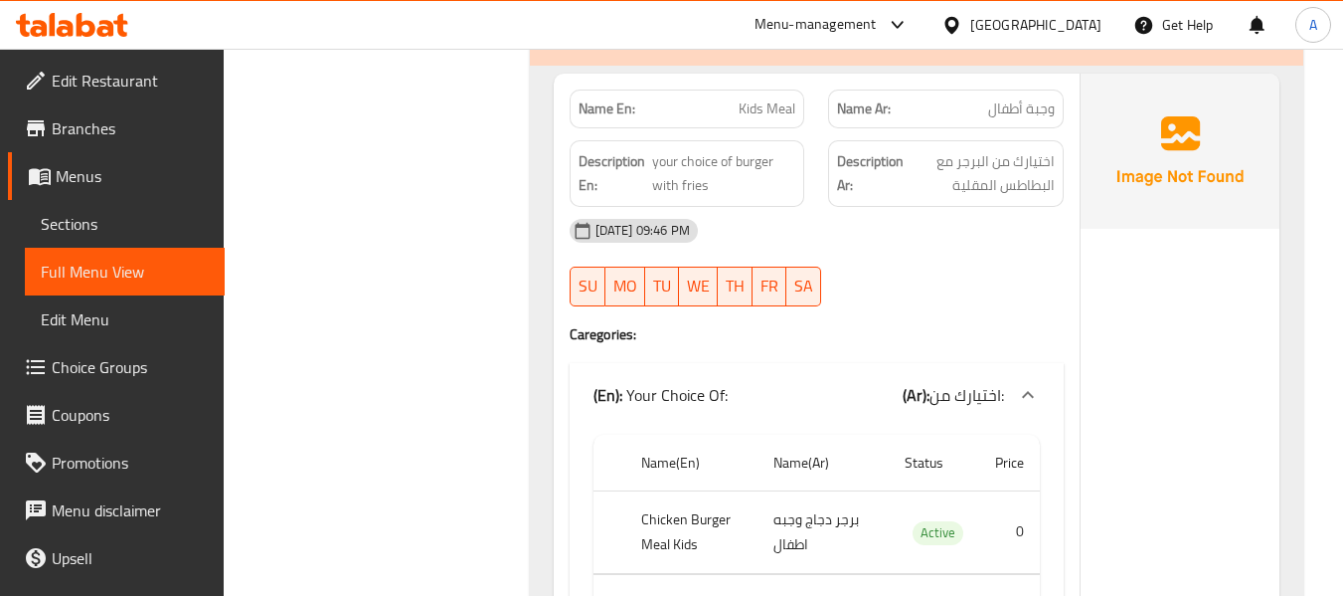
drag, startPoint x: 658, startPoint y: 454, endPoint x: 636, endPoint y: 454, distance: 21.9
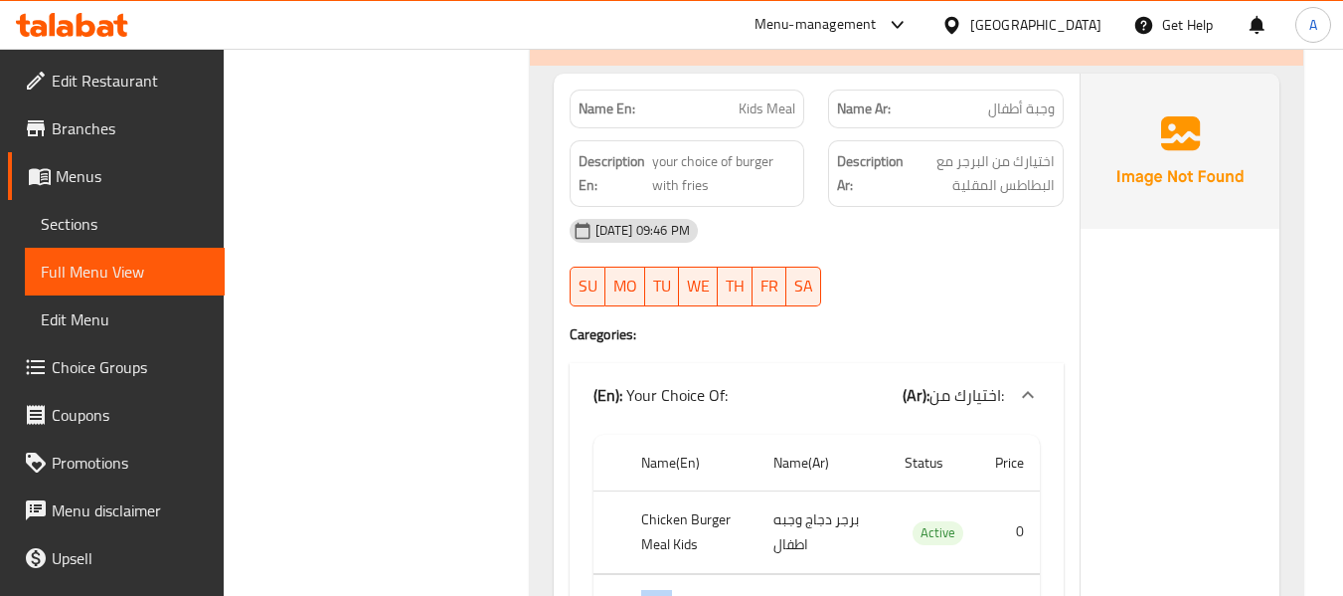
drag, startPoint x: 642, startPoint y: 448, endPoint x: 669, endPoint y: 447, distance: 26.9
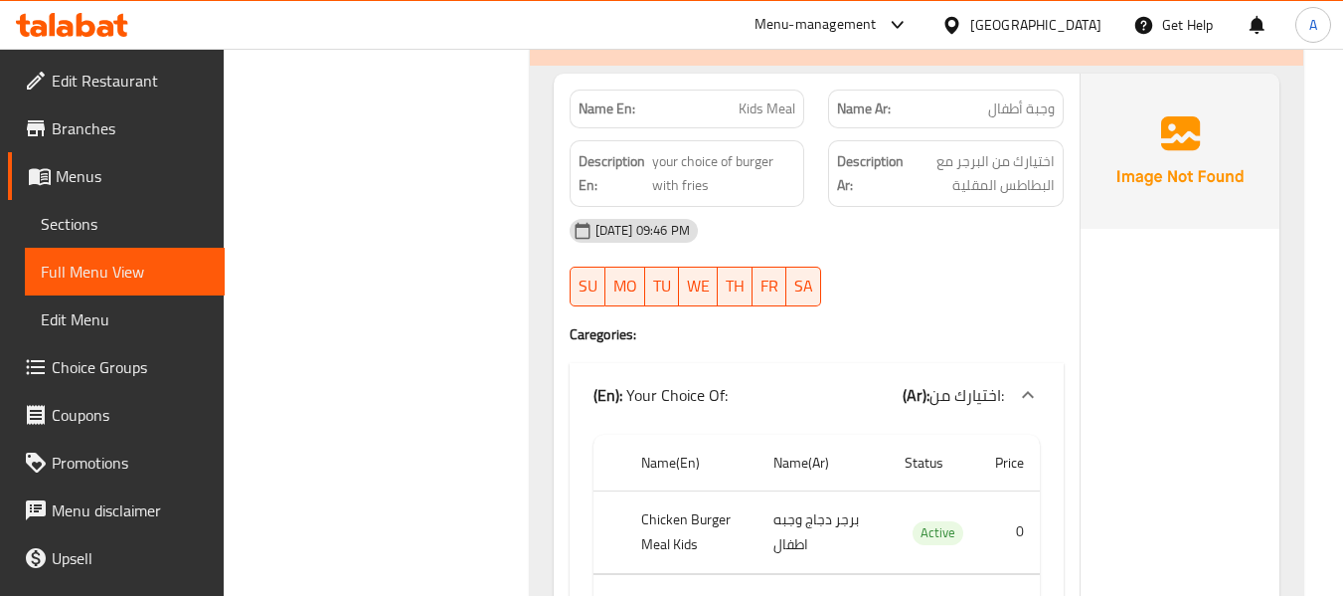
drag, startPoint x: 641, startPoint y: 456, endPoint x: 692, endPoint y: 459, distance: 50.8
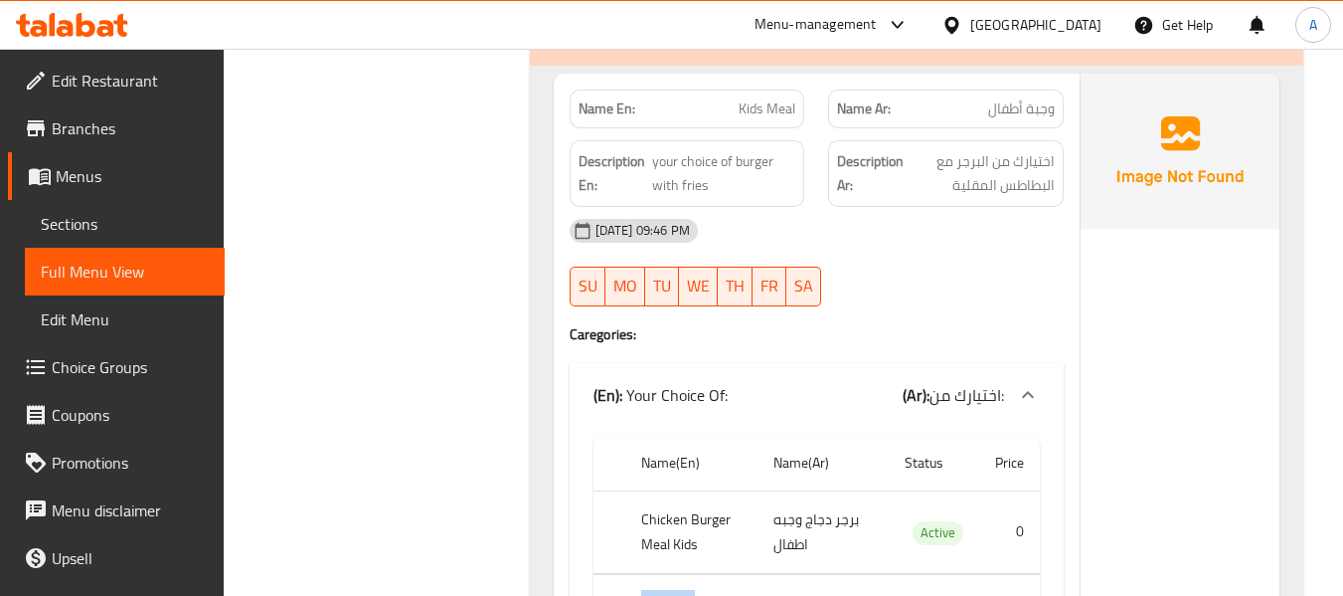
drag, startPoint x: 682, startPoint y: 487, endPoint x: 672, endPoint y: 479, distance: 12.7
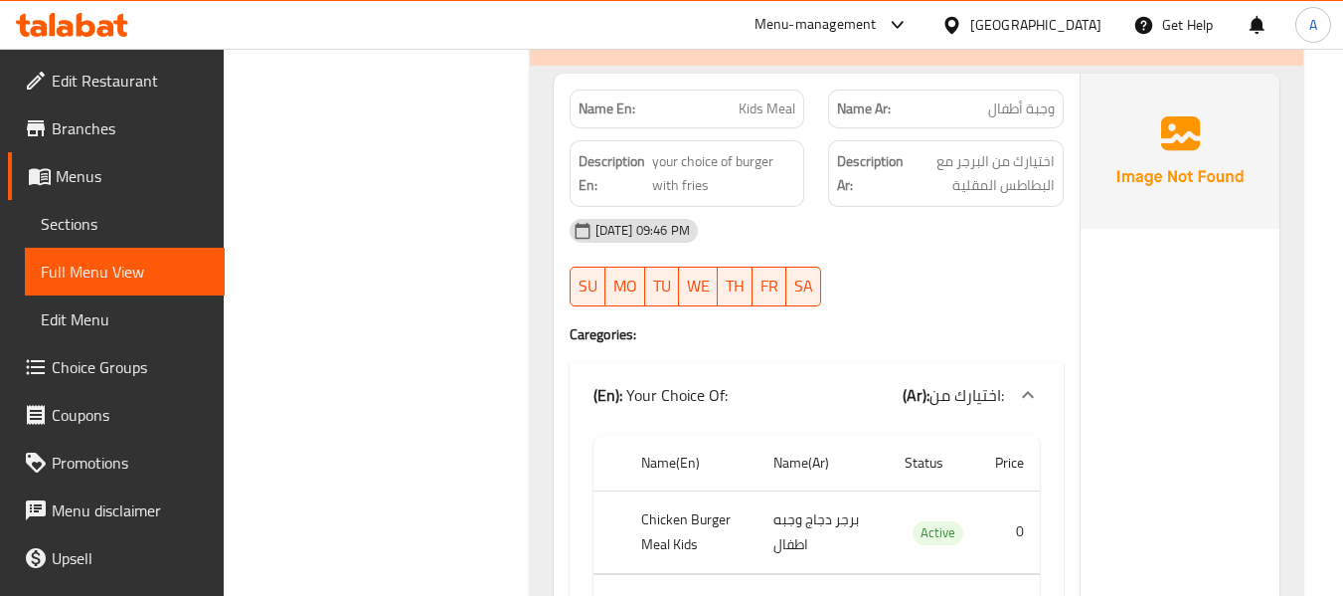
drag, startPoint x: 637, startPoint y: 450, endPoint x: 749, endPoint y: 500, distance: 121.9
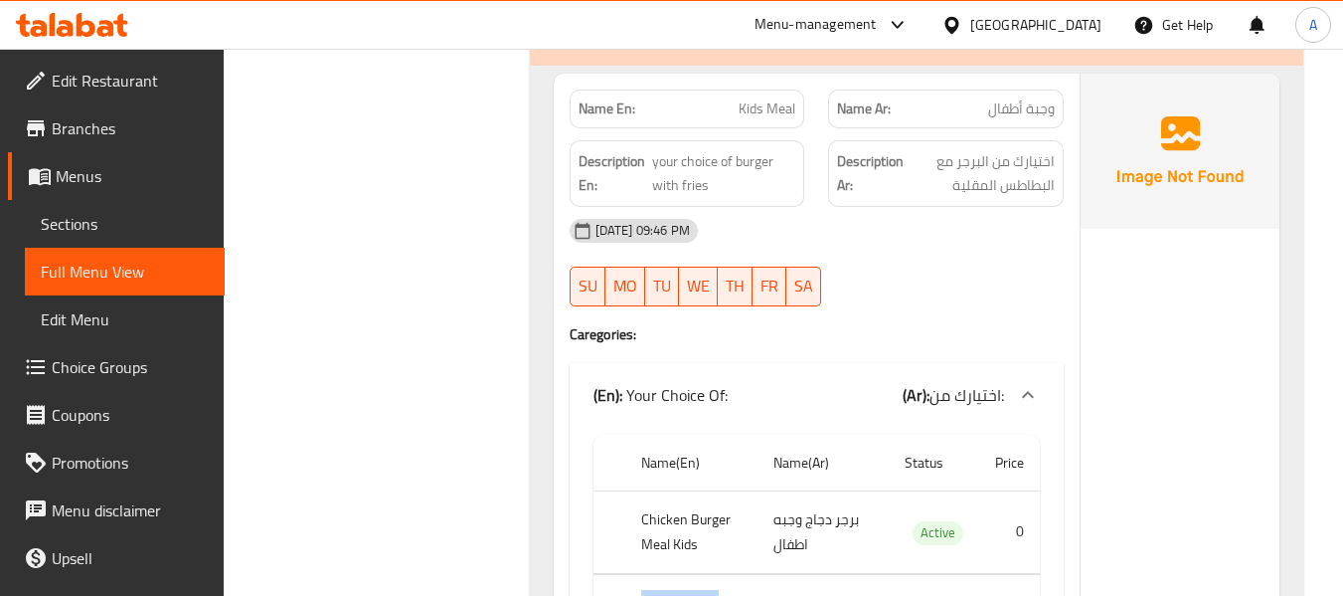
drag, startPoint x: 635, startPoint y: 457, endPoint x: 667, endPoint y: 461, distance: 32.1
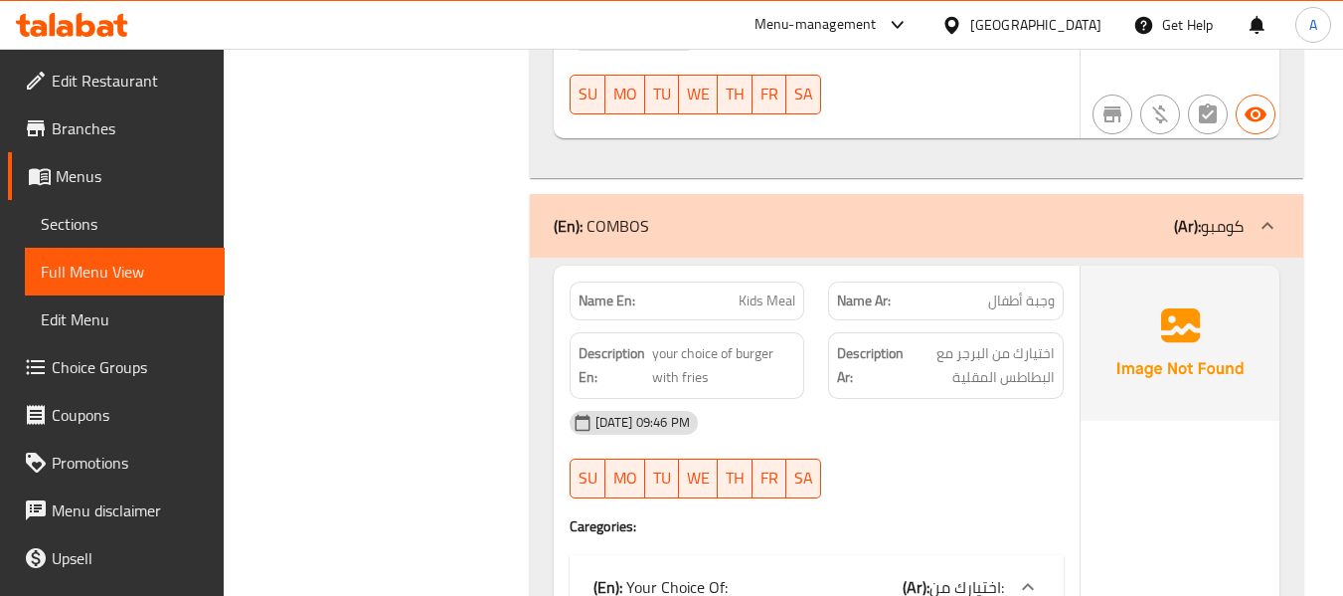
scroll to position [8060, 0]
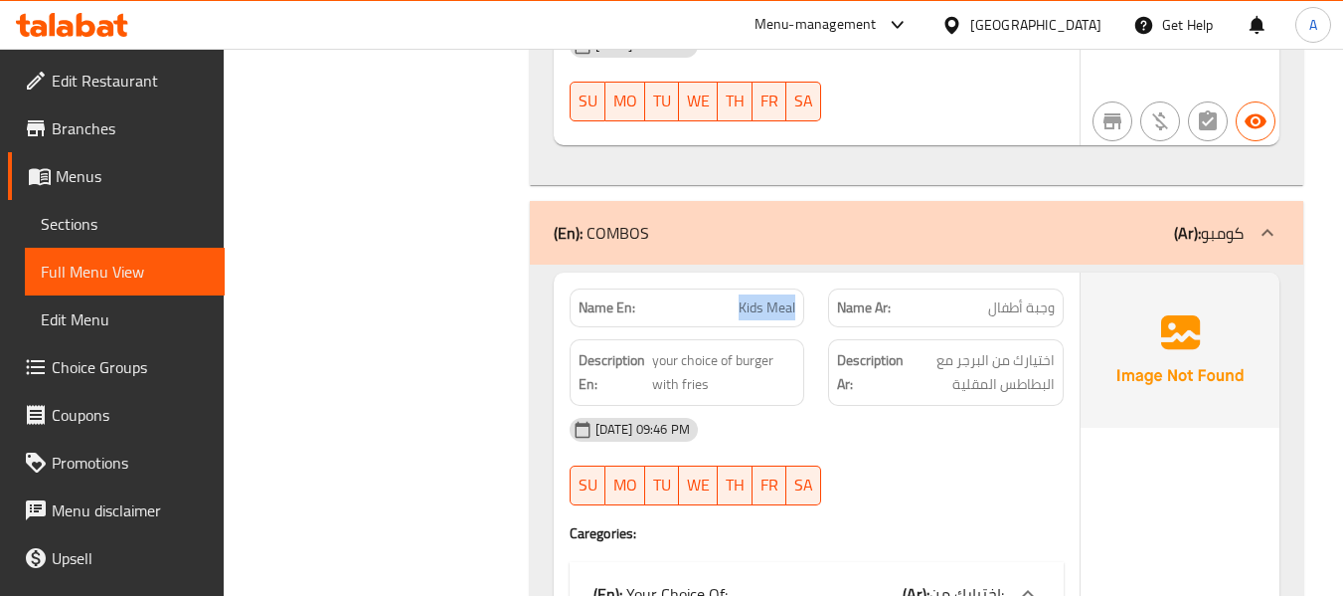
drag, startPoint x: 740, startPoint y: 158, endPoint x: 801, endPoint y: 164, distance: 61.9
click at [801, 288] on div "Name En: Kids Meal" at bounding box center [688, 307] width 236 height 39
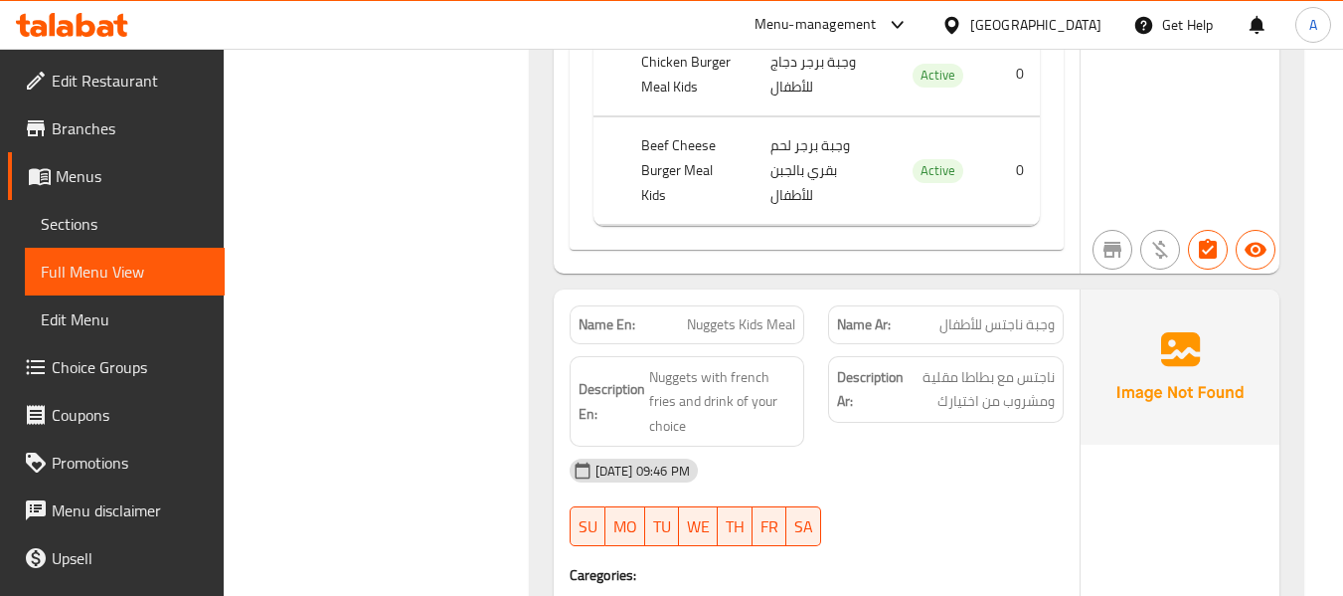
scroll to position [9054, 0]
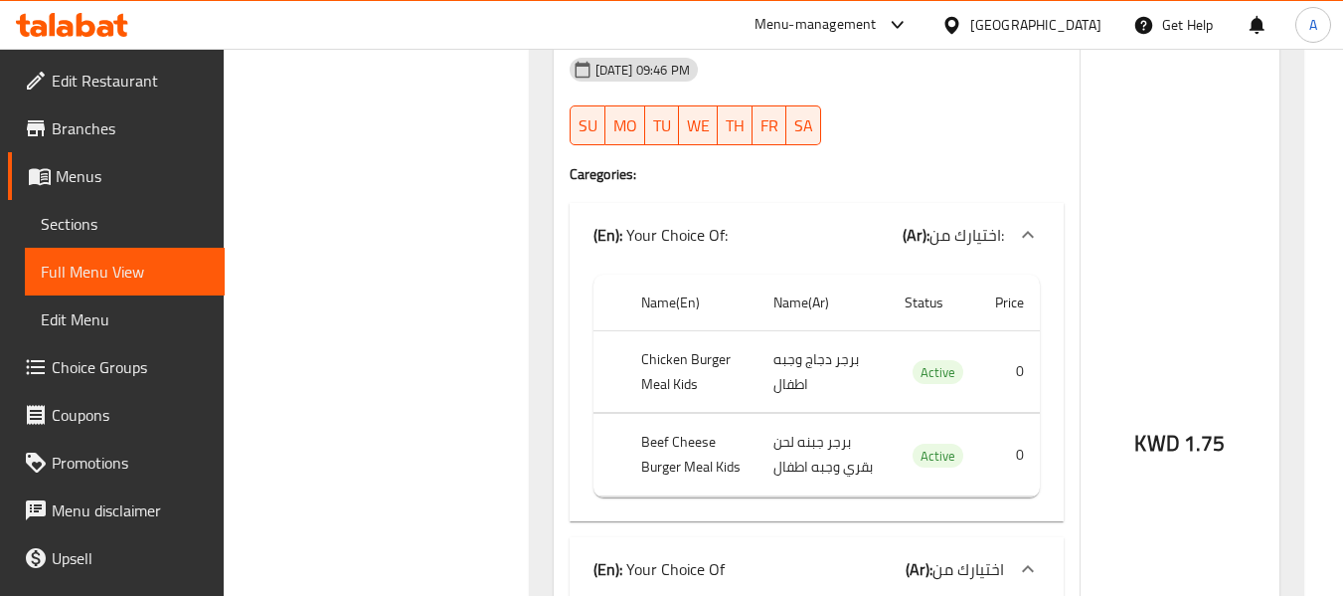
scroll to position [9352, 0]
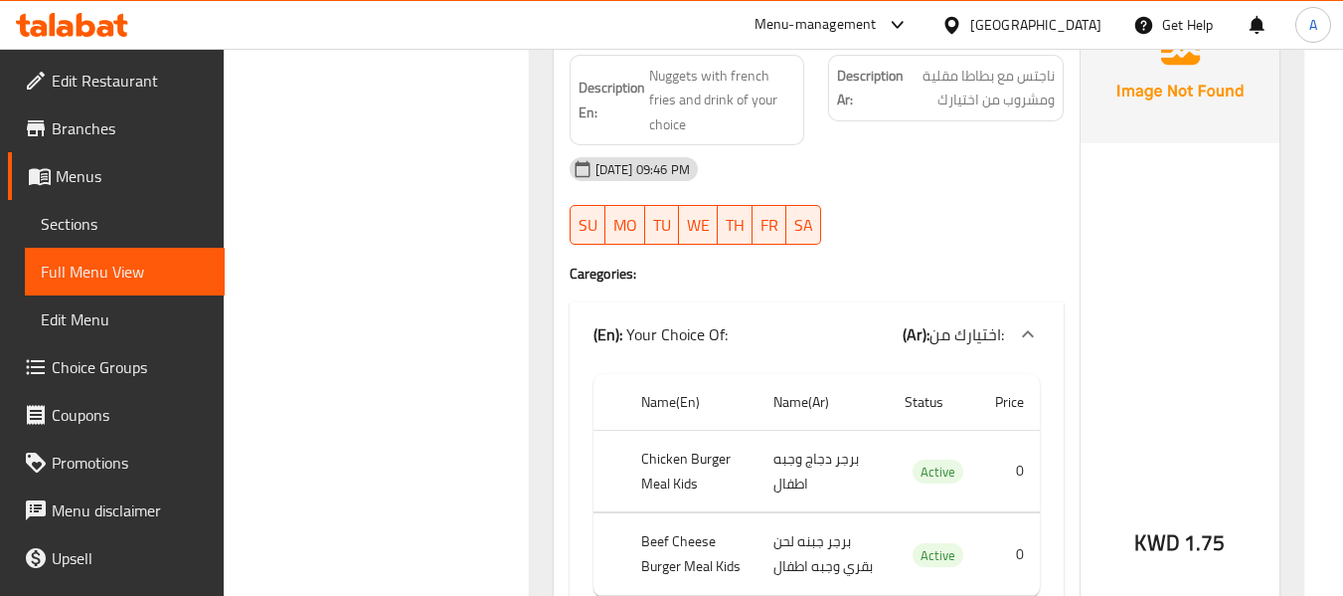
click at [660, 513] on th "Beef Cheese Burger Meal Kids" at bounding box center [691, 554] width 132 height 83
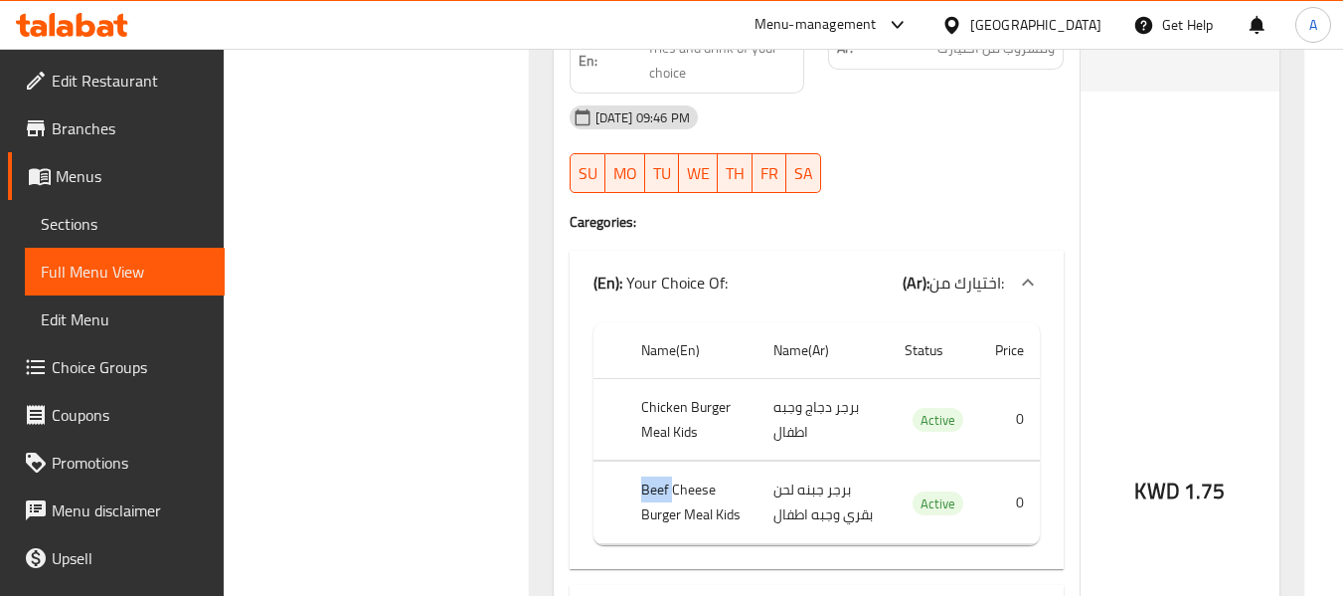
scroll to position [9452, 0]
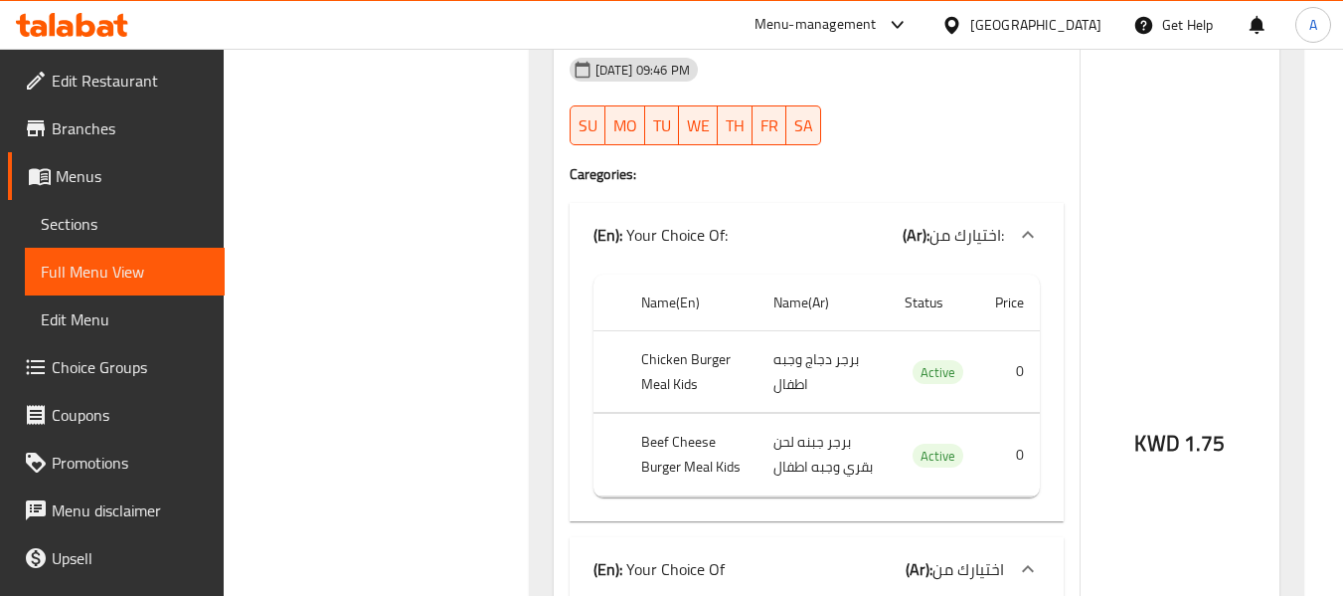
click at [726, 330] on th "Chicken Burger Meal Kids" at bounding box center [691, 371] width 132 height 83
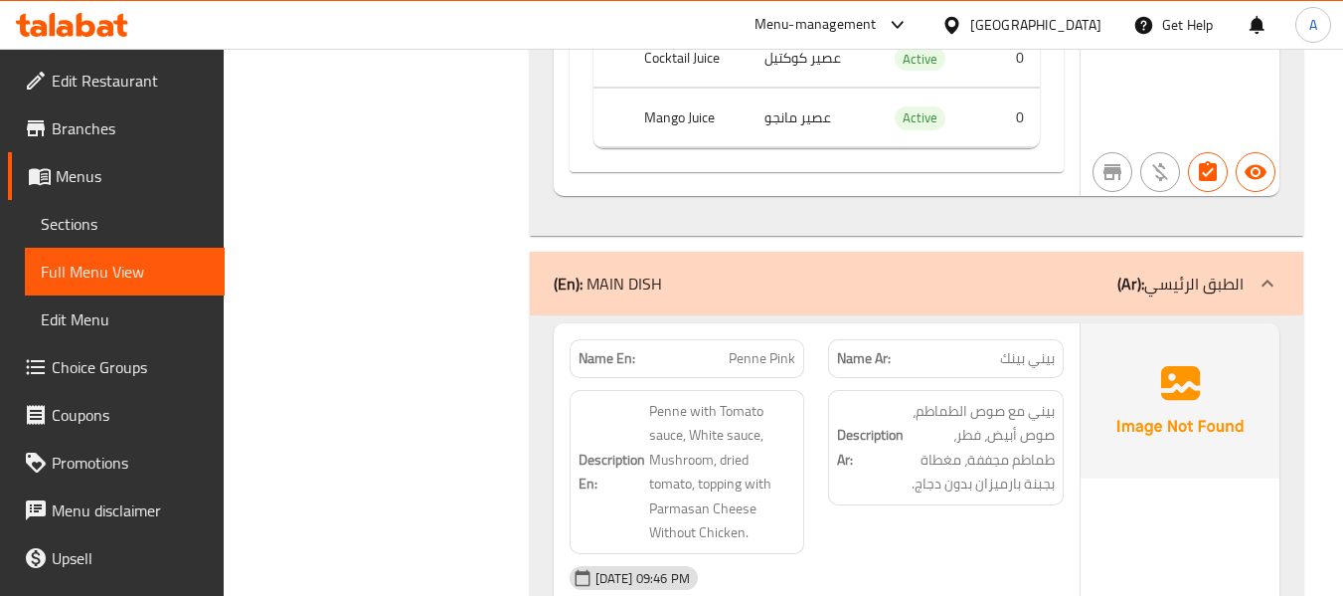
scroll to position [10148, 0]
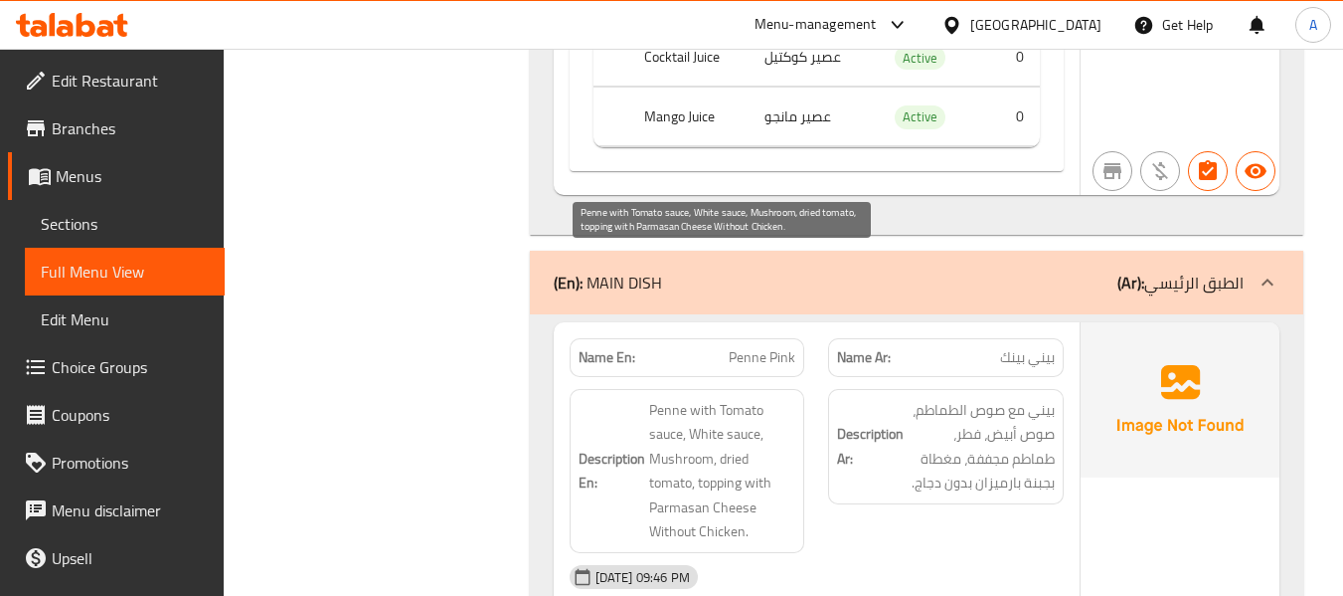
click at [677, 398] on span "Penne with Tomato sauce, White sauce, Mushroom, dried tomato, topping with Parm…" at bounding box center [722, 471] width 147 height 146
click at [740, 398] on span "Penne with Tomato sauce, White sauce, Mushroom, dried tomato, topping with Parm…" at bounding box center [722, 471] width 147 height 146
click at [683, 398] on span "Penne with Tomato sauce, White sauce, Mushroom, dried tomato, topping with Parm…" at bounding box center [722, 471] width 147 height 146
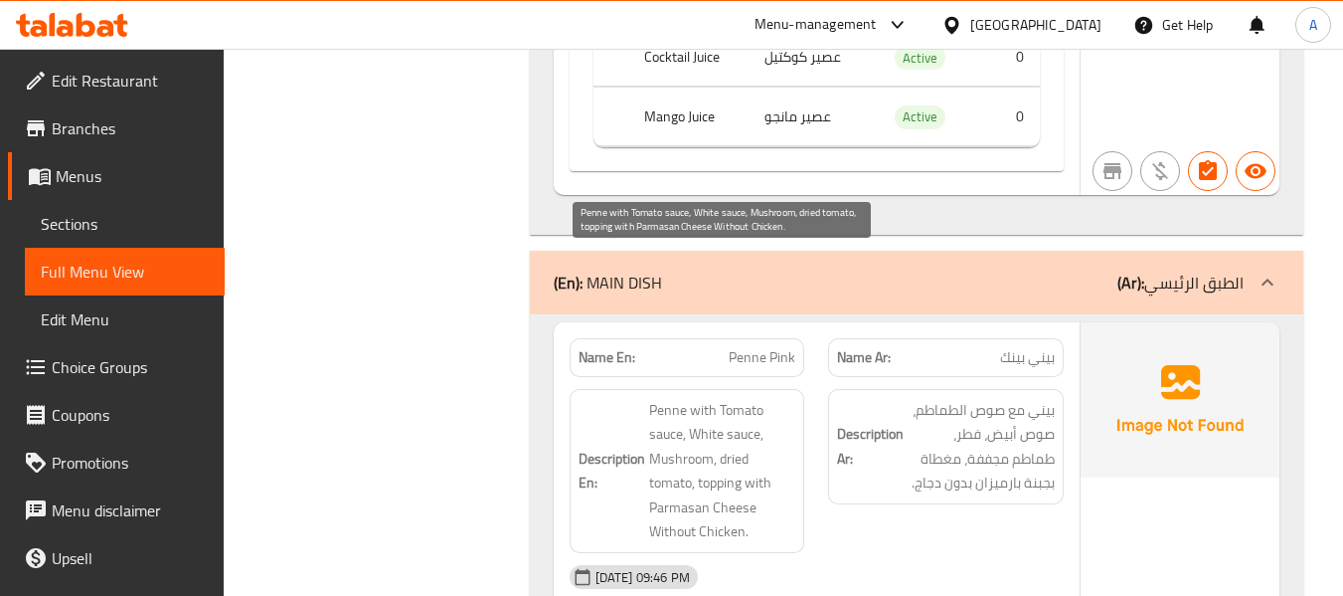
click at [735, 398] on span "Penne with Tomato sauce, White sauce, Mushroom, dried tomato, topping with Parm…" at bounding box center [722, 471] width 147 height 146
click at [693, 398] on span "Penne with Tomato sauce, White sauce, Mushroom, dried tomato, topping with Parm…" at bounding box center [722, 471] width 147 height 146
click at [729, 398] on span "Penne with Tomato sauce, White sauce, Mushroom, dried tomato, topping with Parm…" at bounding box center [722, 471] width 147 height 146
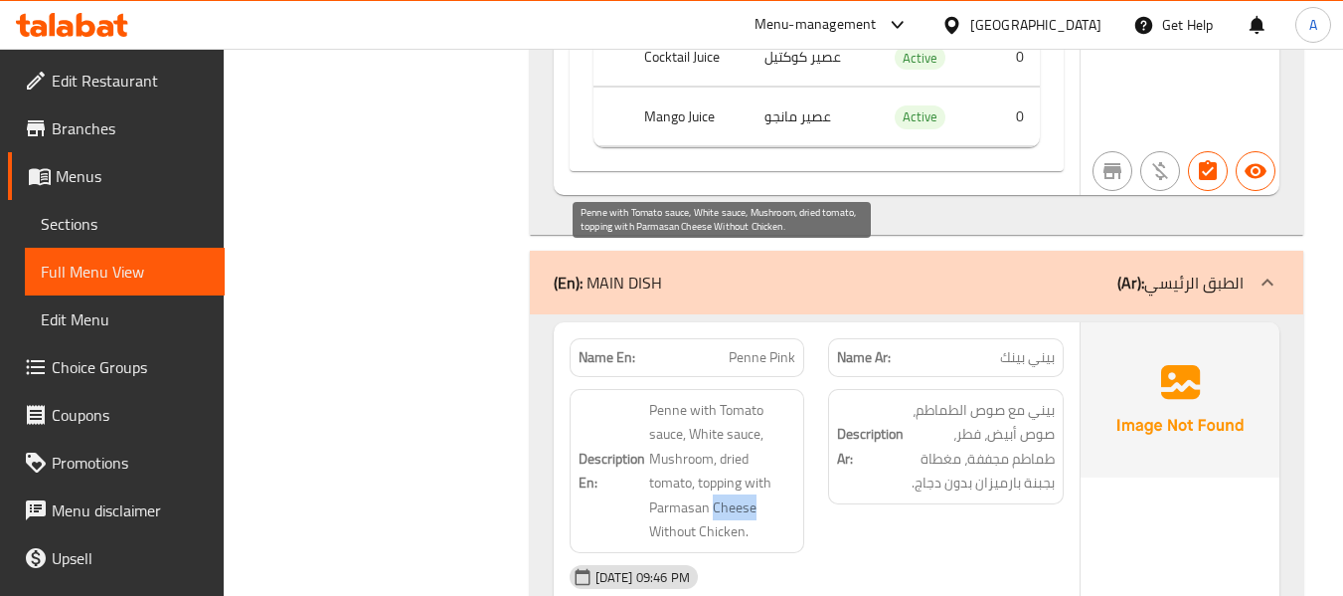
click at [729, 398] on span "Penne with Tomato sauce, White sauce, Mushroom, dried tomato, topping with Parm…" at bounding box center [722, 471] width 147 height 146
click at [683, 398] on span "Penne with Tomato sauce, White sauce, Mushroom, dried tomato, topping with Parm…" at bounding box center [722, 471] width 147 height 146
click at [682, 398] on span "Penne with Tomato sauce, White sauce, Mushroom, dried tomato, topping with Parm…" at bounding box center [722, 471] width 147 height 146
click at [694, 398] on span "Penne with Tomato sauce, White sauce, Mushroom, dried tomato, topping with Parm…" at bounding box center [722, 471] width 147 height 146
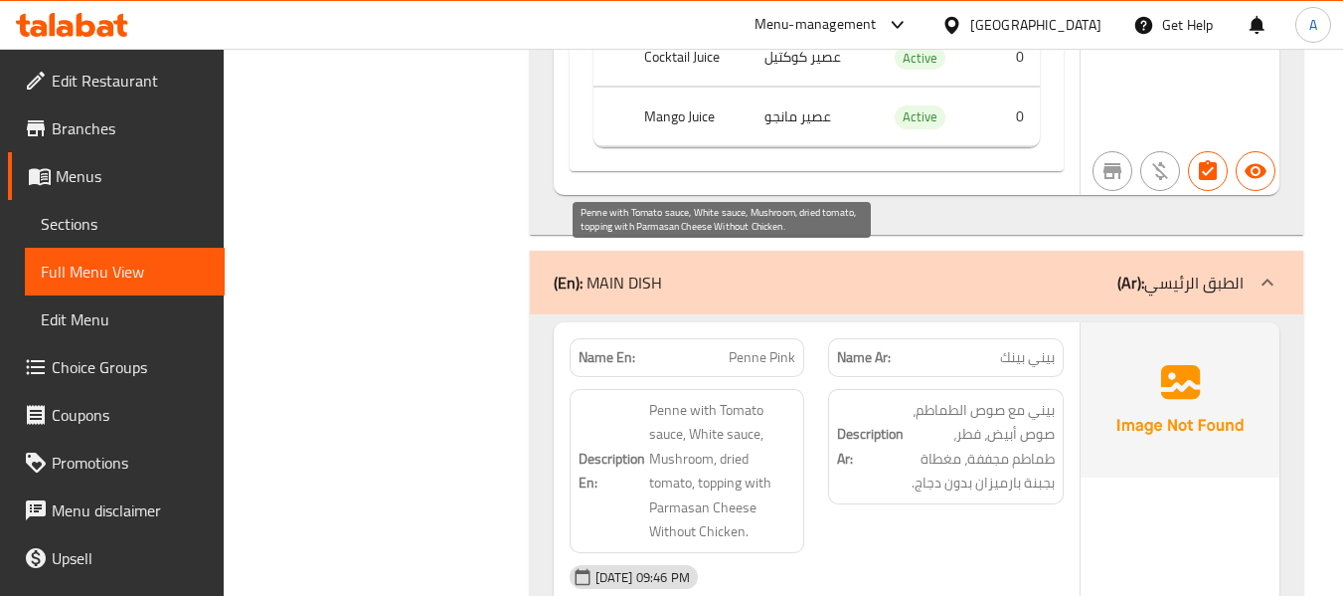
click at [734, 398] on span "Penne with Tomato sauce, White sauce, Mushroom, dried tomato, topping with Parm…" at bounding box center [722, 471] width 147 height 146
click at [761, 398] on span "Penne with Tomato sauce, White sauce, Mushroom, dried tomato, topping with Parm…" at bounding box center [722, 471] width 147 height 146
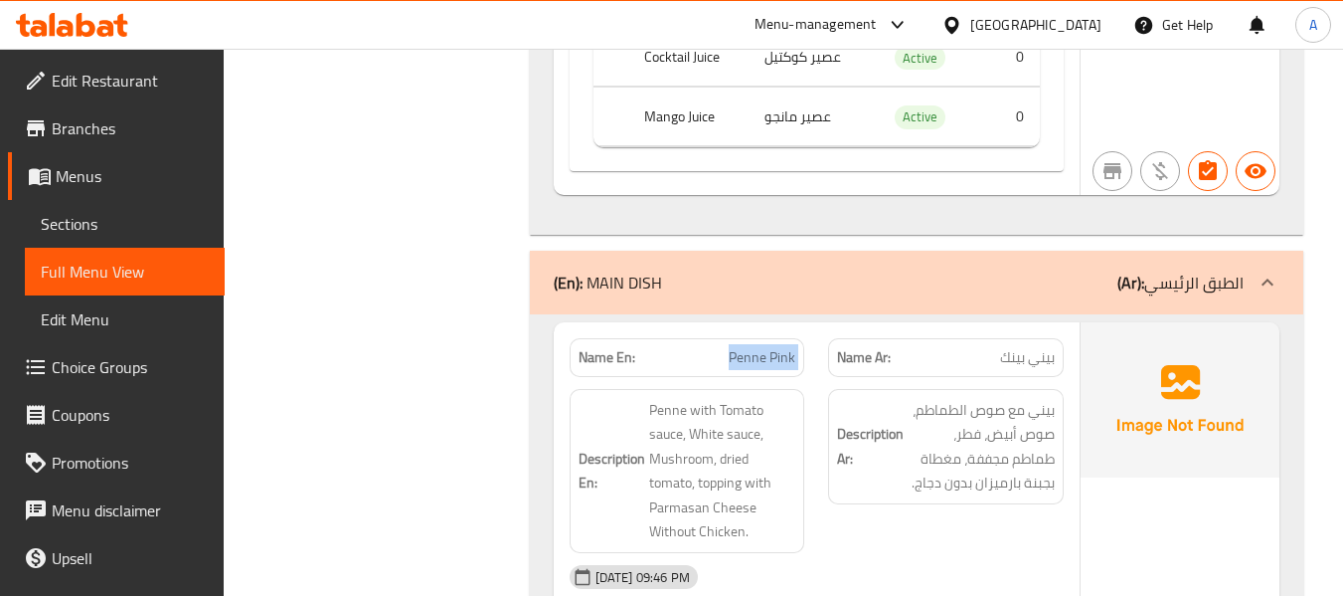
drag, startPoint x: 726, startPoint y: 203, endPoint x: 831, endPoint y: 216, distance: 106.2
click at [831, 326] on div "Name En: Penne Pink Name Ar: بيني بينك" at bounding box center [817, 357] width 518 height 63
click at [697, 347] on p "Name En: Penne Pink" at bounding box center [688, 357] width 218 height 21
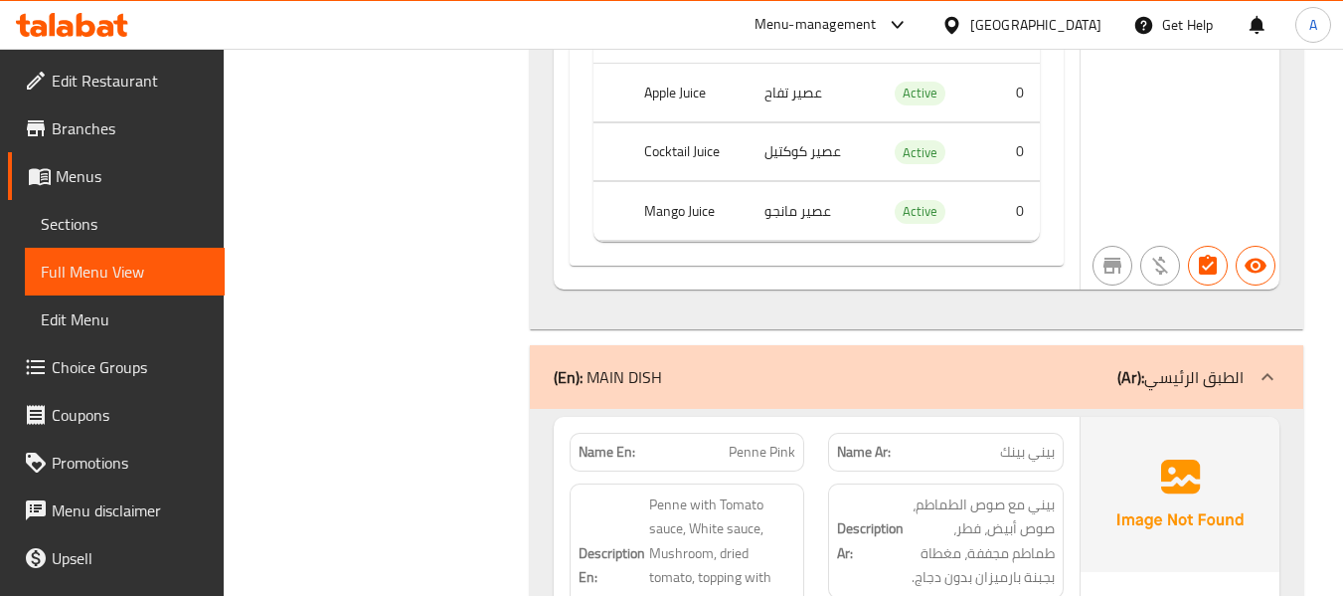
scroll to position [10048, 0]
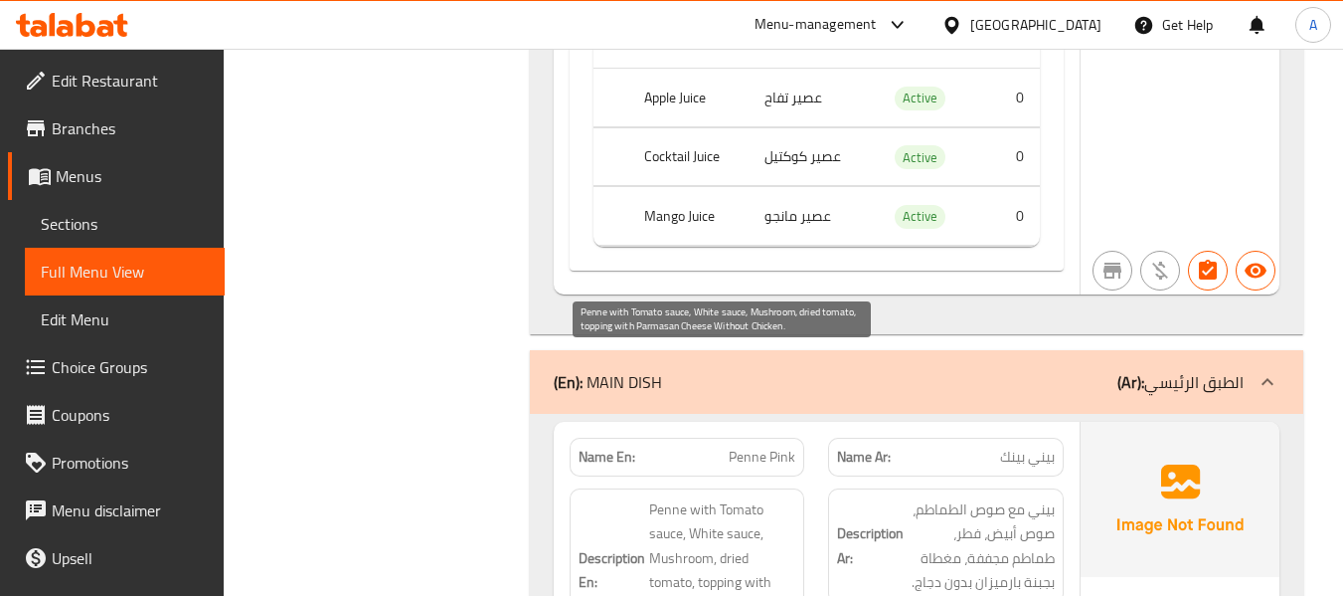
click at [743, 497] on span "Penne with Tomato sauce, White sauce, Mushroom, dried tomato, topping with Parm…" at bounding box center [722, 570] width 147 height 146
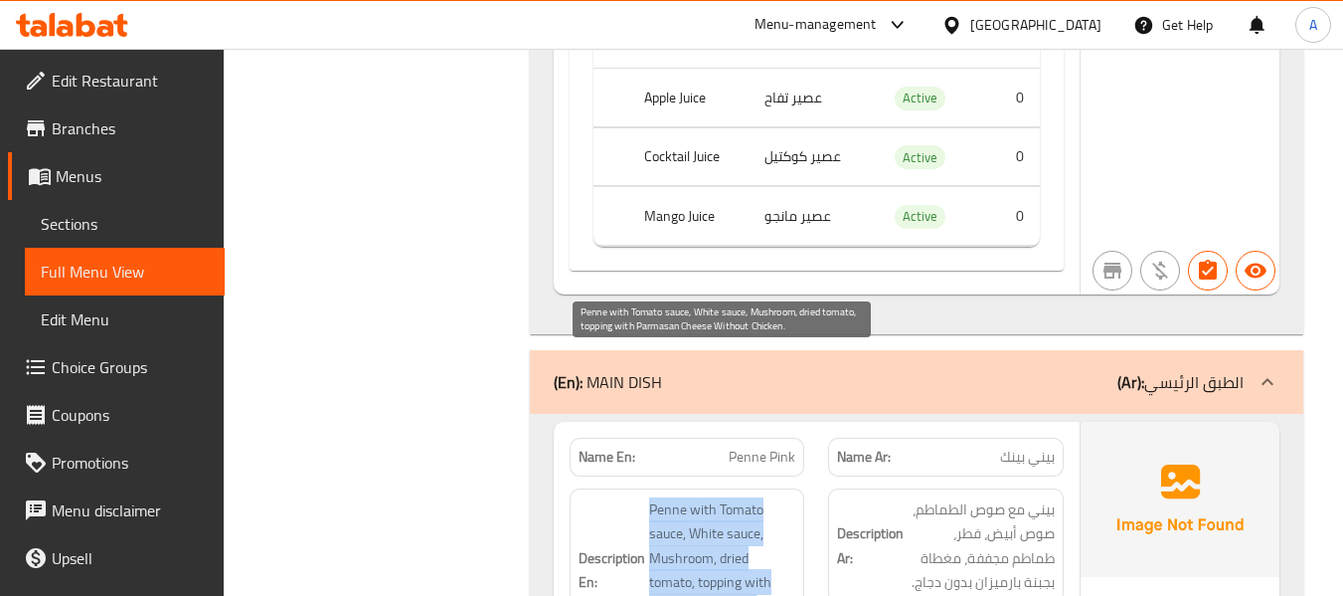
click at [743, 497] on span "Penne with Tomato sauce, White sauce, Mushroom, dried tomato, topping with Parm…" at bounding box center [722, 570] width 147 height 146
click at [717, 497] on span "Penne with Tomato sauce, White sauce, Mushroom, dried tomato, topping with Parm…" at bounding box center [722, 570] width 147 height 146
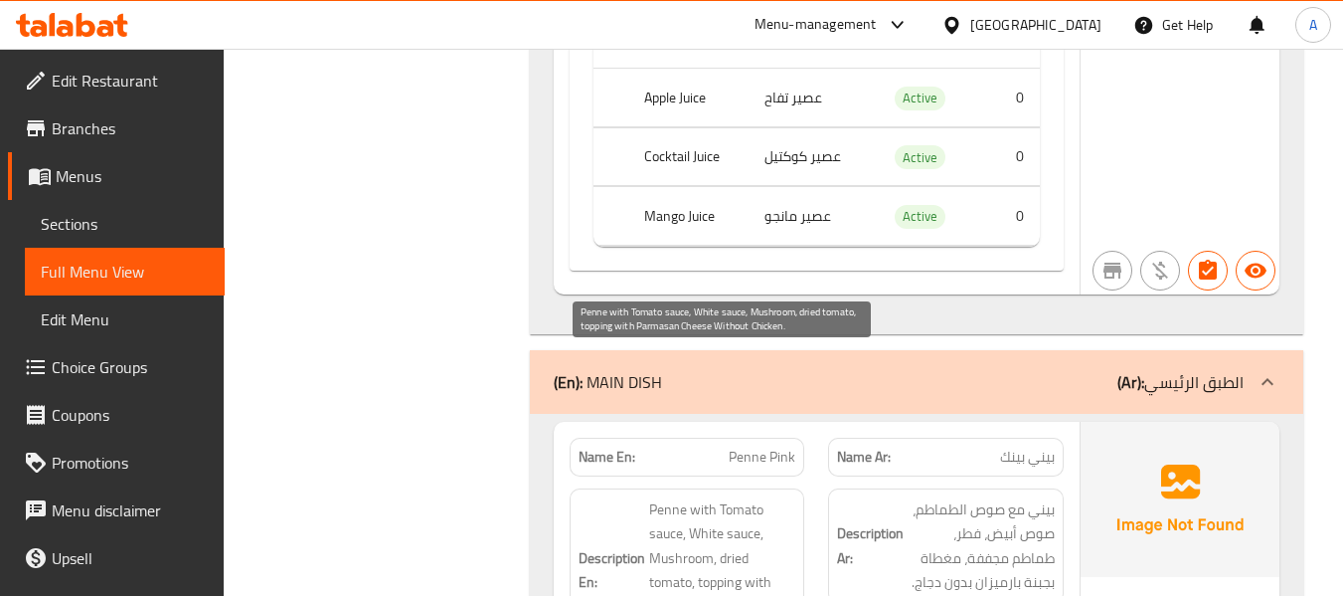
click at [717, 497] on span "Penne with Tomato sauce, White sauce, Mushroom, dried tomato, topping with Parm…" at bounding box center [722, 570] width 147 height 146
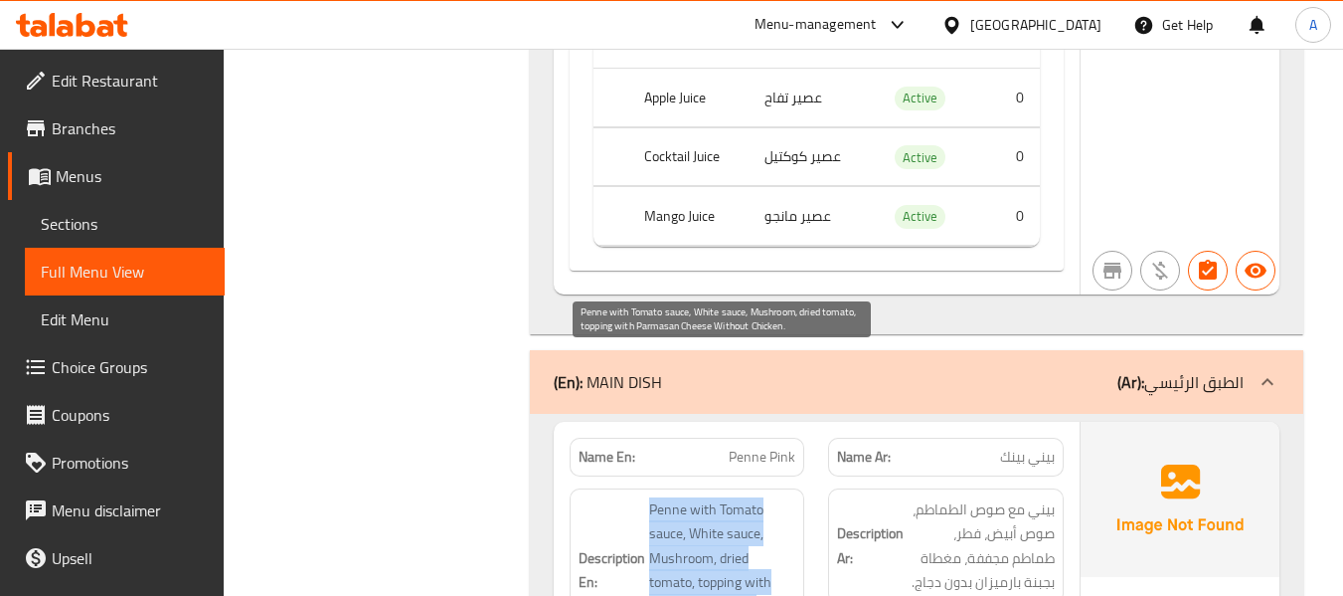
click at [717, 497] on span "Penne with Tomato sauce, White sauce, Mushroom, dried tomato, topping with Parm…" at bounding box center [722, 570] width 147 height 146
click at [716, 497] on span "Penne with Tomato sauce, White sauce, Mushroom, dried tomato, topping with Parm…" at bounding box center [722, 570] width 147 height 146
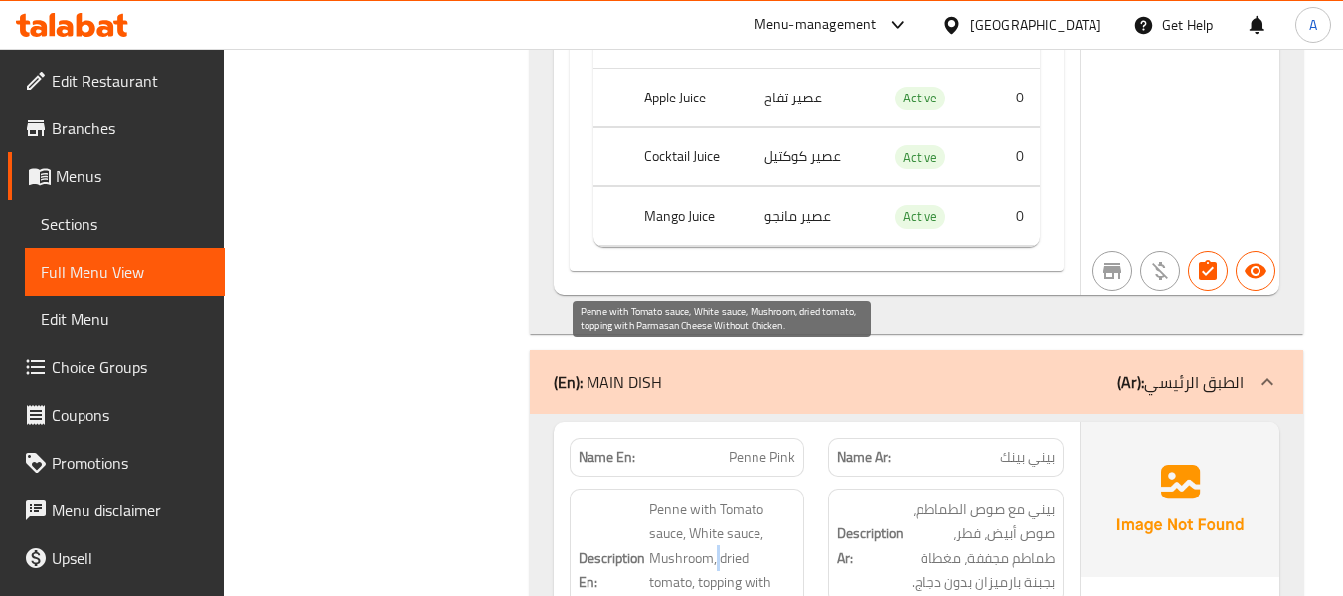
click at [716, 497] on span "Penne with Tomato sauce, White sauce, Mushroom, dried tomato, topping with Parm…" at bounding box center [722, 570] width 147 height 146
click at [712, 497] on span "Penne with Tomato sauce, White sauce, Mushroom, dried tomato, topping with Parm…" at bounding box center [722, 570] width 147 height 146
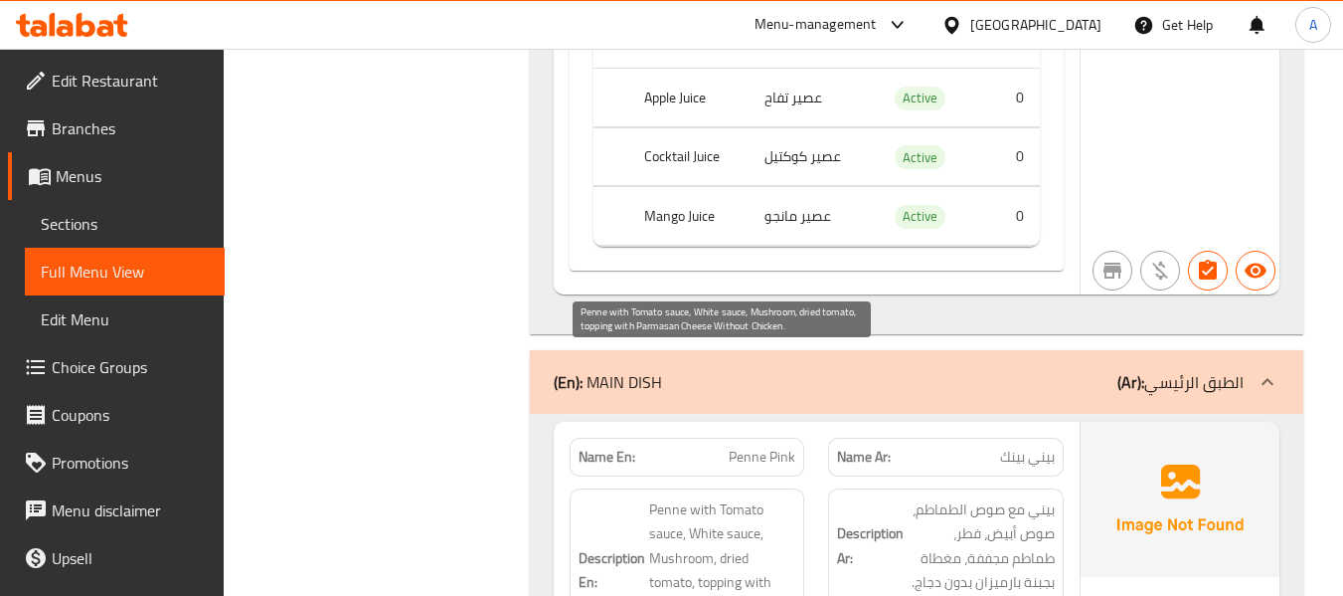
click at [712, 497] on span "Penne with Tomato sauce, White sauce, Mushroom, dried tomato, topping with Parm…" at bounding box center [722, 570] width 147 height 146
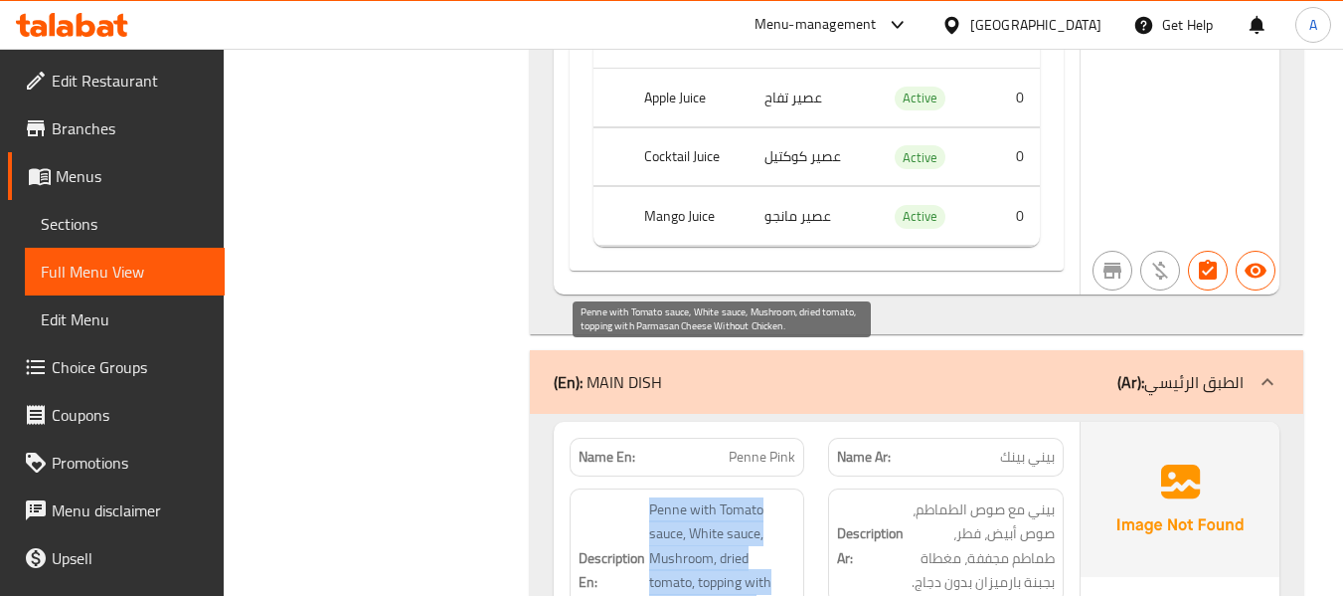
click at [712, 497] on span "Penne with Tomato sauce, White sauce, Mushroom, dried tomato, topping with Parm…" at bounding box center [722, 570] width 147 height 146
click at [743, 497] on span "Penne with Tomato sauce, White sauce, Mushroom, dried tomato, topping with Parm…" at bounding box center [722, 570] width 147 height 146
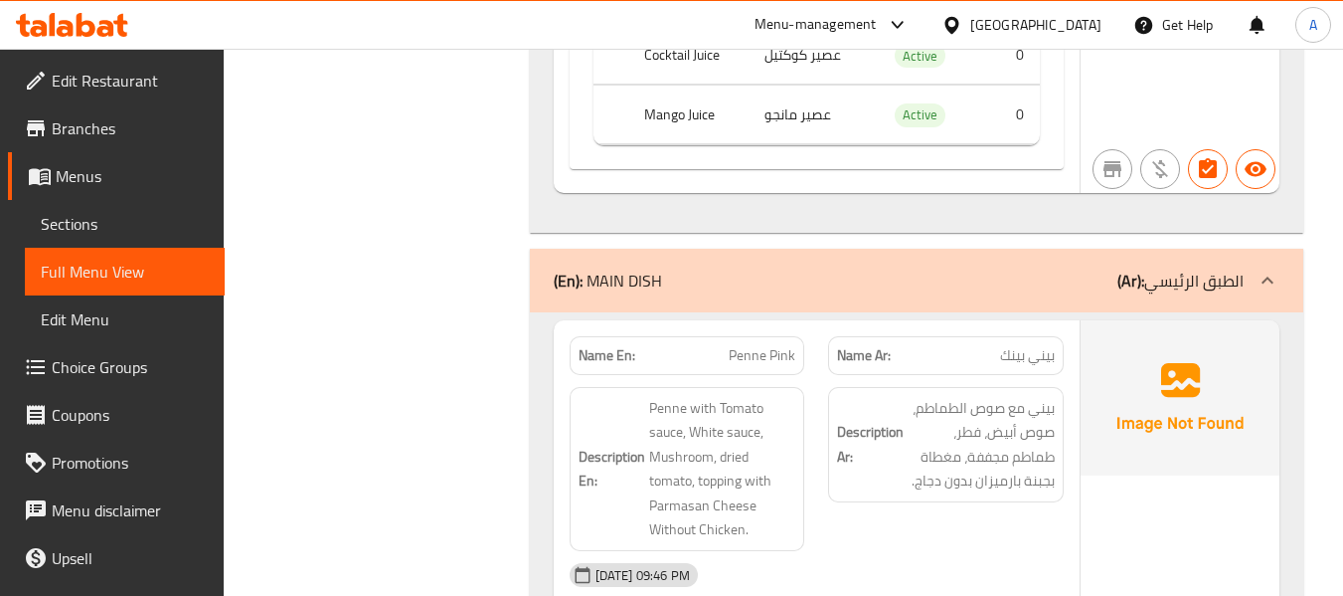
scroll to position [10148, 0]
drag, startPoint x: 731, startPoint y: 221, endPoint x: 826, endPoint y: 223, distance: 95.5
click at [826, 326] on div "Name En: Penne Pink Name Ar: بيني بينك" at bounding box center [817, 357] width 518 height 63
click at [742, 347] on span "Penne Pink" at bounding box center [762, 357] width 67 height 21
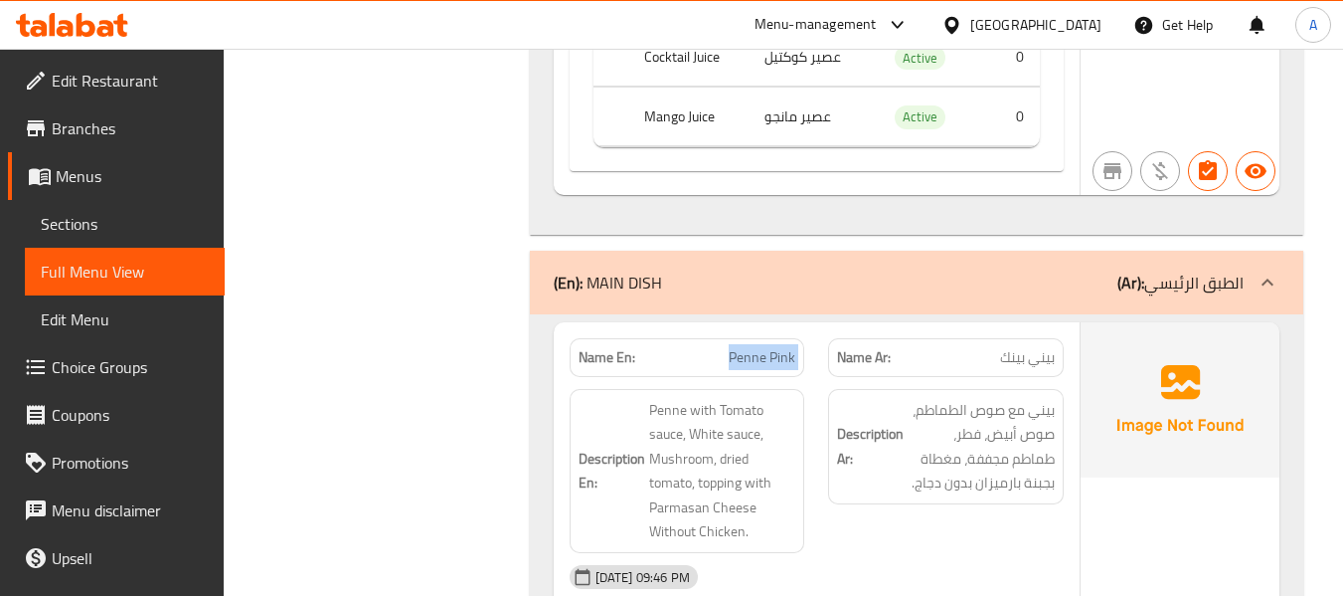
click at [742, 347] on span "Penne Pink" at bounding box center [762, 357] width 67 height 21
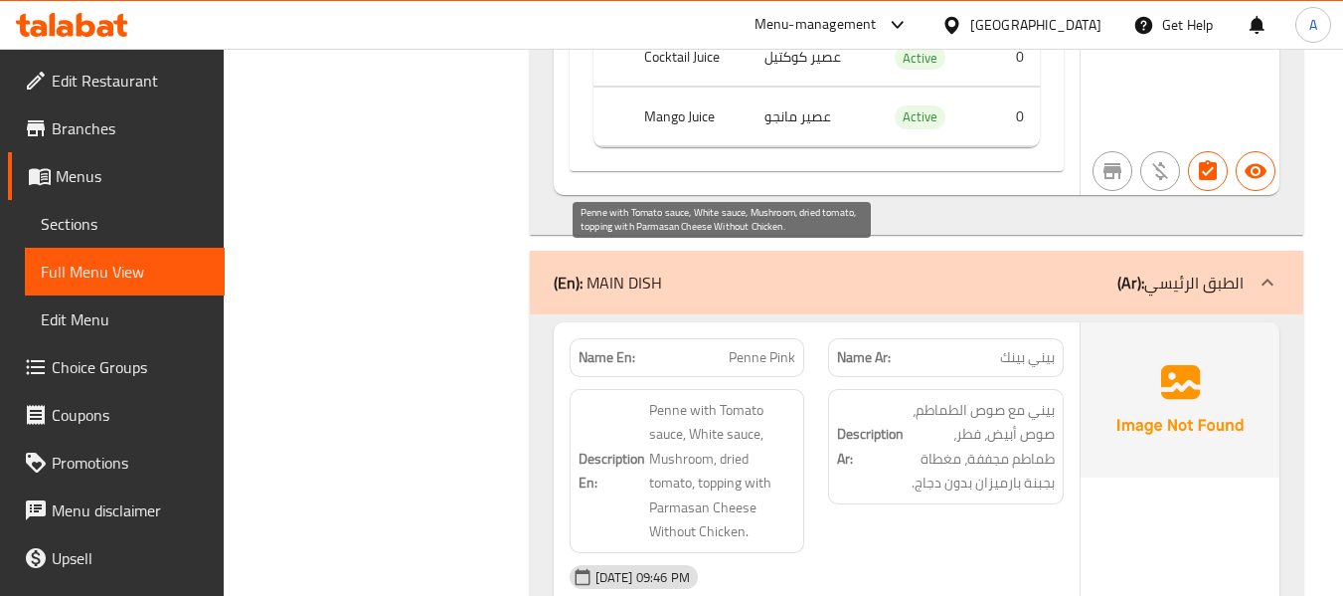
click at [753, 398] on span "Penne with Tomato sauce, White sauce, Mushroom, dried tomato, topping with Parm…" at bounding box center [722, 471] width 147 height 146
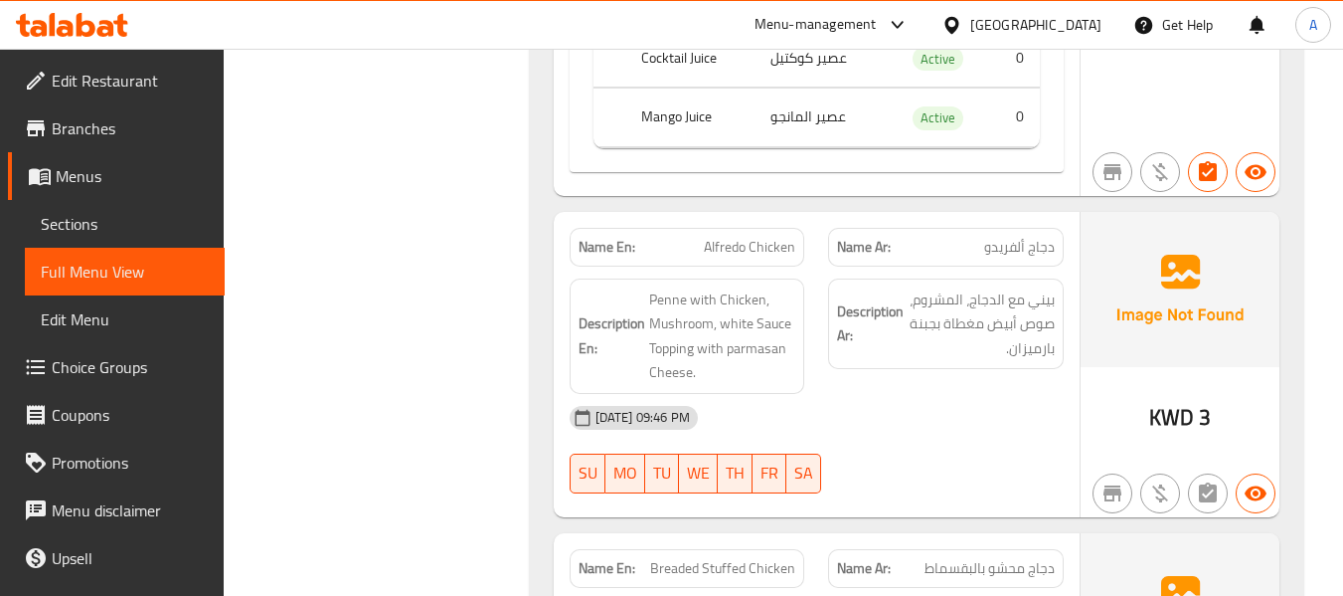
scroll to position [11241, 0]
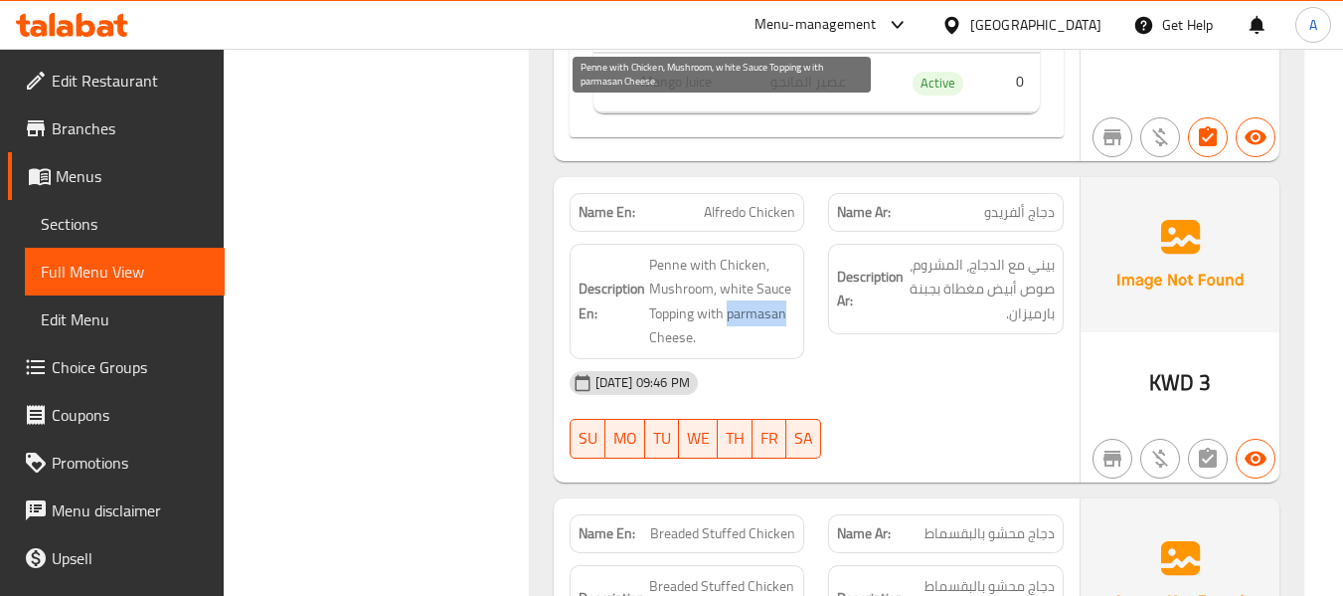
drag, startPoint x: 728, startPoint y: 172, endPoint x: 791, endPoint y: 174, distance: 63.7
click at [791, 253] on span "Penne with Chicken, Mushroom, white Sauce Topping with parmasan Cheese." at bounding box center [722, 301] width 147 height 97
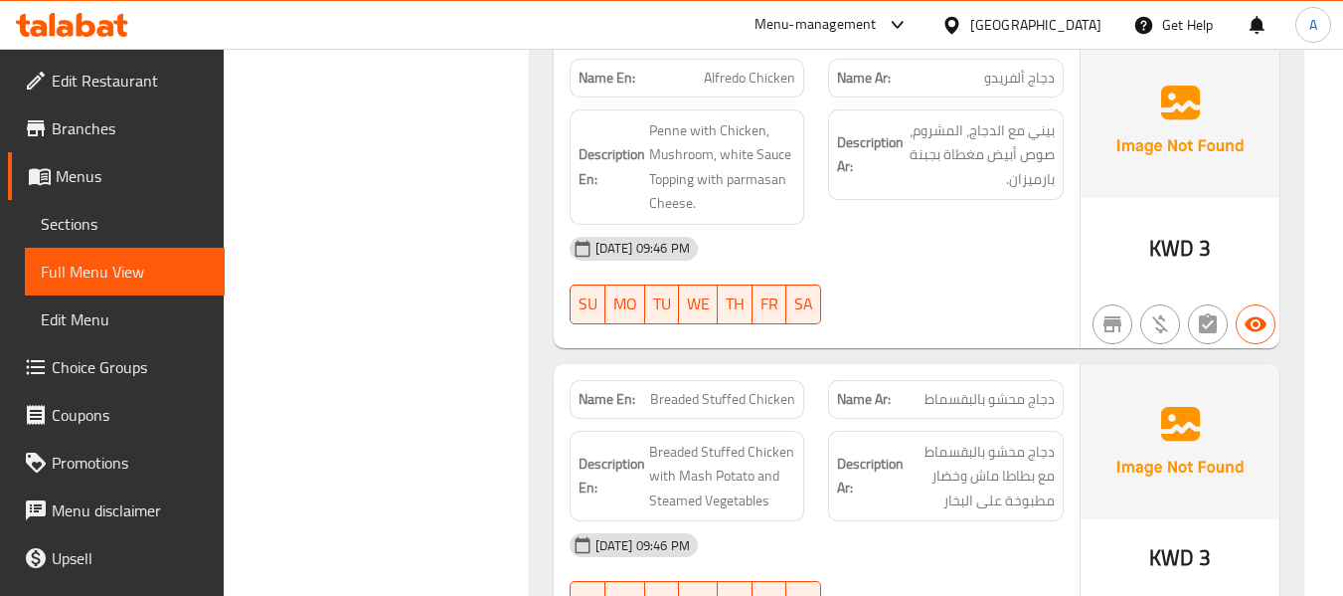
scroll to position [11341, 0]
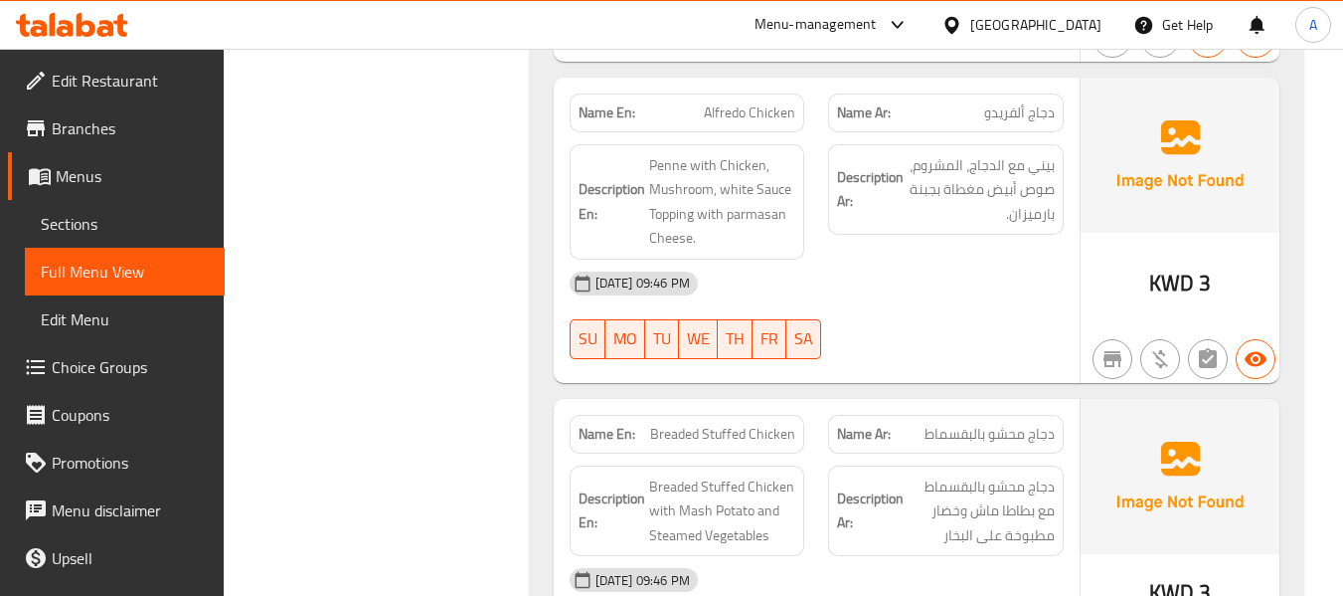
click at [685, 424] on span "Breaded Stuffed Chicken" at bounding box center [722, 434] width 145 height 21
click at [691, 424] on span "Breaded Stuffed Chicken" at bounding box center [722, 434] width 145 height 21
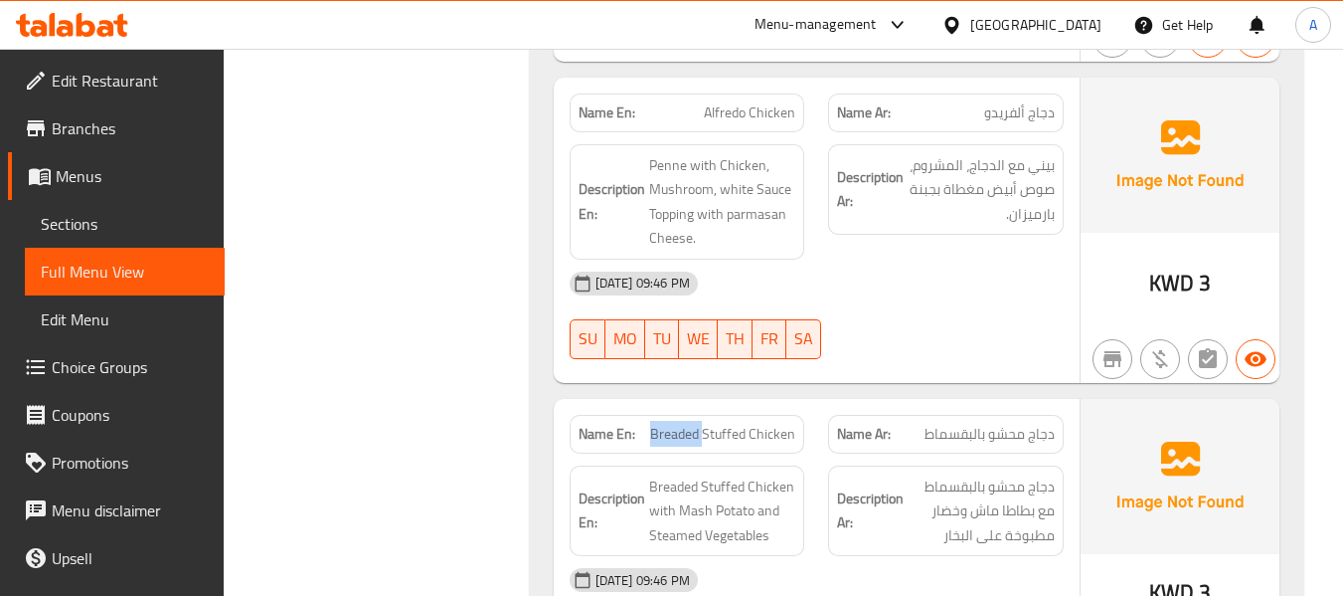
click at [670, 424] on span "Breaded Stuffed Chicken" at bounding box center [722, 434] width 145 height 21
click at [675, 424] on span "Breaded Stuffed Chicken" at bounding box center [722, 434] width 145 height 21
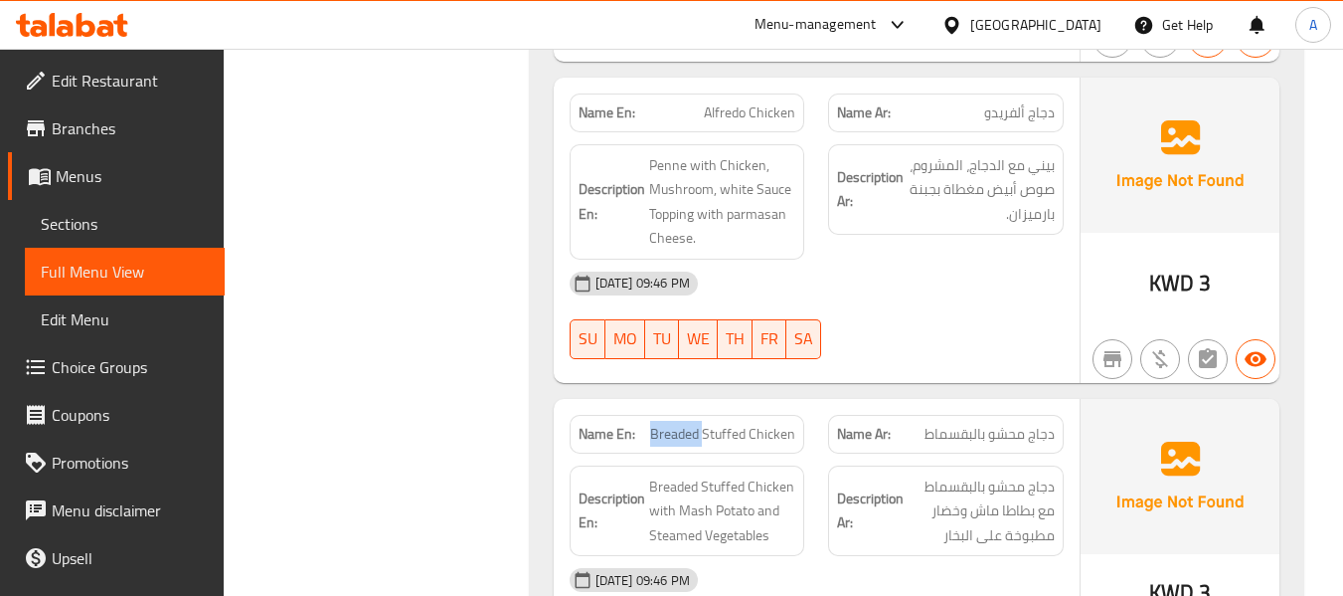
click at [675, 424] on span "Breaded Stuffed Chicken" at bounding box center [722, 434] width 145 height 21
click at [682, 424] on span "Breaded Stuffed Chicken" at bounding box center [722, 434] width 145 height 21
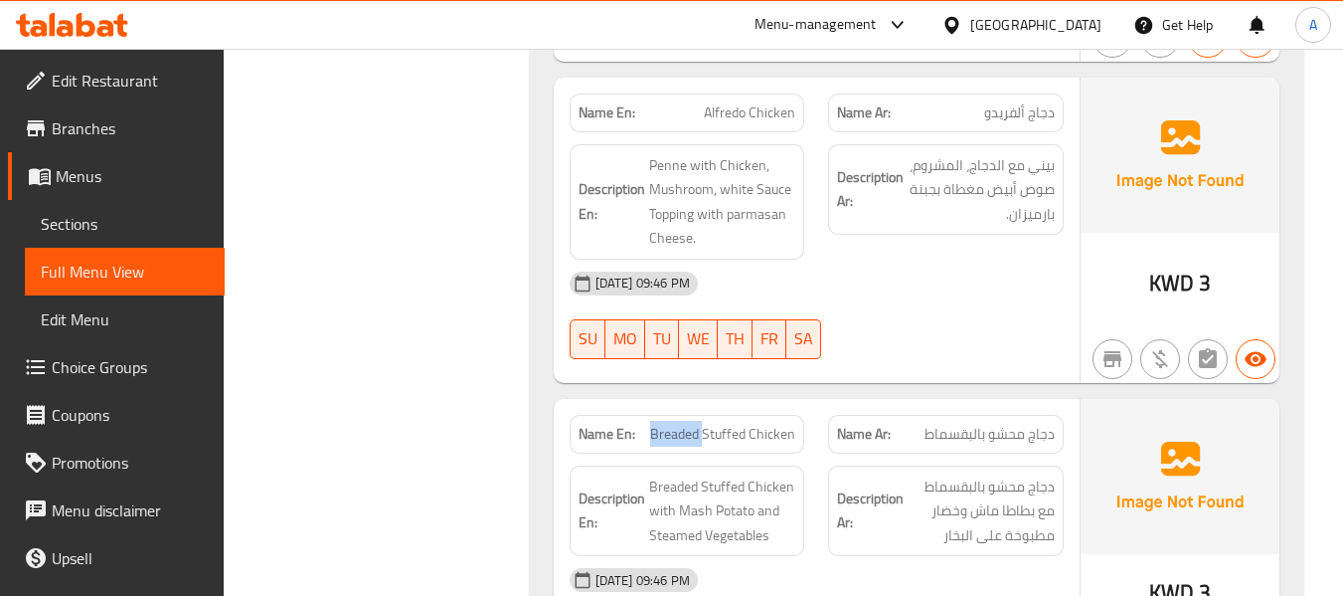
click at [682, 424] on span "Breaded Stuffed Chicken" at bounding box center [722, 434] width 145 height 21
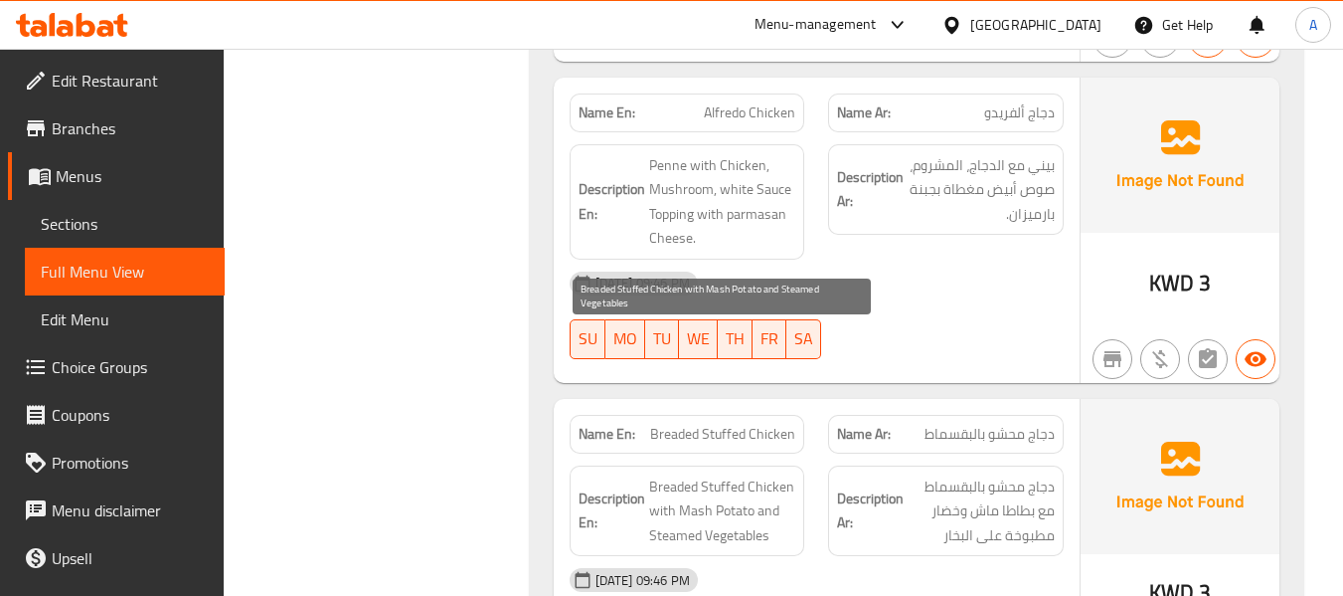
click at [733, 474] on span "Breaded Stuffed Chicken with Mash Potato and Steamed Vegetables" at bounding box center [722, 511] width 147 height 74
click at [734, 474] on span "Breaded Stuffed Chicken with Mash Potato and Steamed Vegetables" at bounding box center [722, 511] width 147 height 74
click at [710, 474] on span "Breaded Stuffed Chicken with Mash Potato and Steamed Vegetables" at bounding box center [722, 511] width 147 height 74
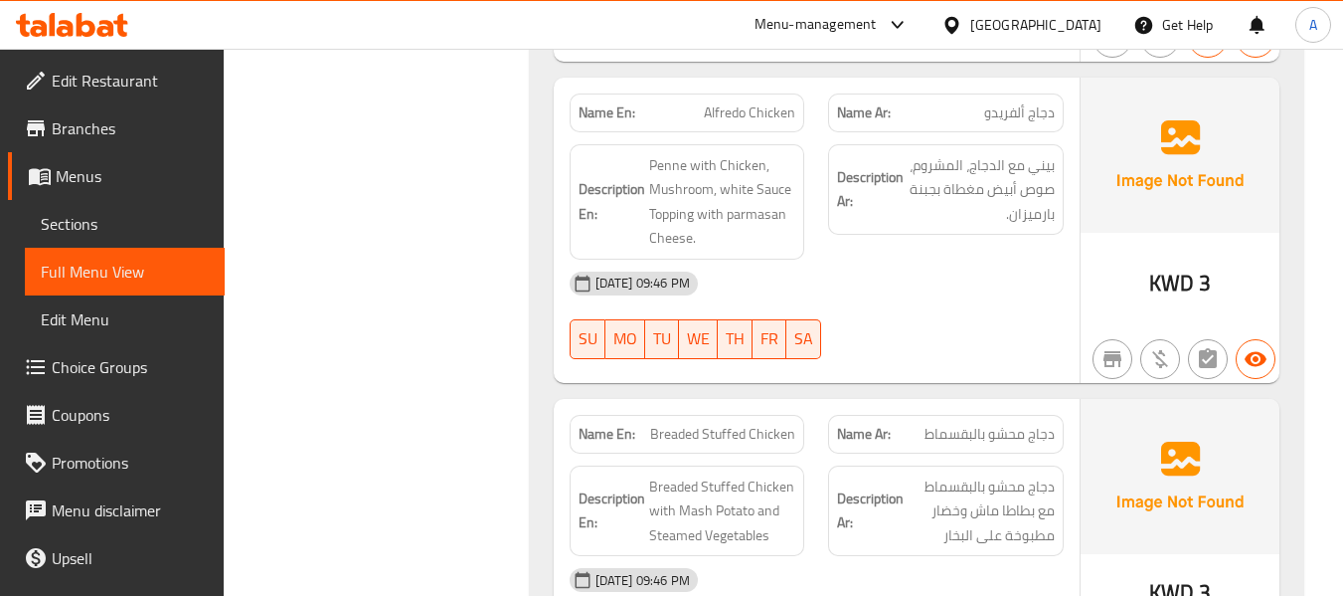
click at [752, 424] on span "Breaded Stuffed Chicken" at bounding box center [722, 434] width 145 height 21
click at [724, 424] on span "Breaded Stuffed Chicken" at bounding box center [722, 434] width 145 height 21
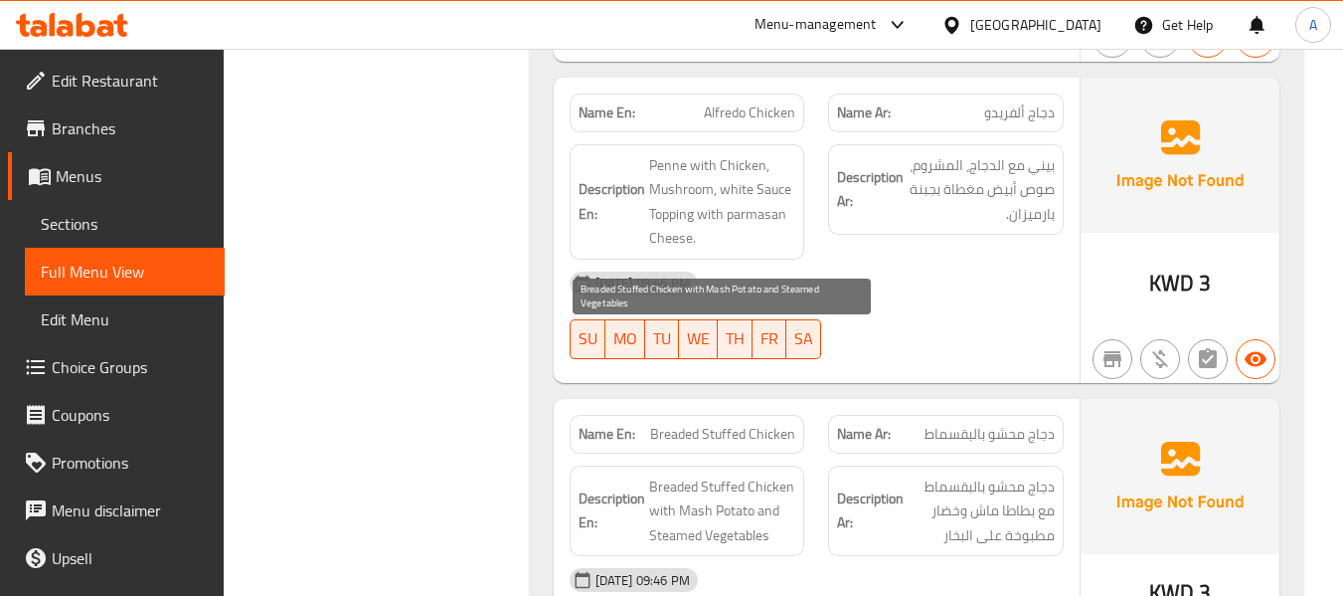
click at [784, 474] on span "Breaded Stuffed Chicken with Mash Potato and Steamed Vegetables" at bounding box center [722, 511] width 147 height 74
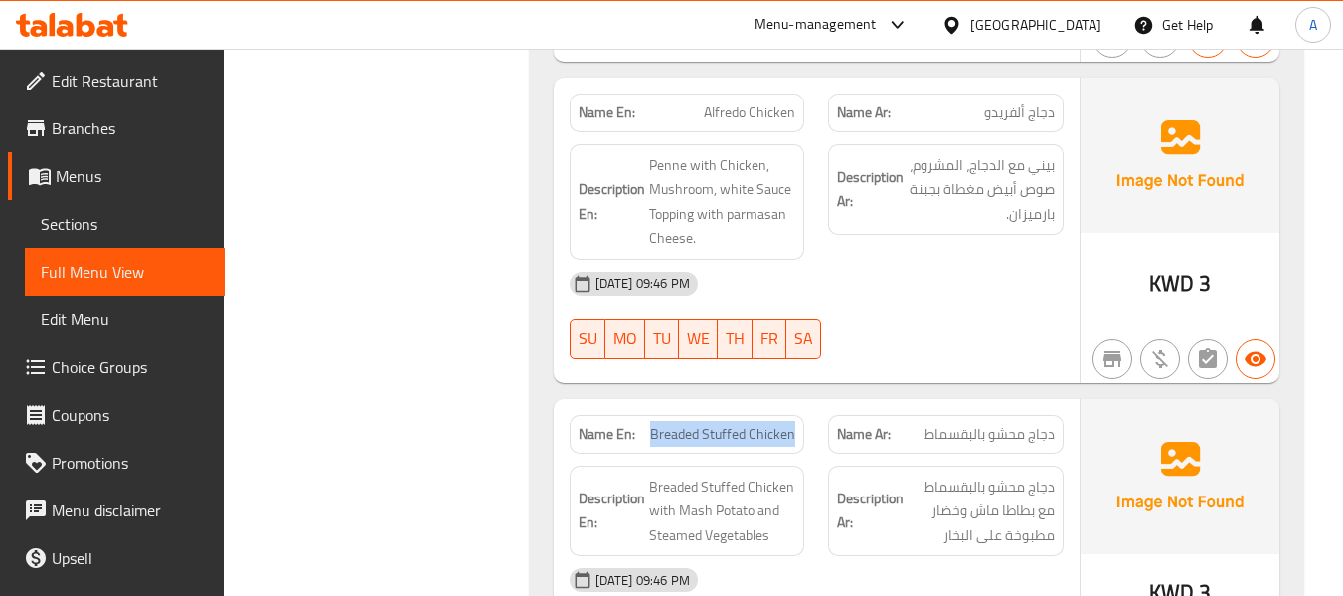
drag, startPoint x: 649, startPoint y: 295, endPoint x: 802, endPoint y: 295, distance: 153.1
click at [802, 415] on div "Name En: Breaded Stuffed Chicken" at bounding box center [688, 434] width 236 height 39
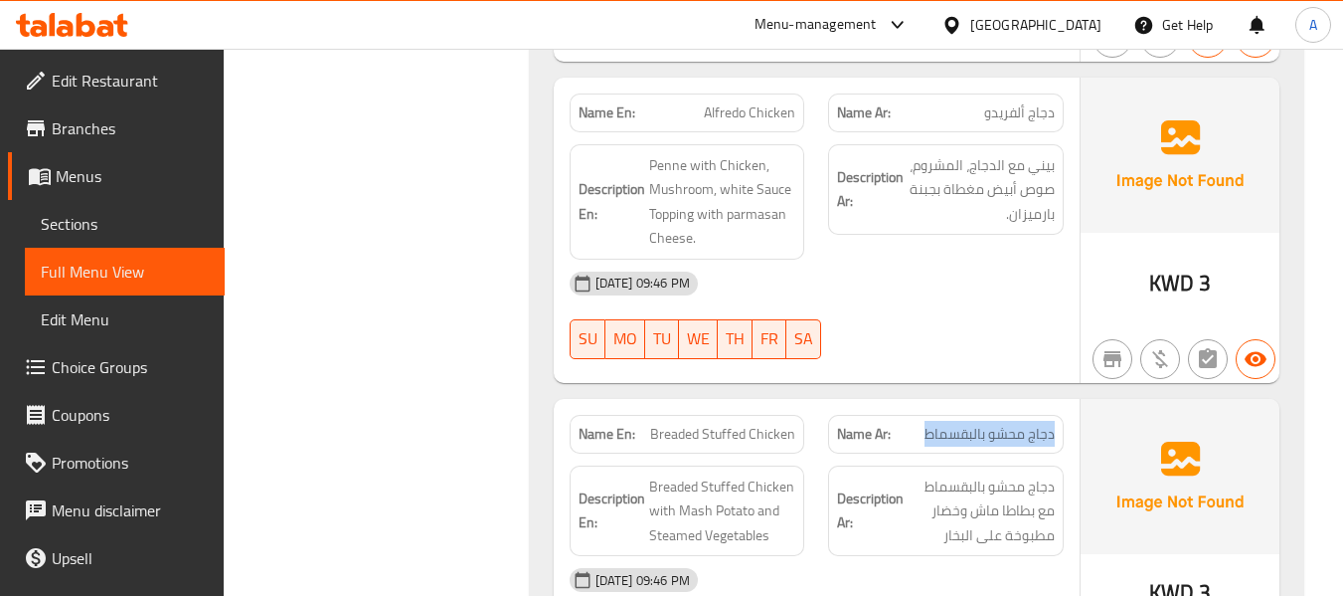
drag, startPoint x: 925, startPoint y: 283, endPoint x: 1057, endPoint y: 295, distance: 132.8
click at [1057, 415] on div "Name Ar: دجاج محشو بالبقسماط" at bounding box center [946, 434] width 236 height 39
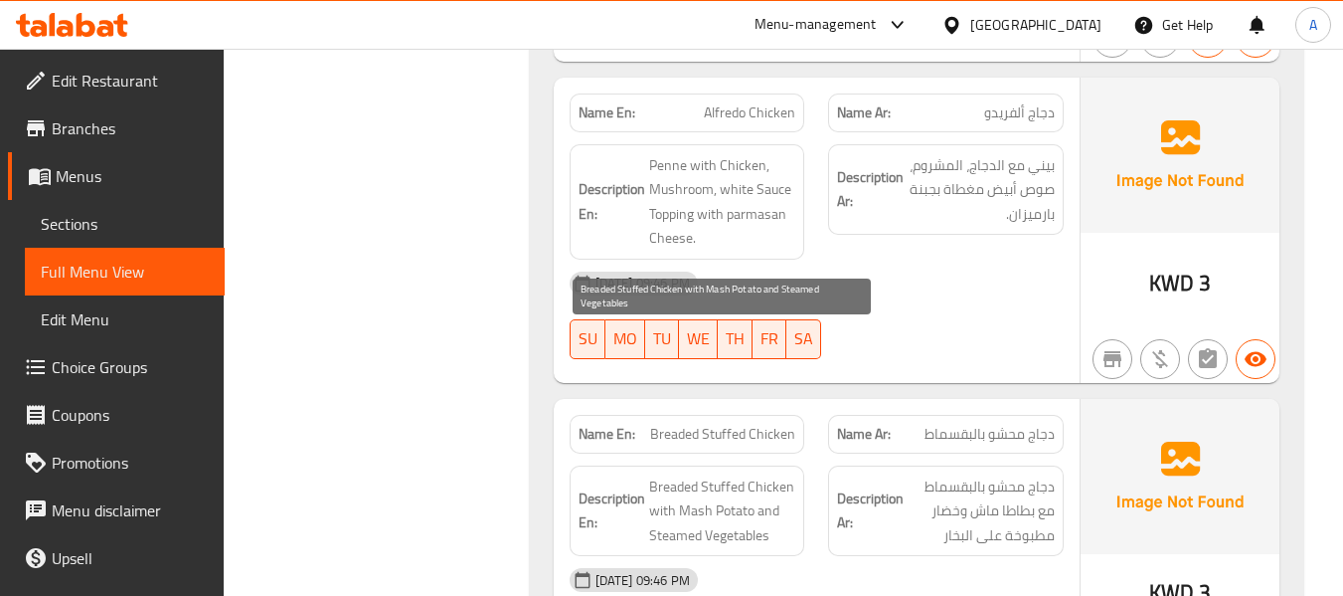
click at [674, 474] on span "Breaded Stuffed Chicken with Mash Potato and Steamed Vegetables" at bounding box center [722, 511] width 147 height 74
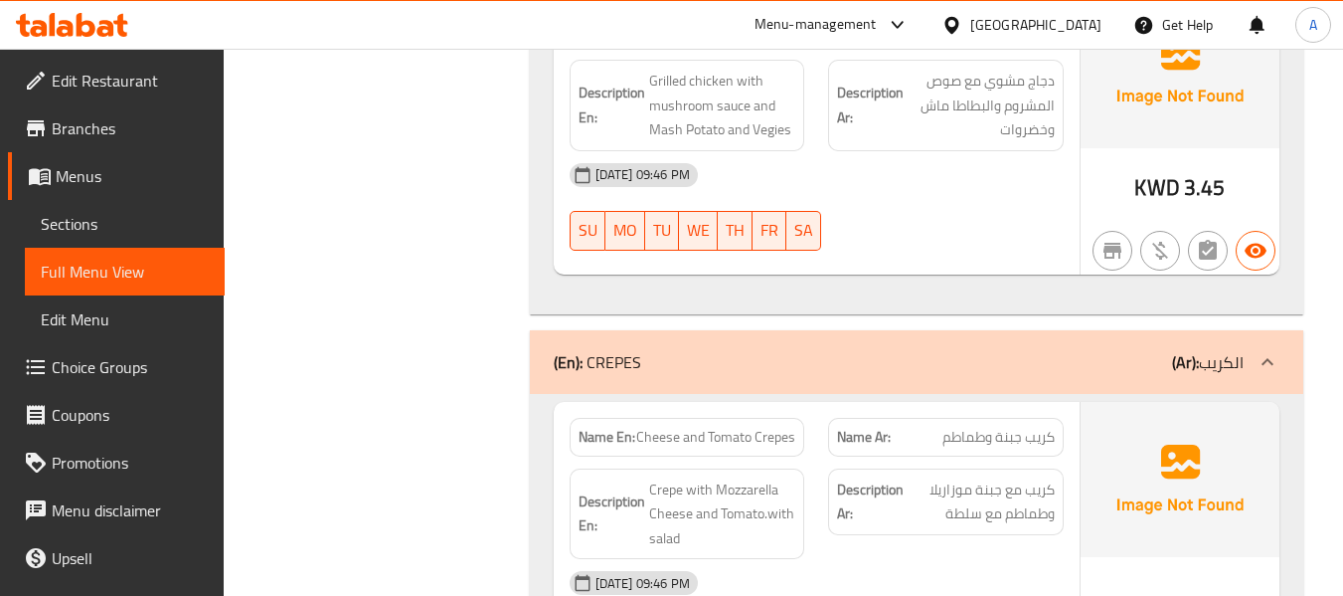
scroll to position [12534, 0]
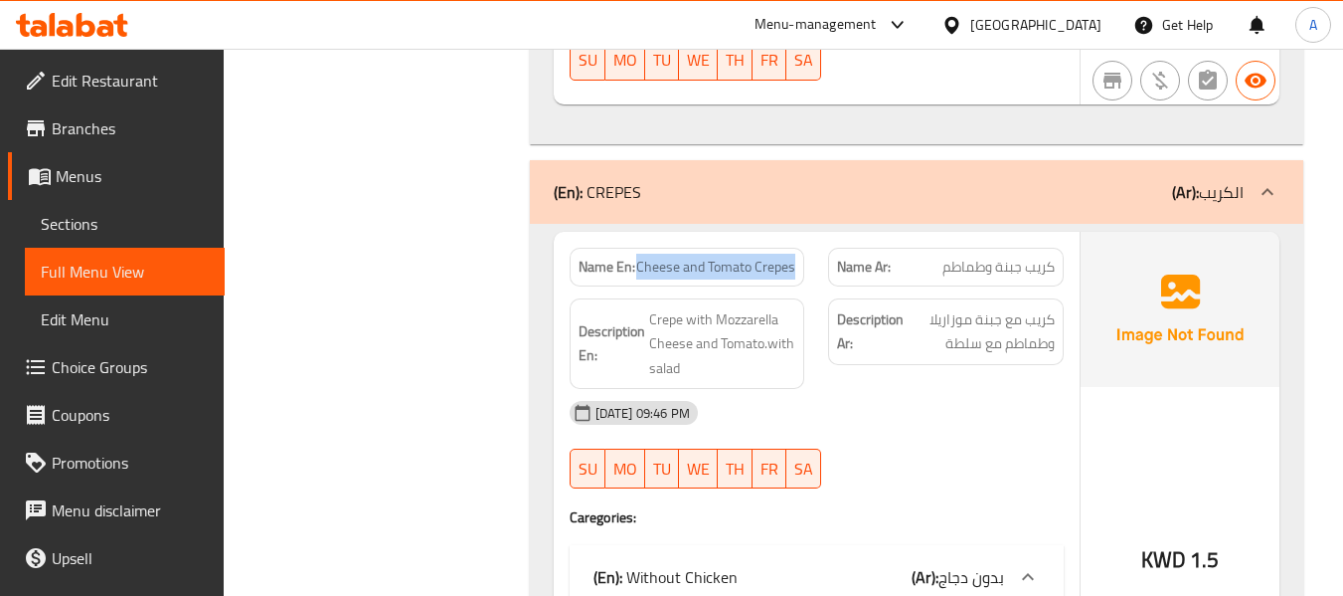
drag, startPoint x: 649, startPoint y: 121, endPoint x: 804, endPoint y: 122, distance: 155.1
click at [804, 248] on div "Name En: Cheese and Tomato Crepes" at bounding box center [688, 267] width 236 height 39
drag, startPoint x: 375, startPoint y: 312, endPoint x: 457, endPoint y: 254, distance: 101.2
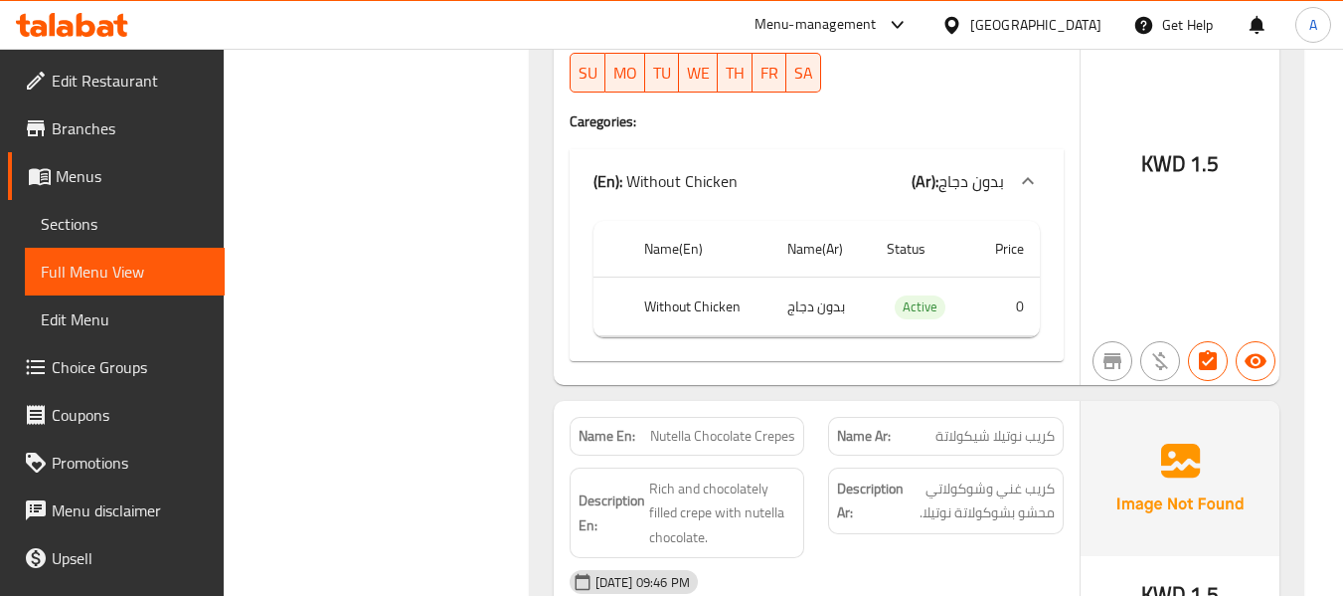
scroll to position [12931, 0]
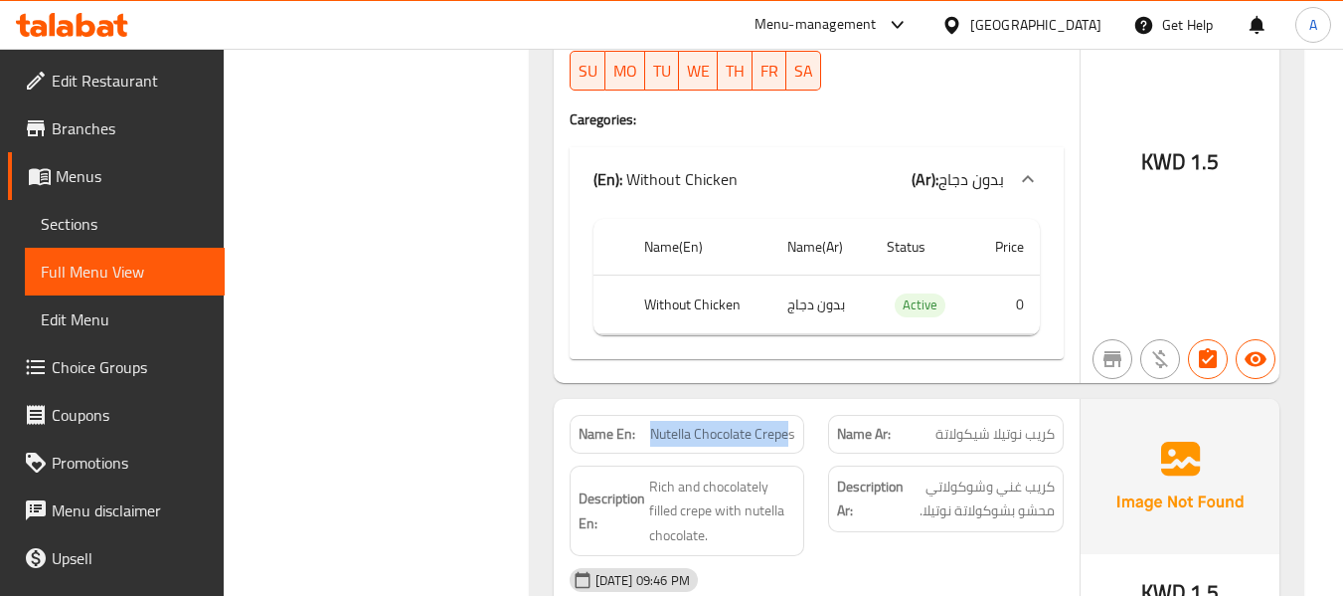
drag, startPoint x: 648, startPoint y: 290, endPoint x: 788, endPoint y: 305, distance: 141.0
click at [788, 415] on div "Name En: Nutella Chocolate Crepes" at bounding box center [688, 434] width 236 height 39
click at [669, 424] on span "Nutella Chocolate Crepes" at bounding box center [722, 434] width 145 height 21
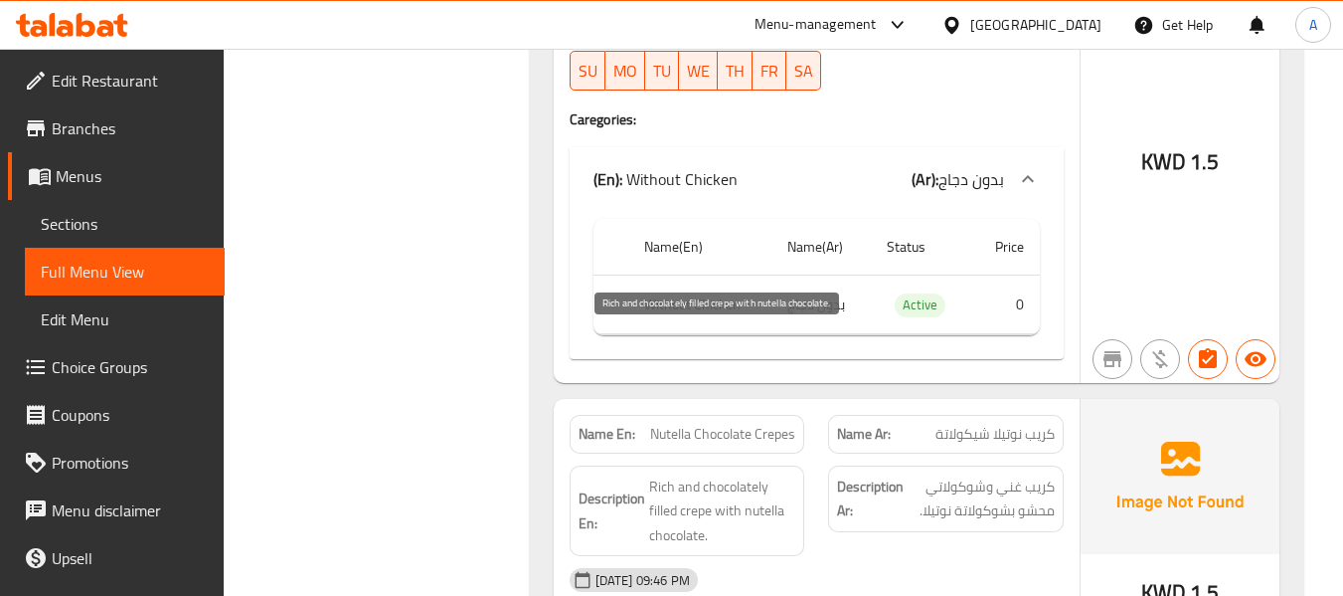
click at [704, 474] on span "Rich and chocolately filled crepe with nutella chocolate." at bounding box center [722, 511] width 147 height 74
click at [677, 424] on span "Nutella Chocolate Crepes" at bounding box center [722, 434] width 145 height 21
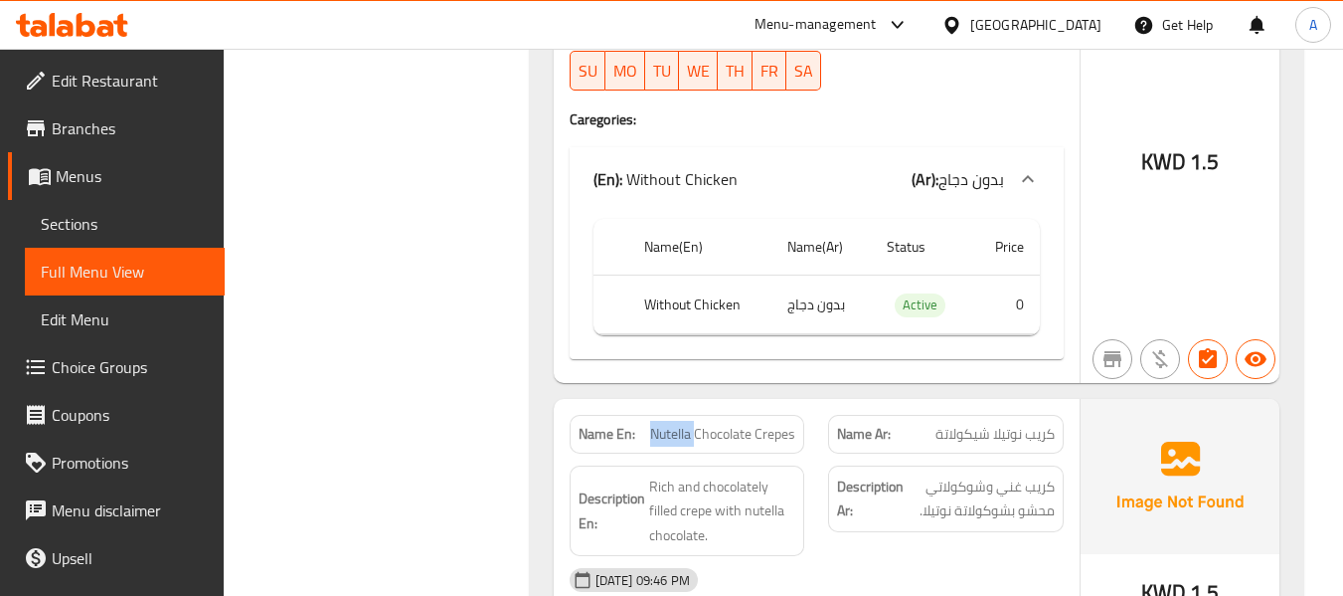
click at [677, 424] on span "Nutella Chocolate Crepes" at bounding box center [722, 434] width 145 height 21
click at [673, 424] on span "Nutella Chocolate Crepes" at bounding box center [722, 434] width 145 height 21
drag, startPoint x: 650, startPoint y: 282, endPoint x: 798, endPoint y: 296, distance: 148.8
click at [798, 415] on div "Name En: Nutella Chocolate Crepes" at bounding box center [688, 434] width 236 height 39
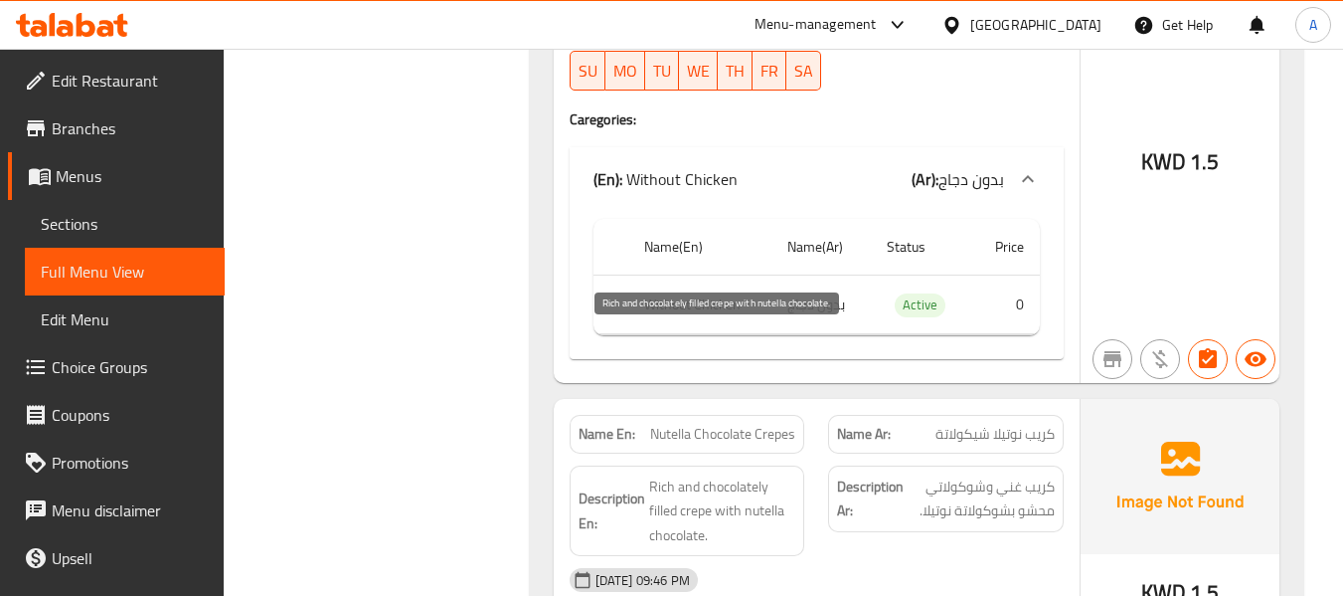
drag, startPoint x: 756, startPoint y: 376, endPoint x: 574, endPoint y: 351, distance: 183.6
click at [756, 474] on span "Rich and chocolately filled crepe with nutella chocolate." at bounding box center [722, 511] width 147 height 74
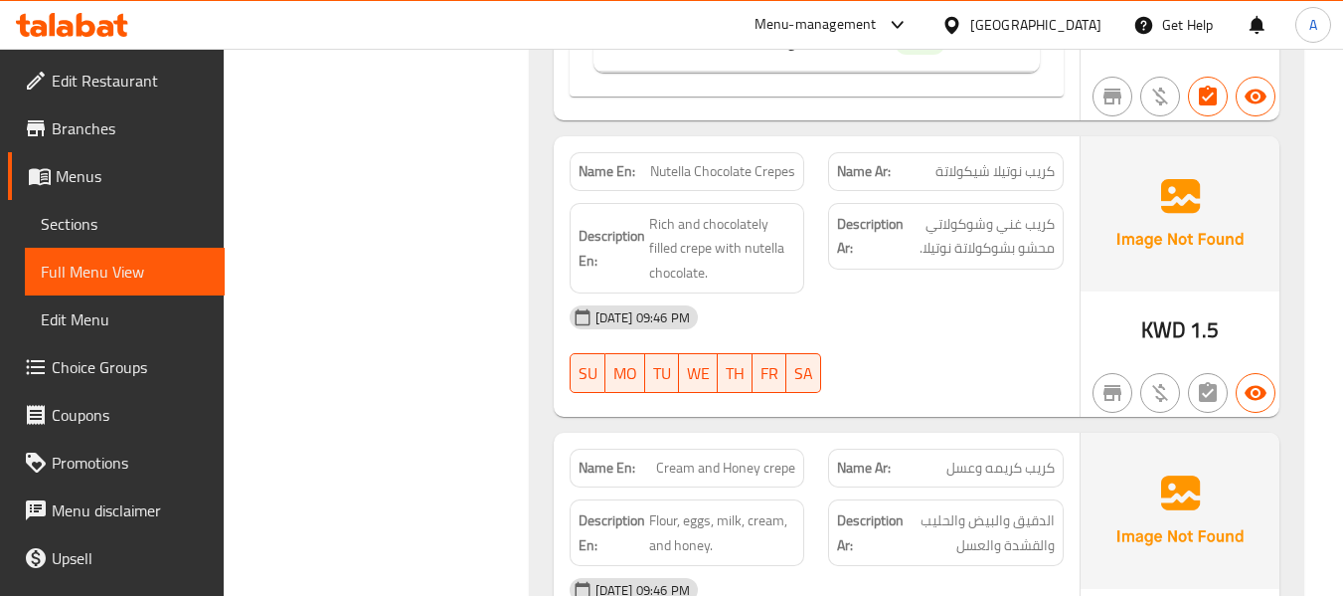
scroll to position [13329, 0]
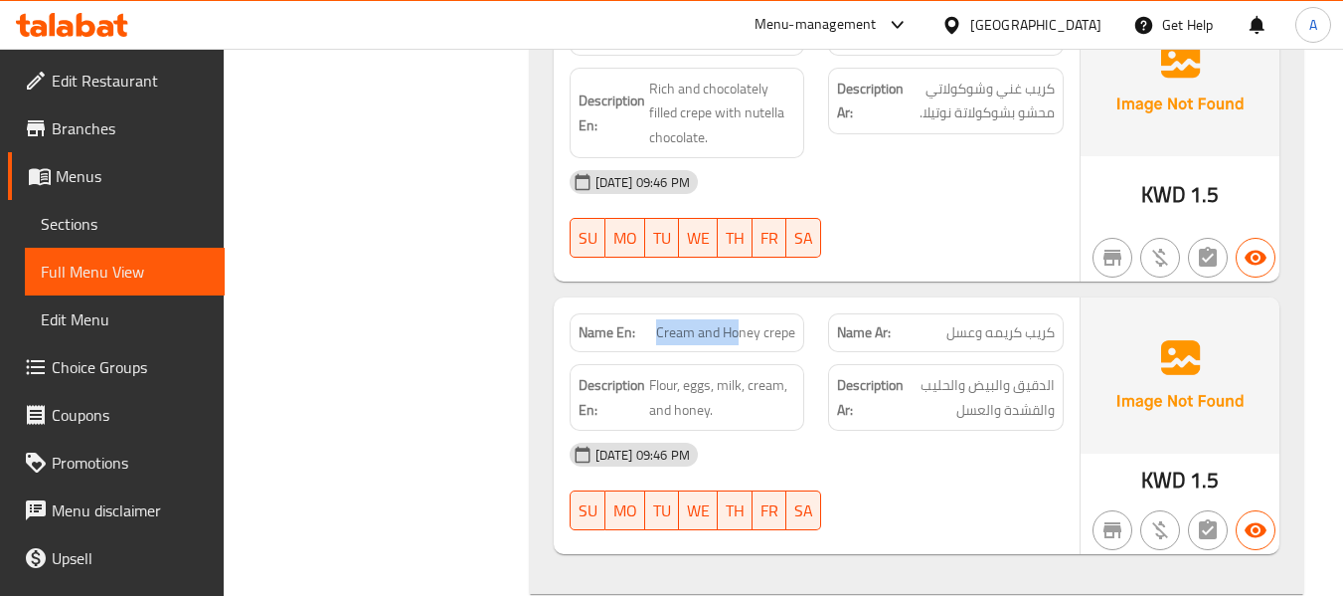
drag, startPoint x: 655, startPoint y: 189, endPoint x: 741, endPoint y: 191, distance: 85.5
click at [741, 322] on p "Name En: Cream and Honey crepe" at bounding box center [688, 332] width 218 height 21
drag, startPoint x: 760, startPoint y: 183, endPoint x: 655, endPoint y: 172, distance: 105.0
click at [655, 313] on div "Name En: Cream and Honey crepe" at bounding box center [688, 332] width 236 height 39
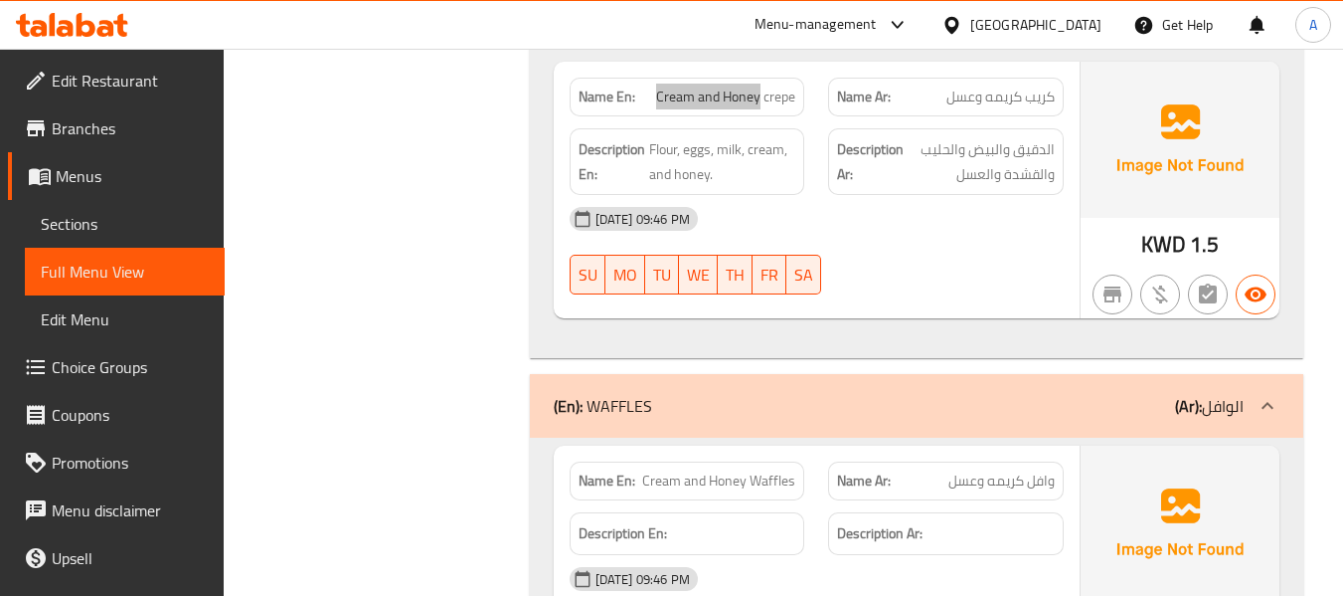
scroll to position [13627, 0]
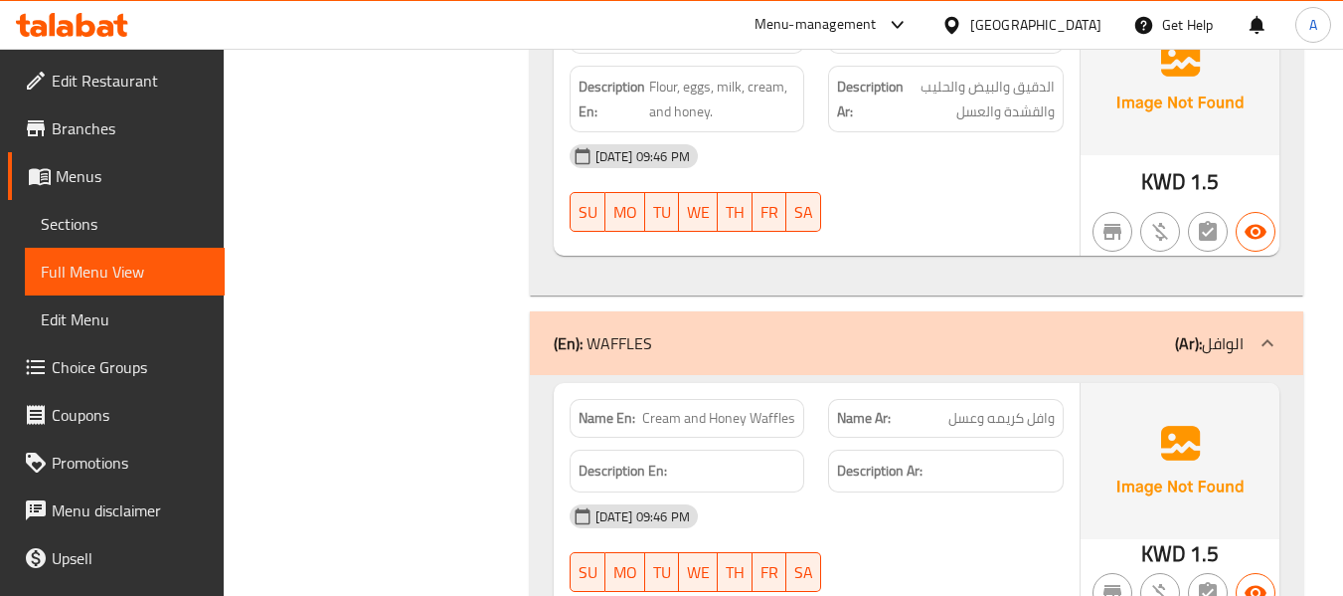
click at [640, 449] on div "Description En:" at bounding box center [688, 470] width 236 height 43
drag, startPoint x: 645, startPoint y: 270, endPoint x: 787, endPoint y: 275, distance: 142.3
click at [787, 408] on span "Cream and Honey Waffles" at bounding box center [718, 418] width 153 height 21
click at [881, 408] on strong "Name Ar:" at bounding box center [864, 418] width 54 height 21
drag, startPoint x: 647, startPoint y: 268, endPoint x: 824, endPoint y: 282, distance: 177.5
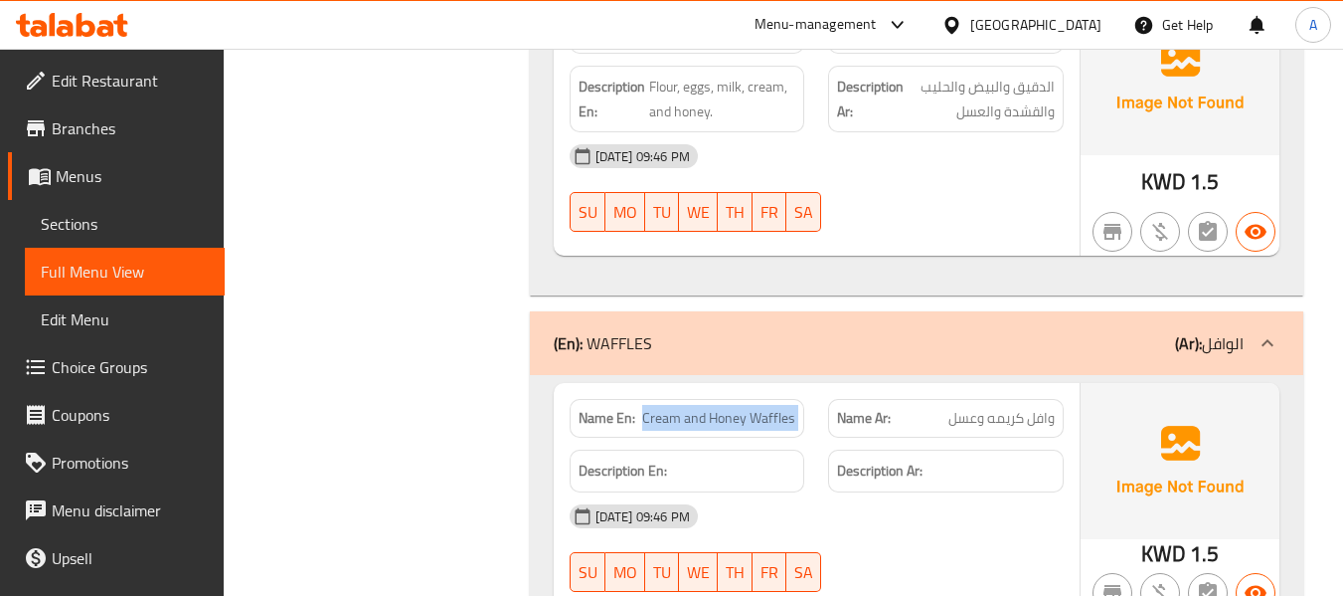
click at [824, 387] on div "Name En: Cream and Honey Waffles Name Ar: وافل كريمه وعسل" at bounding box center [817, 418] width 518 height 63
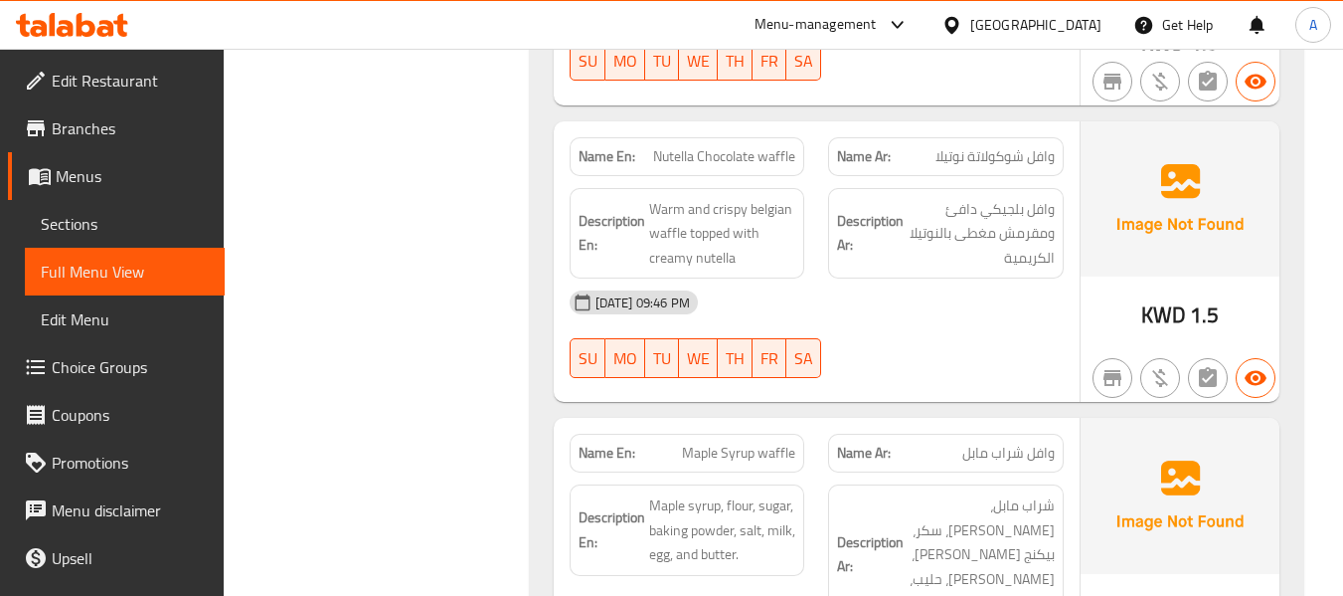
scroll to position [14224, 0]
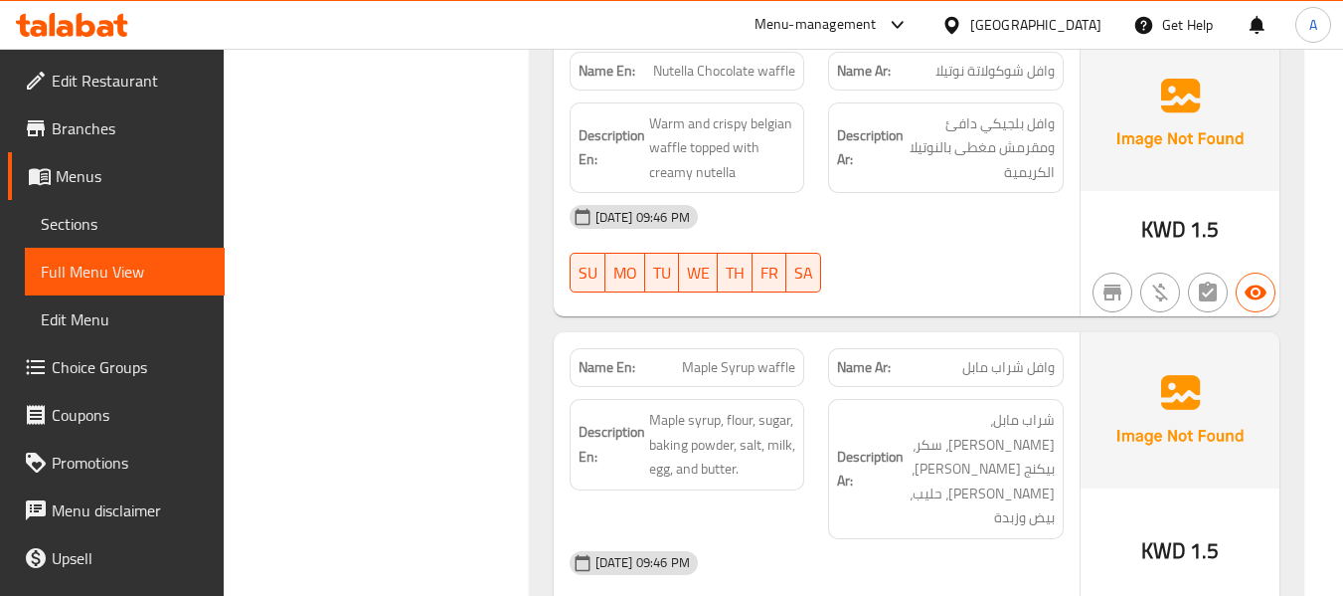
click at [870, 399] on div "Description Ar: شراب مابل، دقيق، سكر، بيكنج باودر، ملح، حليب، بيض وزبدة" at bounding box center [946, 469] width 236 height 140
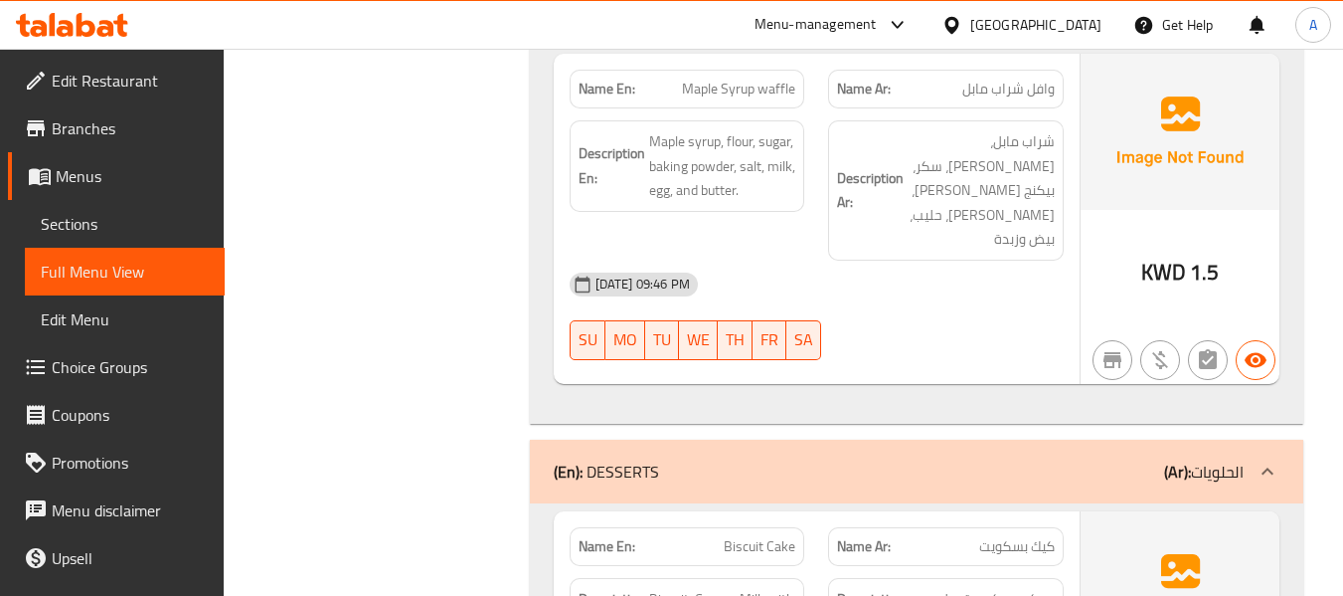
scroll to position [14522, 0]
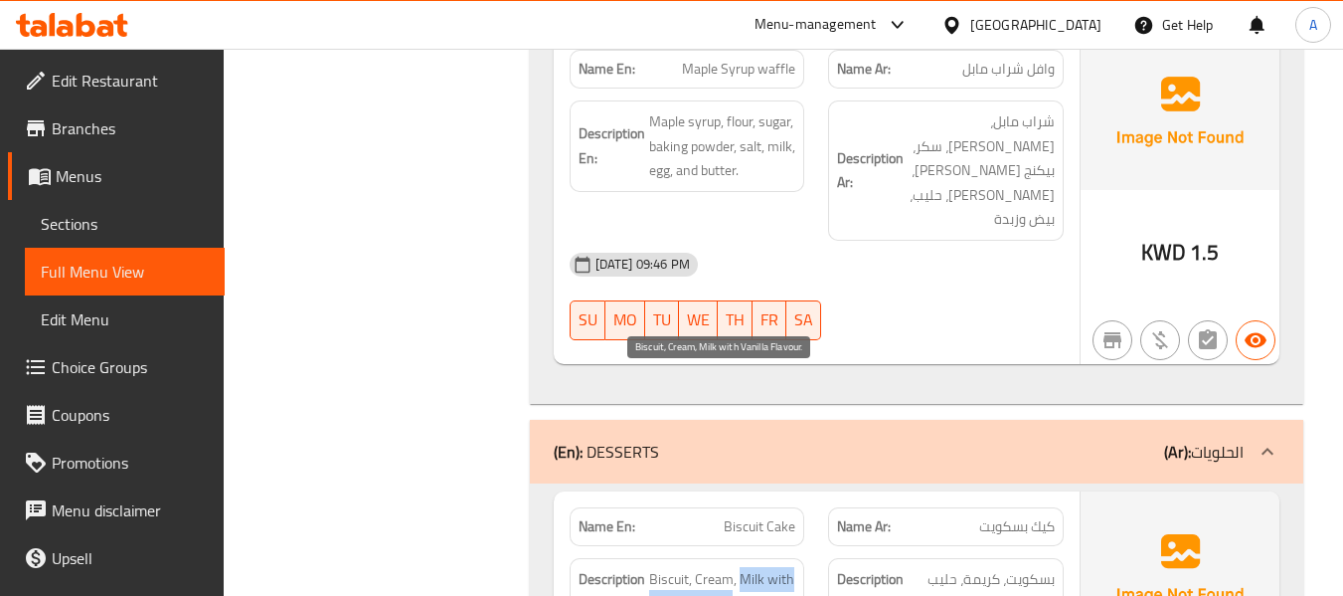
drag, startPoint x: 741, startPoint y: 388, endPoint x: 732, endPoint y: 417, distance: 30.2
click at [732, 567] on span "Biscuit, Cream, Milk with Vanilla Flavour." at bounding box center [722, 591] width 147 height 49
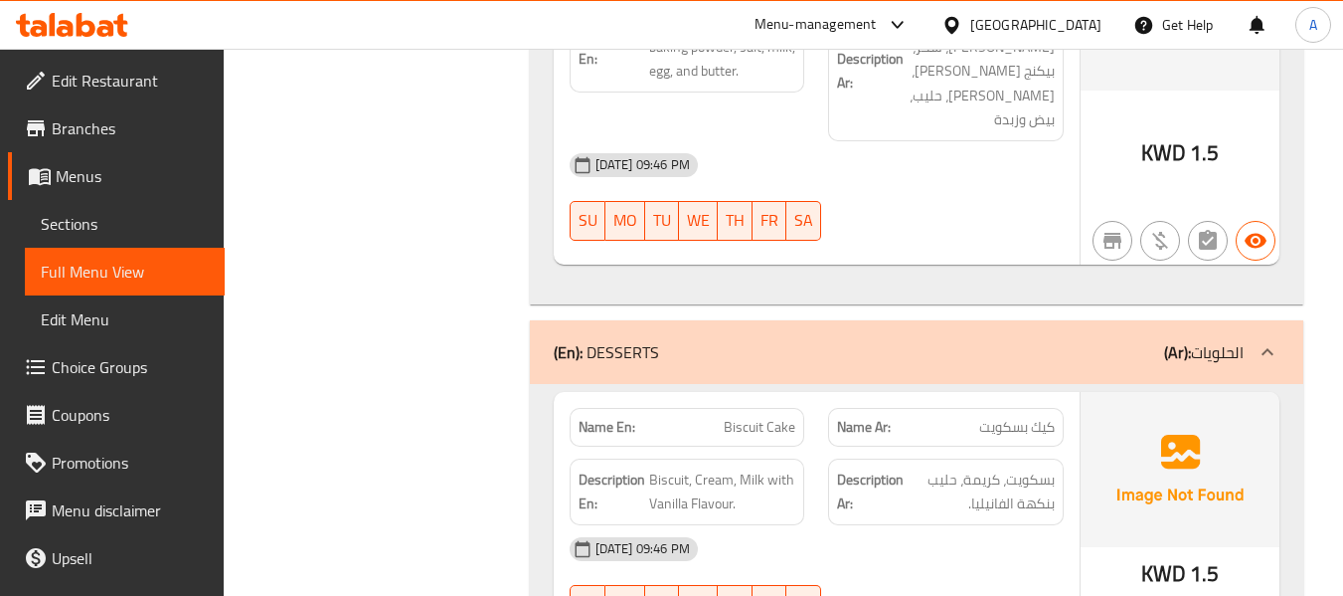
scroll to position [14920, 0]
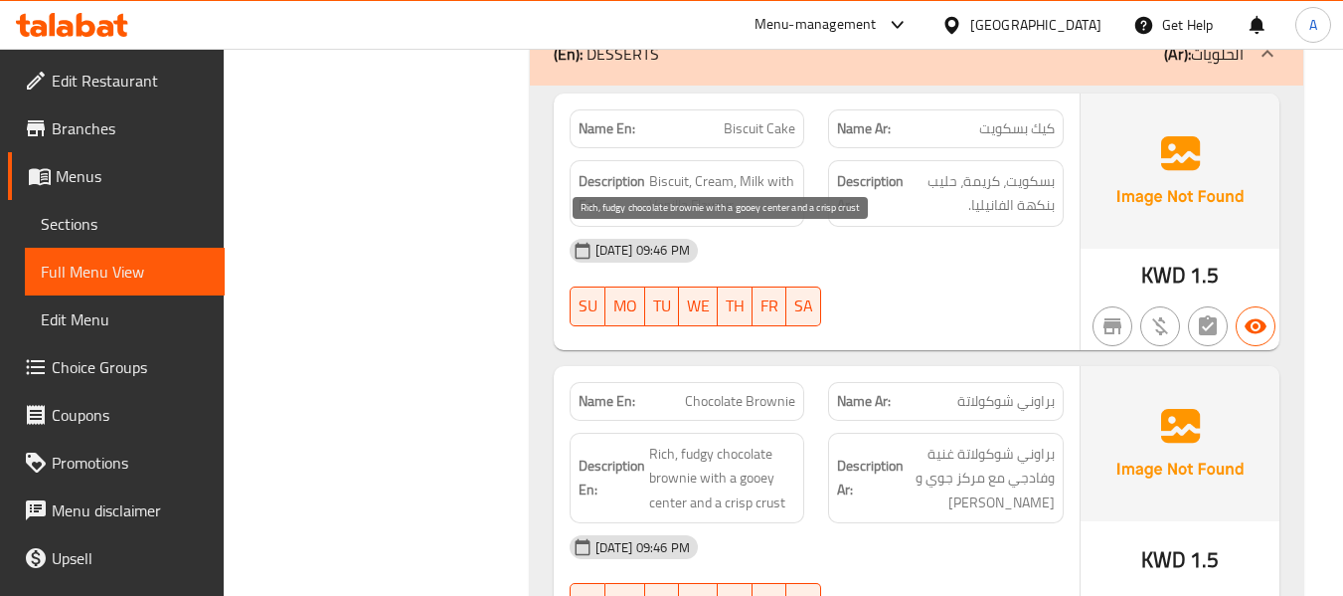
drag, startPoint x: 738, startPoint y: 307, endPoint x: 739, endPoint y: 288, distance: 18.9
click at [738, 441] on span "Rich, fudgy chocolate brownie with a gooey center and a crisp crust" at bounding box center [722, 478] width 147 height 74
click at [741, 441] on span "Rich, fudgy chocolate brownie with a gooey center and a crisp crust" at bounding box center [722, 478] width 147 height 74
drag, startPoint x: 743, startPoint y: 278, endPoint x: 728, endPoint y: 288, distance: 17.9
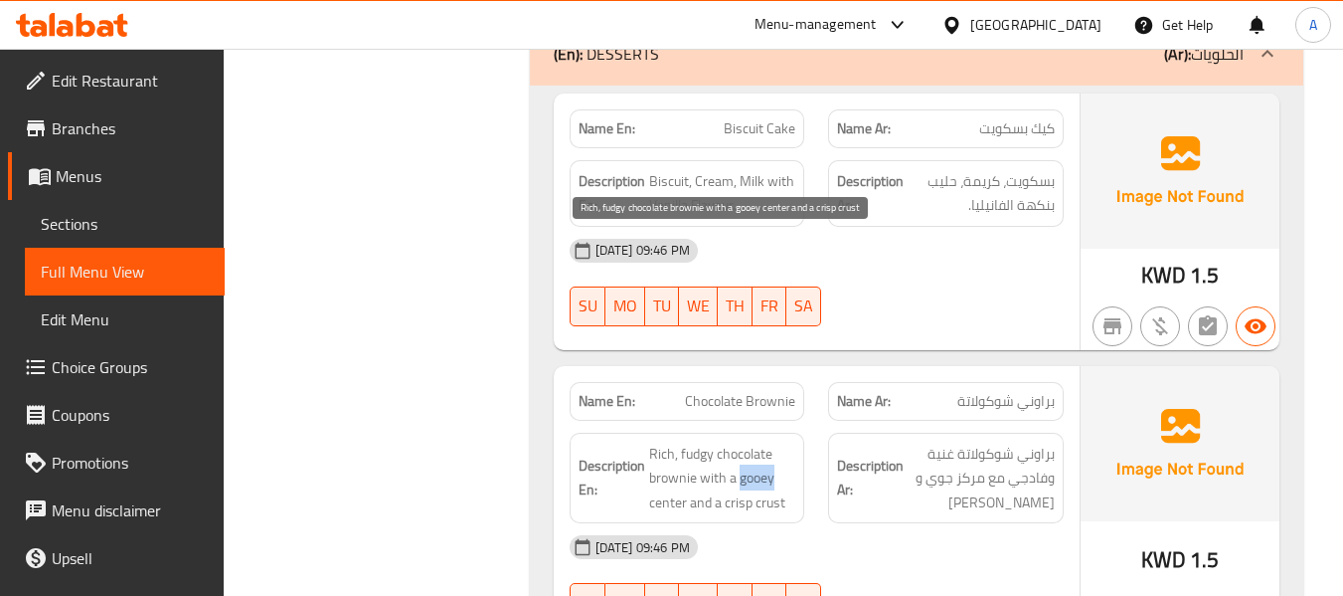
click at [741, 441] on span "Rich, fudgy chocolate brownie with a gooey center and a crisp crust" at bounding box center [722, 478] width 147 height 74
click at [712, 441] on span "Rich, fudgy chocolate brownie with a gooey center and a crisp crust" at bounding box center [722, 478] width 147 height 74
click at [793, 441] on span "Rich, fudgy chocolate brownie with a gooey center and a crisp crust" at bounding box center [722, 478] width 147 height 74
click at [730, 441] on span "Rich, fudgy chocolate brownie with a gooey center and a crisp crust" at bounding box center [722, 478] width 147 height 74
click at [731, 441] on span "Rich, fudgy chocolate brownie with a gooey center and a crisp crust" at bounding box center [722, 478] width 147 height 74
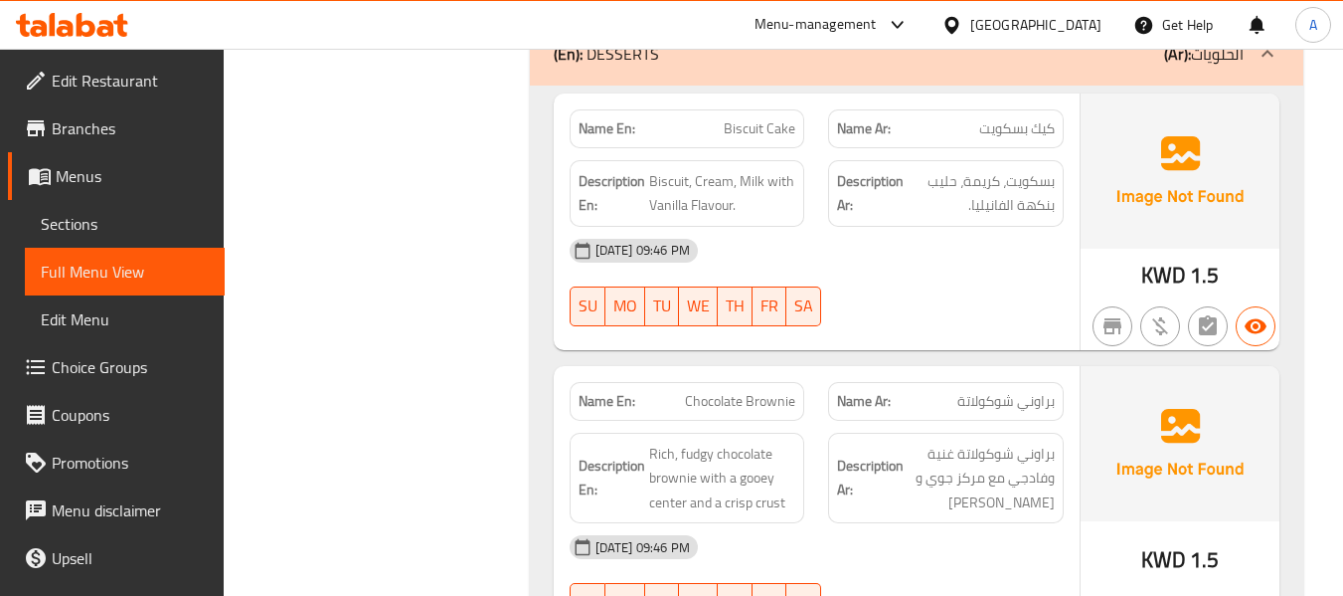
click at [916, 523] on div "09-09-2025 09:46 PM" at bounding box center [817, 547] width 518 height 48
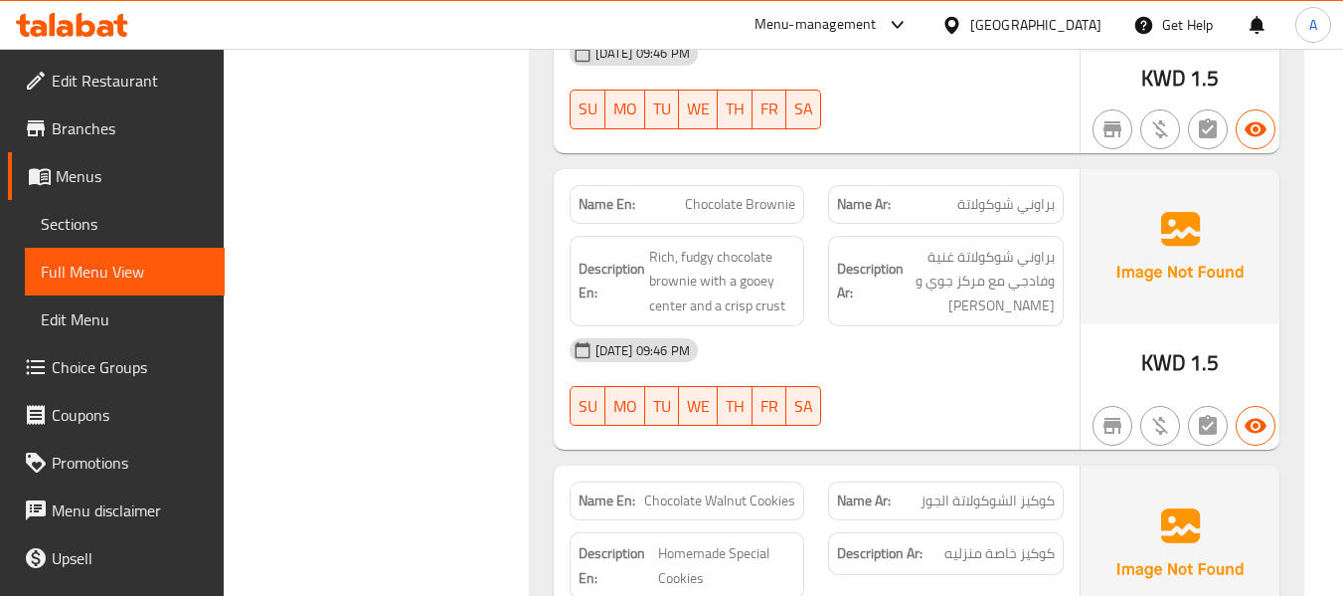
scroll to position [15119, 0]
click at [746, 488] on span "Chocolate Walnut Cookies" at bounding box center [719, 498] width 151 height 21
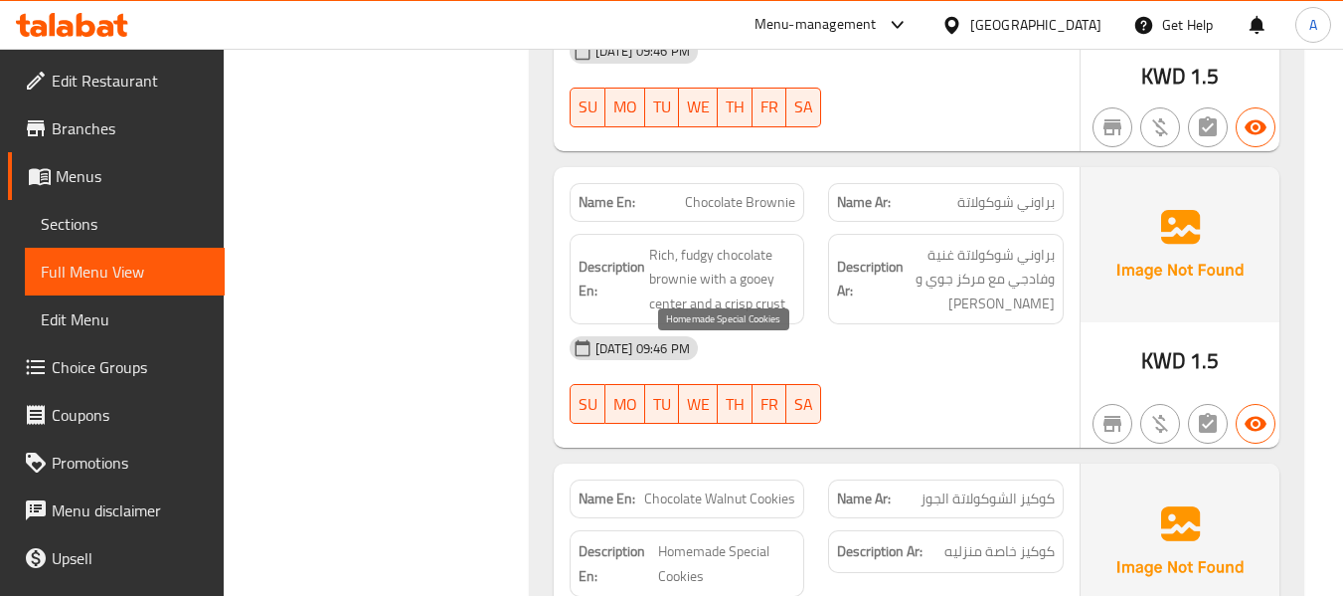
click at [693, 539] on span "Homemade Special Cookies" at bounding box center [726, 563] width 137 height 49
click at [679, 539] on span "Homemade Special Cookies" at bounding box center [726, 563] width 137 height 49
click at [786, 539] on span "Homemade Special Cookies" at bounding box center [726, 563] width 137 height 49
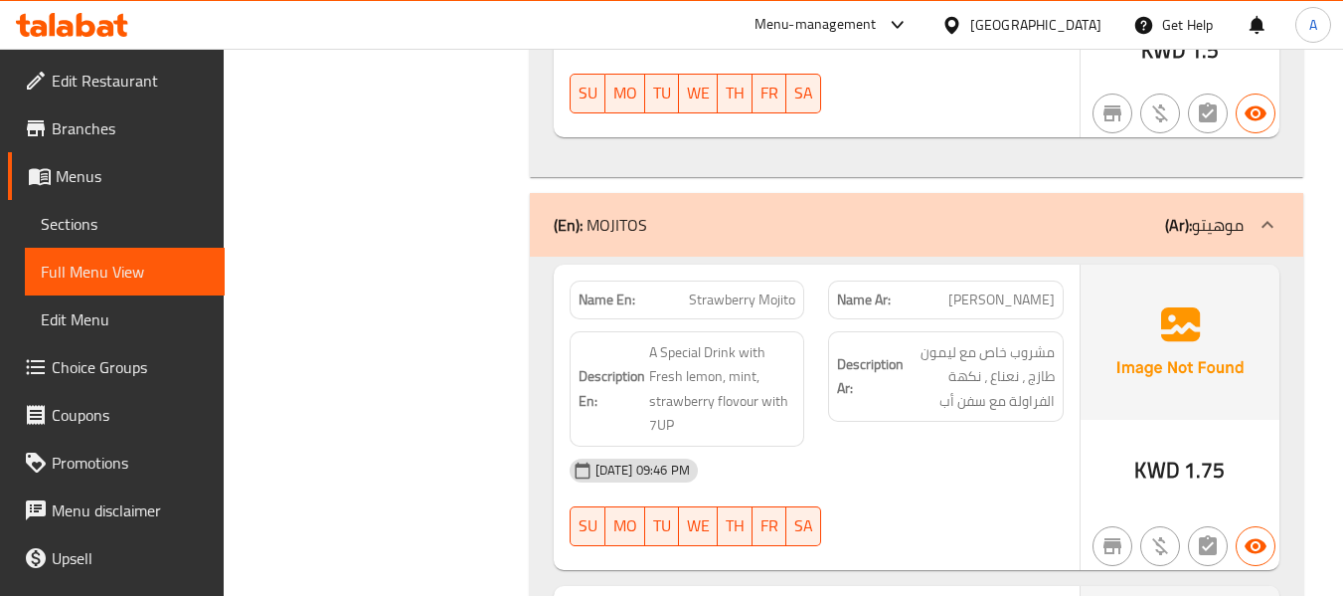
scroll to position [16113, 0]
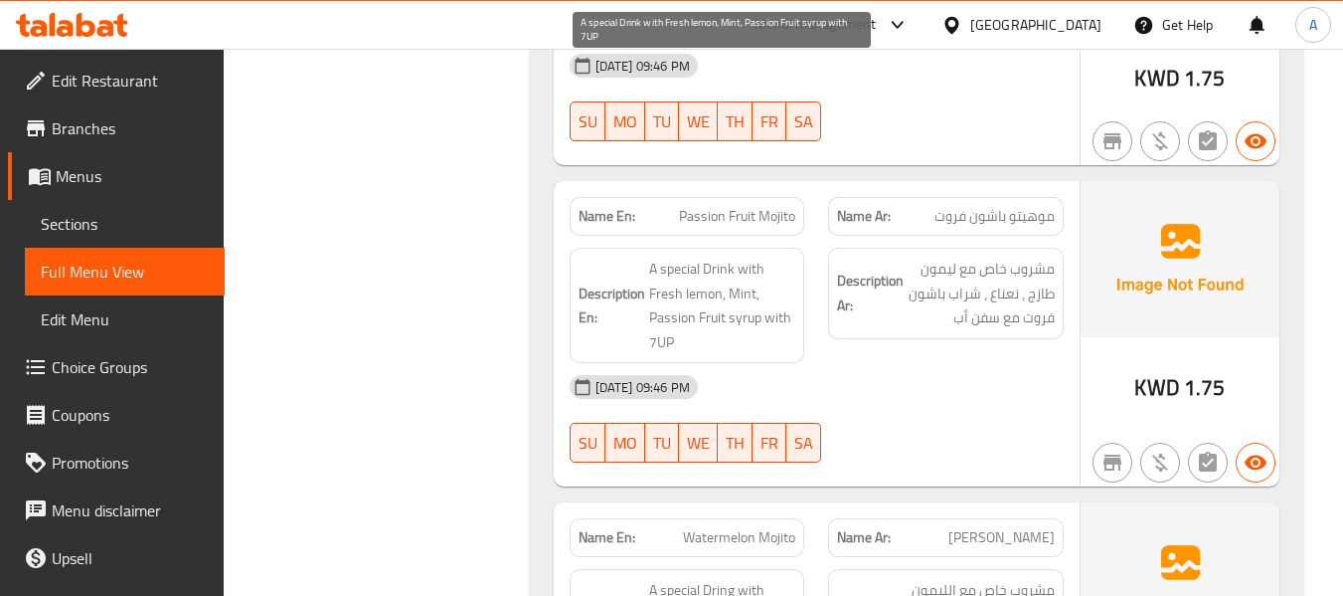
scroll to position [16809, 0]
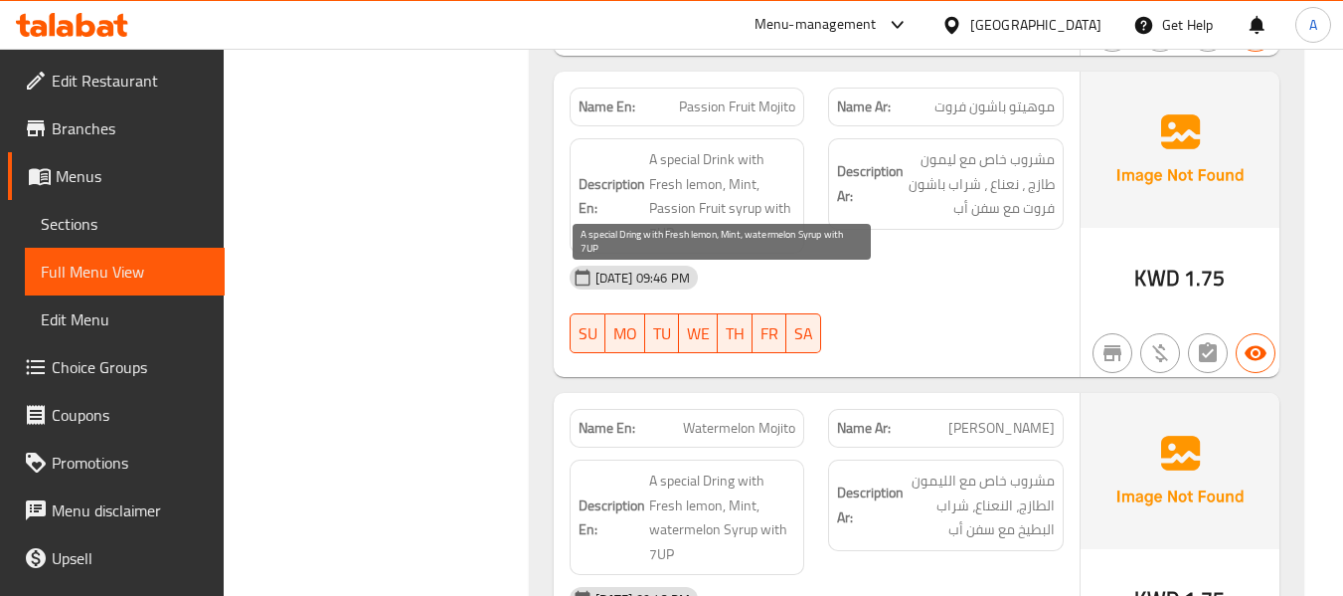
click at [719, 468] on span "A special Dring with Fresh lemon, Mint, watermelon Syrup with 7UP" at bounding box center [722, 516] width 147 height 97
click at [684, 468] on span "A special Dring with Fresh lemon, Mint, watermelon Syrup with 7UP" at bounding box center [722, 516] width 147 height 97
click at [746, 468] on span "A special Dring with Fresh lemon, Mint, watermelon Syrup with 7UP" at bounding box center [722, 516] width 147 height 97
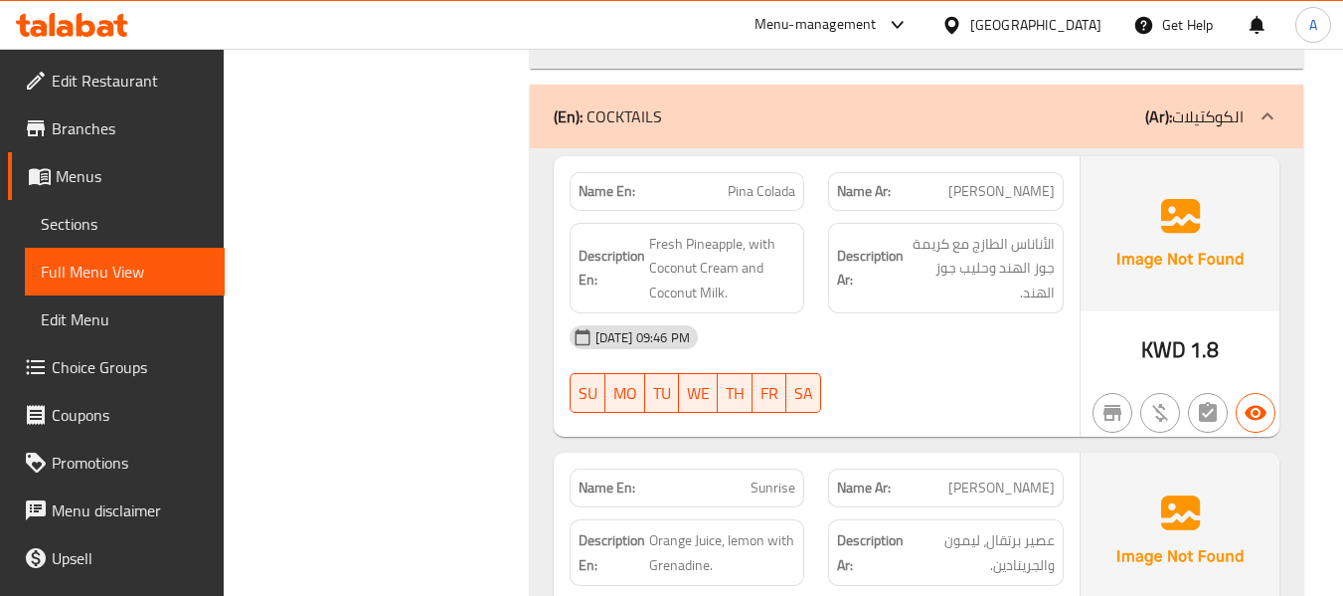
scroll to position [17803, 0]
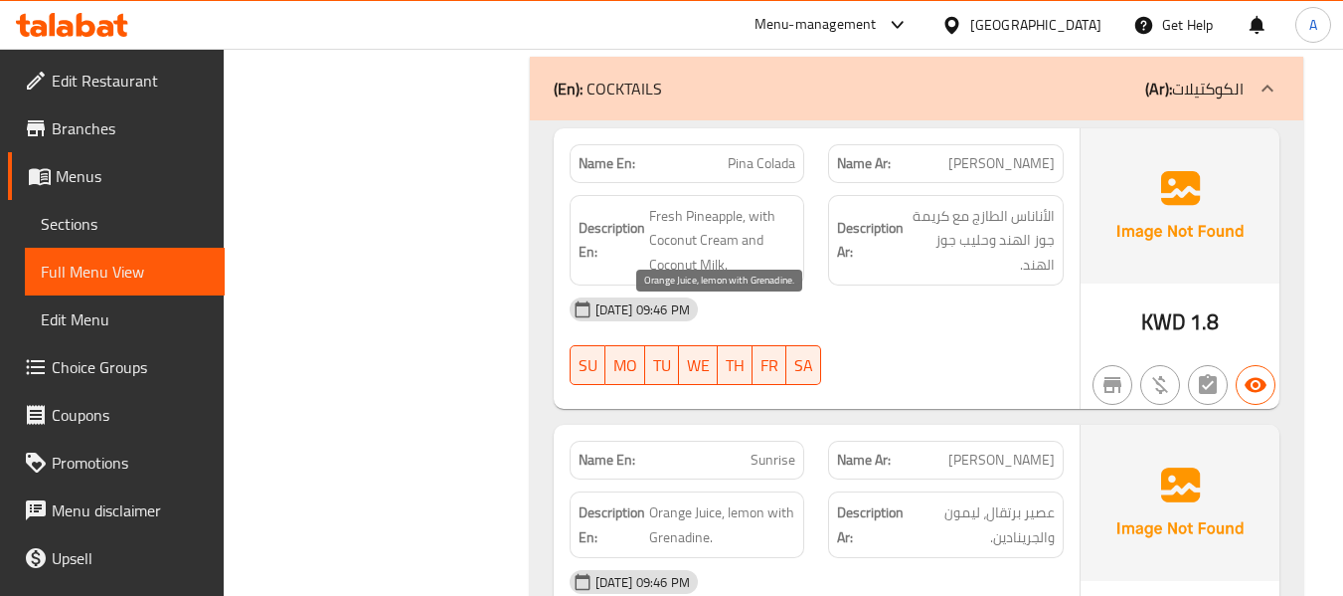
click at [678, 500] on span "Orange Juice, lemon with Grenadine." at bounding box center [722, 524] width 147 height 49
click at [1253, 24] on div "!" at bounding box center [1257, 25] width 22 height 48
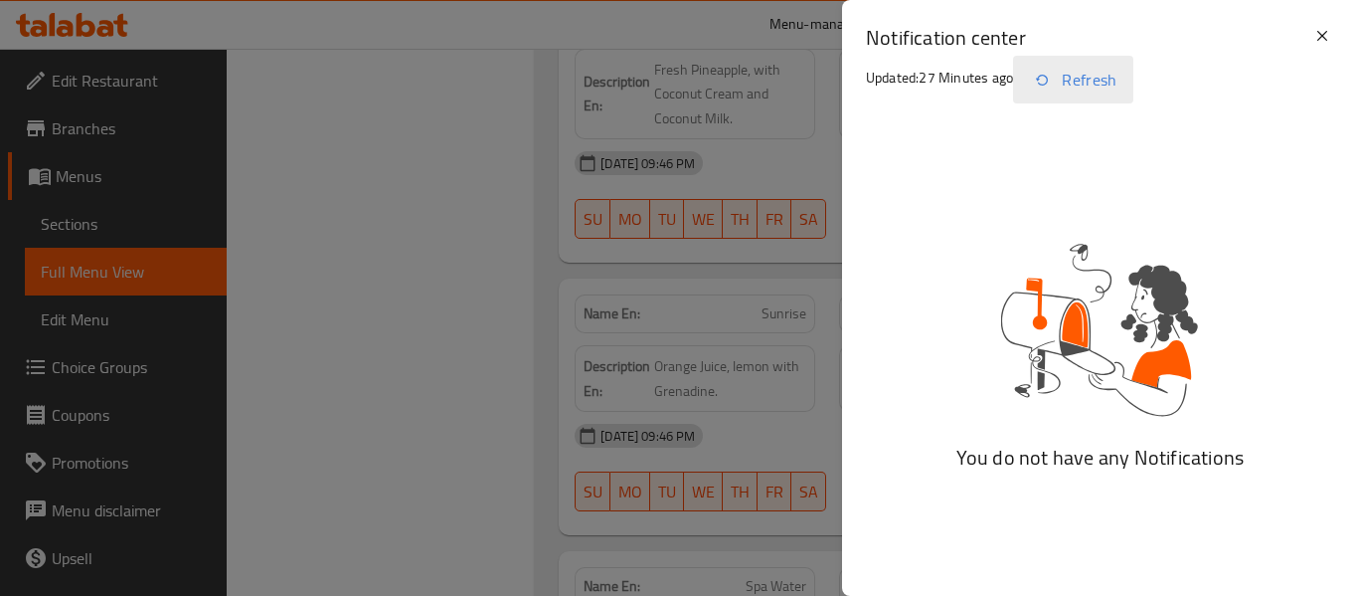
click at [1093, 94] on button "Refresh" at bounding box center [1073, 80] width 120 height 48
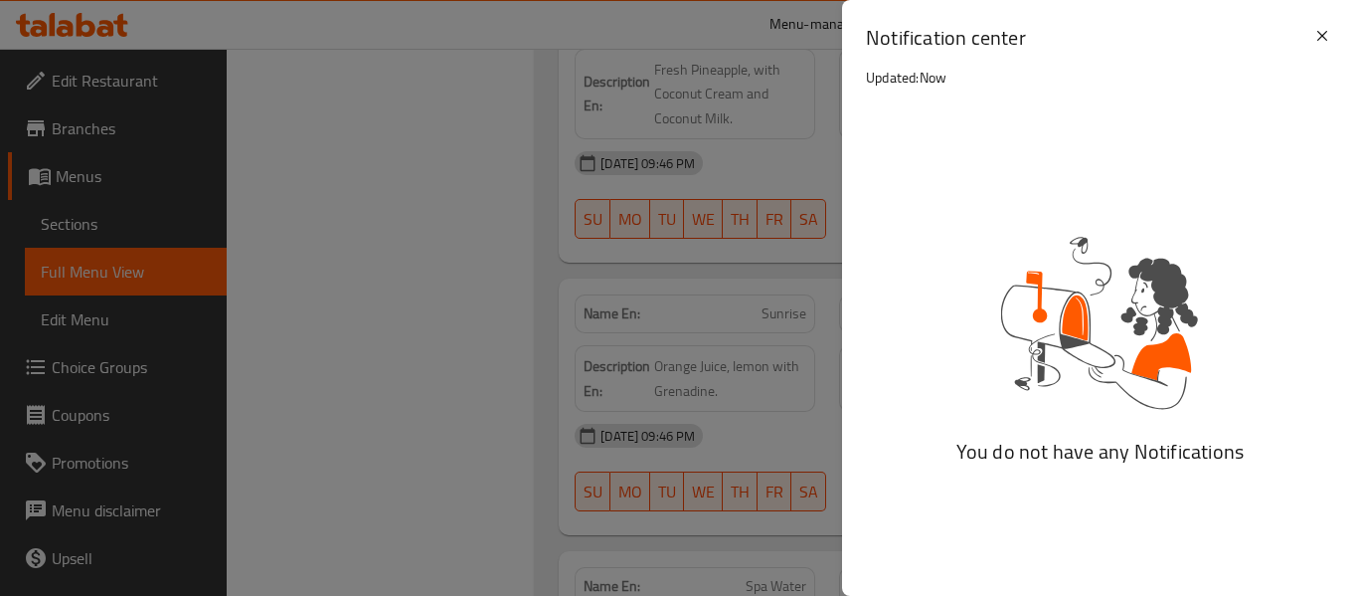
click at [458, 220] on div at bounding box center [679, 298] width 1358 height 596
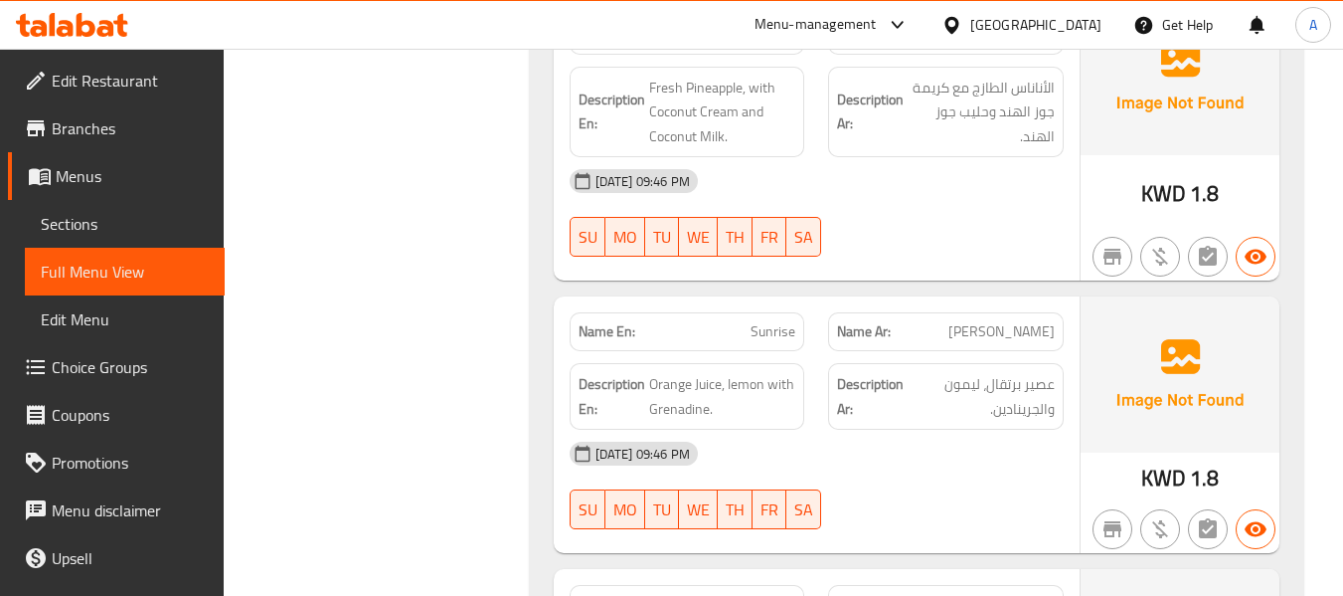
scroll to position [17902, 0]
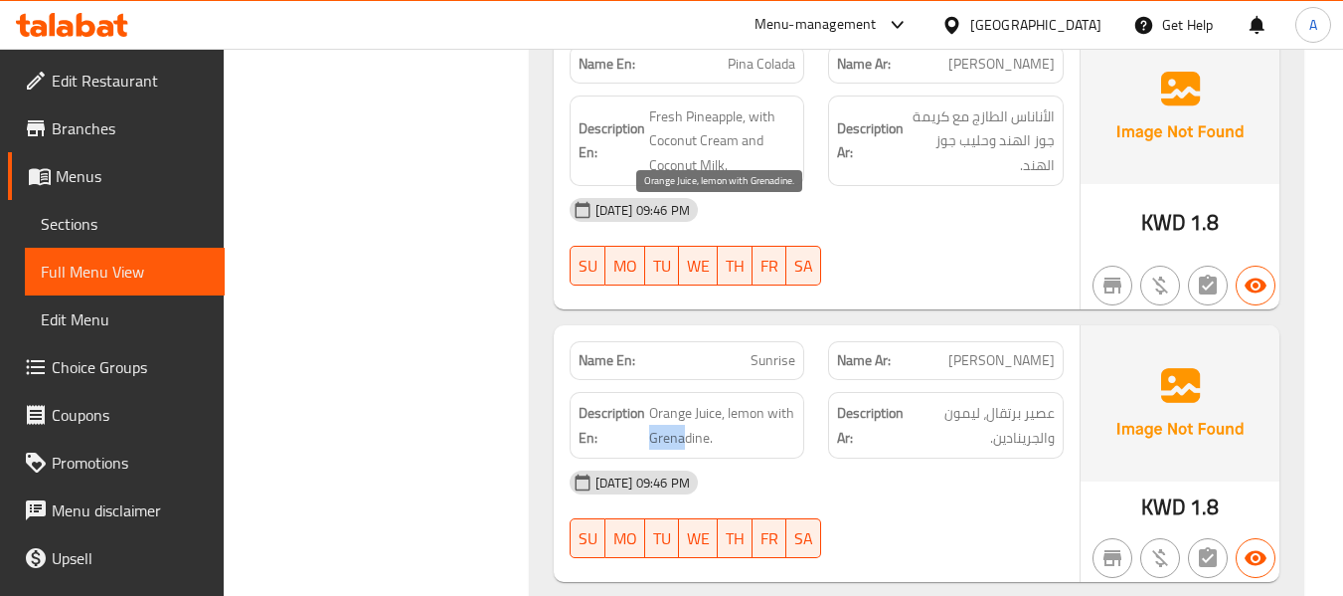
drag, startPoint x: 651, startPoint y: 245, endPoint x: 683, endPoint y: 251, distance: 32.4
click at [683, 401] on span "Orange Juice, lemon with Grenadine." at bounding box center [722, 425] width 147 height 49
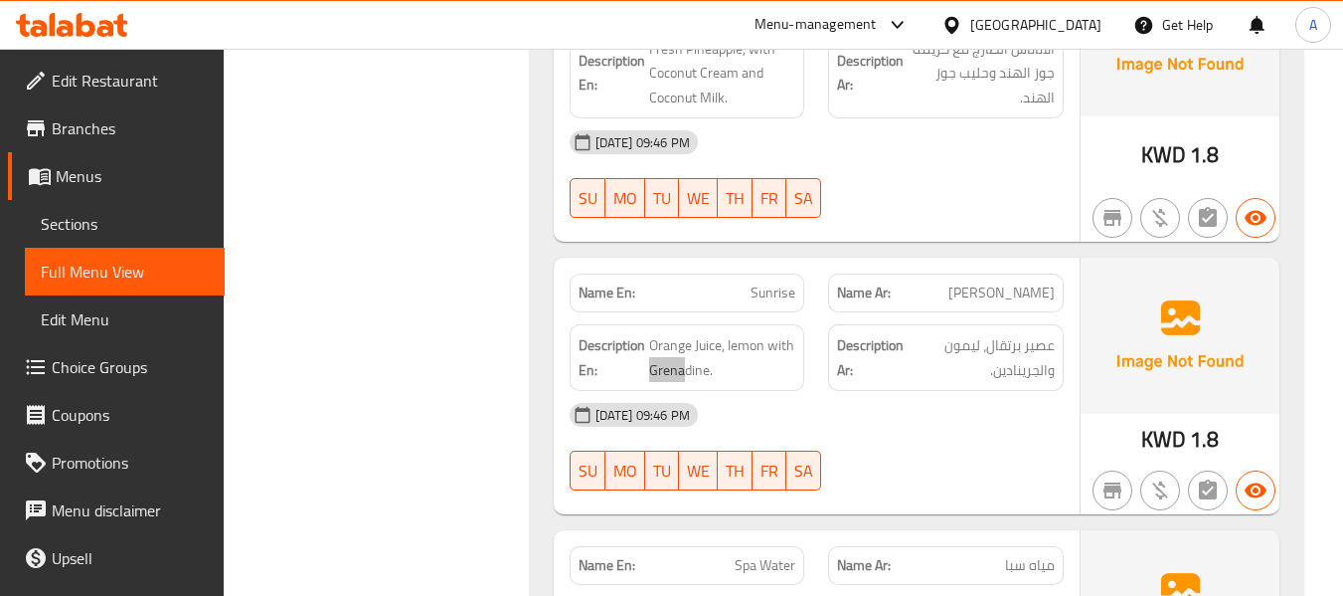
scroll to position [18002, 0]
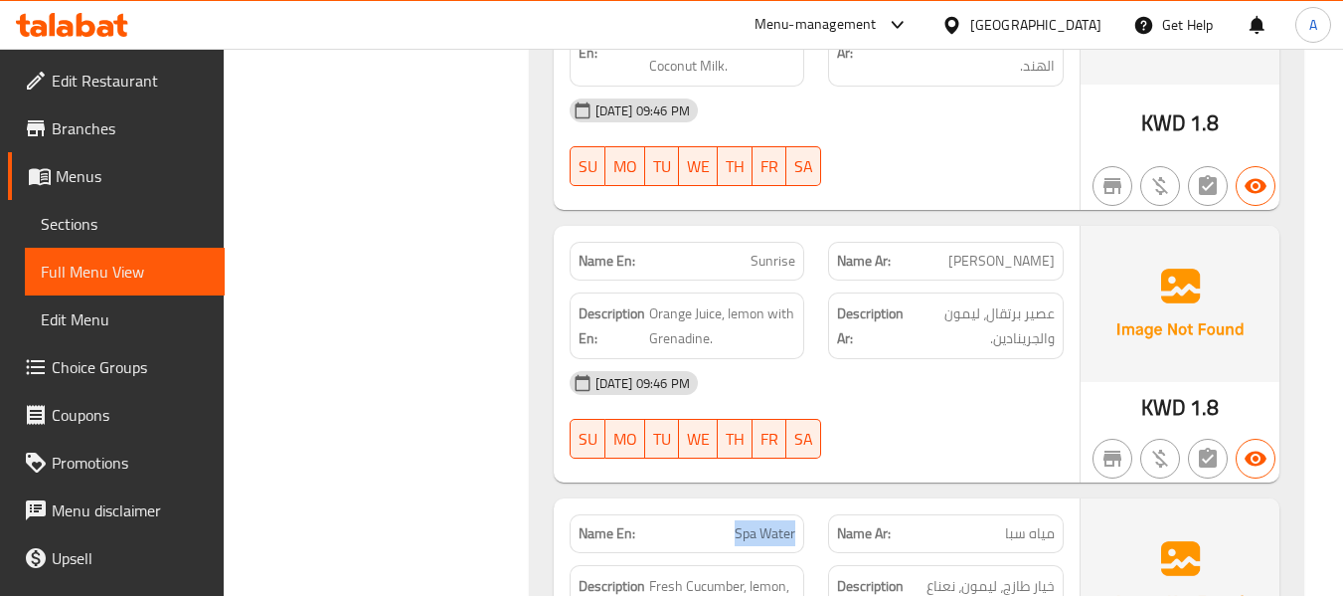
drag, startPoint x: 735, startPoint y: 334, endPoint x: 799, endPoint y: 340, distance: 64.9
click at [799, 514] on div "Name En: Spa Water" at bounding box center [688, 533] width 236 height 39
click at [678, 574] on span "Fresh Cucumber, lemon, mint with Sprite." at bounding box center [722, 598] width 147 height 49
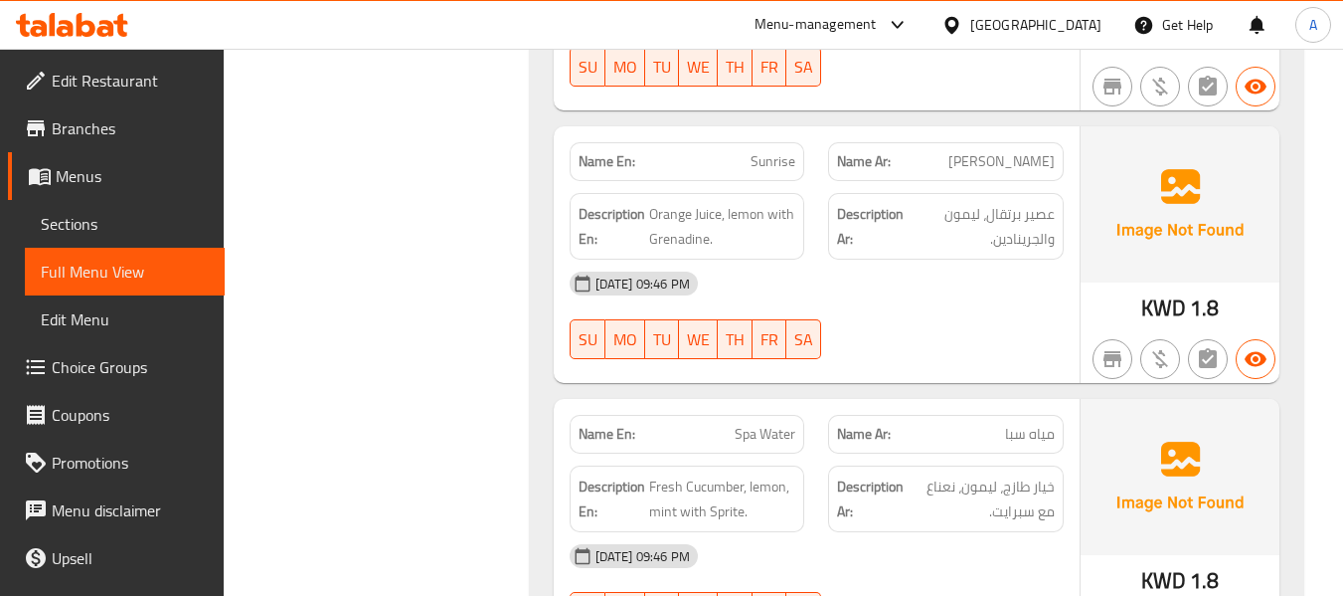
scroll to position [18300, 0]
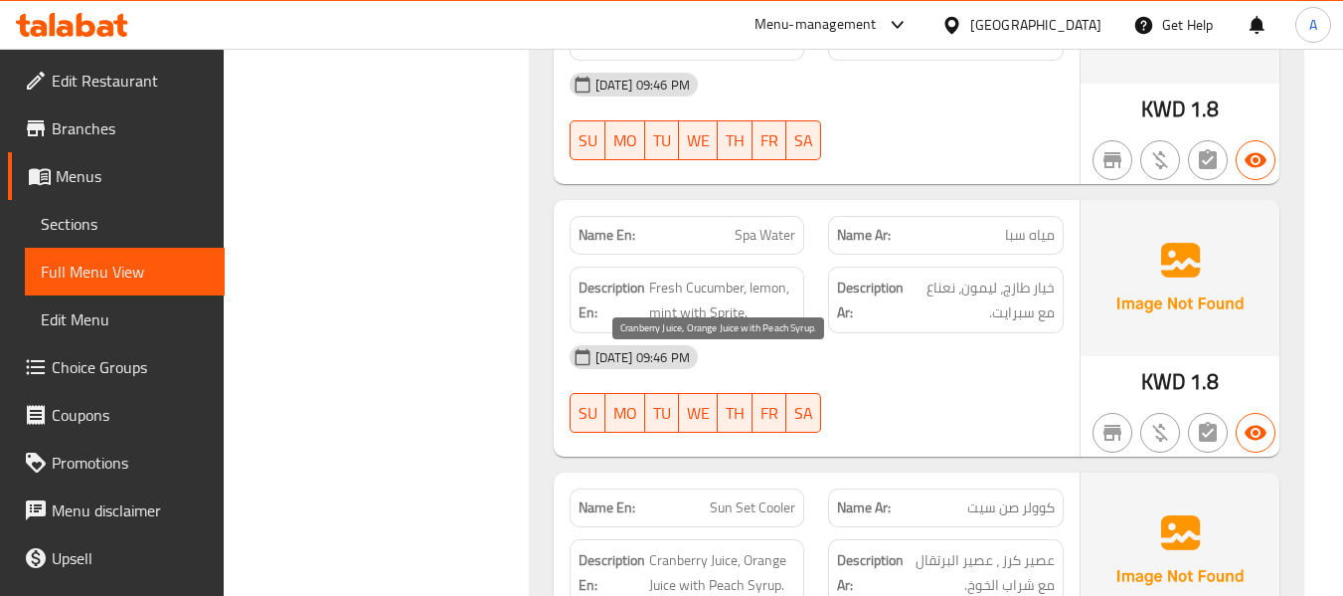
click at [680, 548] on span "Cranberry Juice, Orange Juice with Peach Syrup." at bounding box center [722, 572] width 147 height 49
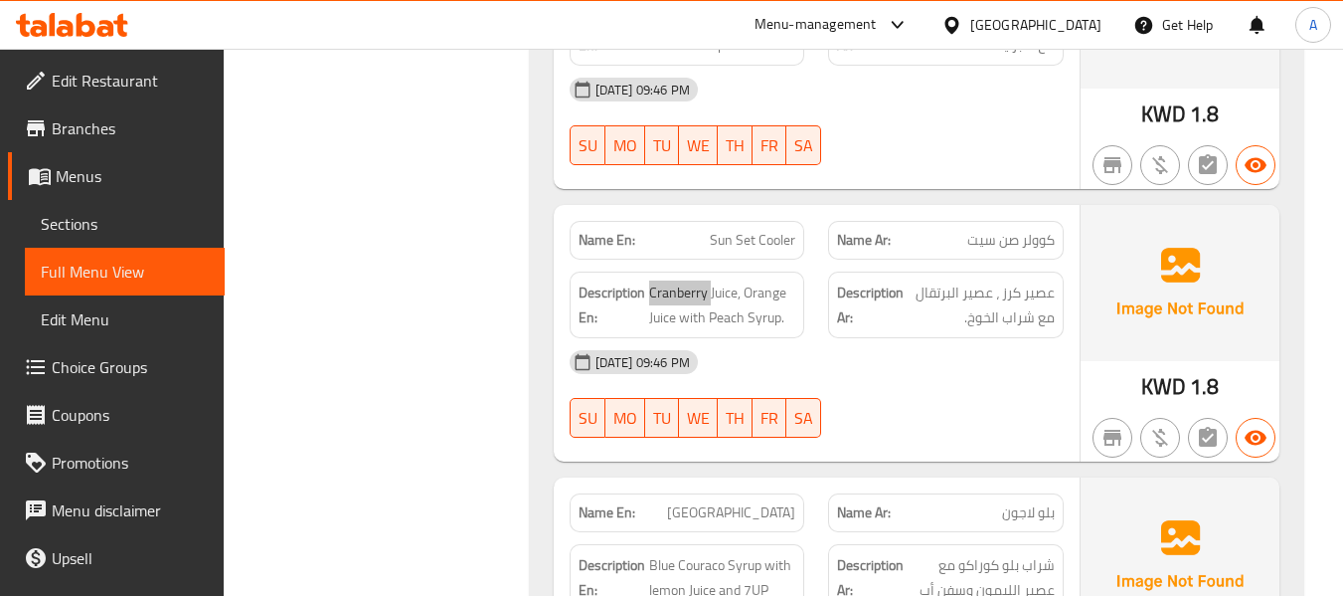
scroll to position [18598, 0]
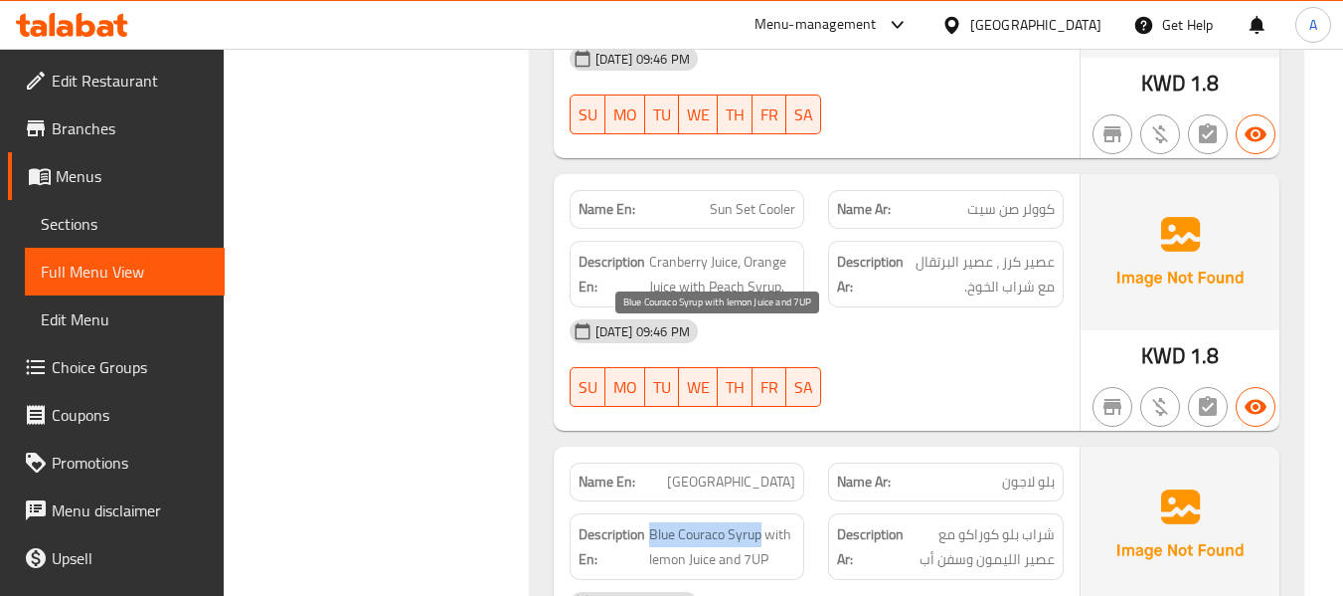
drag, startPoint x: 650, startPoint y: 334, endPoint x: 759, endPoint y: 341, distance: 108.6
click at [759, 522] on span "Blue Couraco Syrup with lemon Juice and 7UP" at bounding box center [722, 546] width 147 height 49
click at [754, 513] on div "Description En: Blue Couraco Syrup with lemon Juice and 7UP" at bounding box center [688, 546] width 236 height 67
click at [721, 522] on span "Blue Couraco Syrup with lemon Juice and 7UP" at bounding box center [722, 546] width 147 height 49
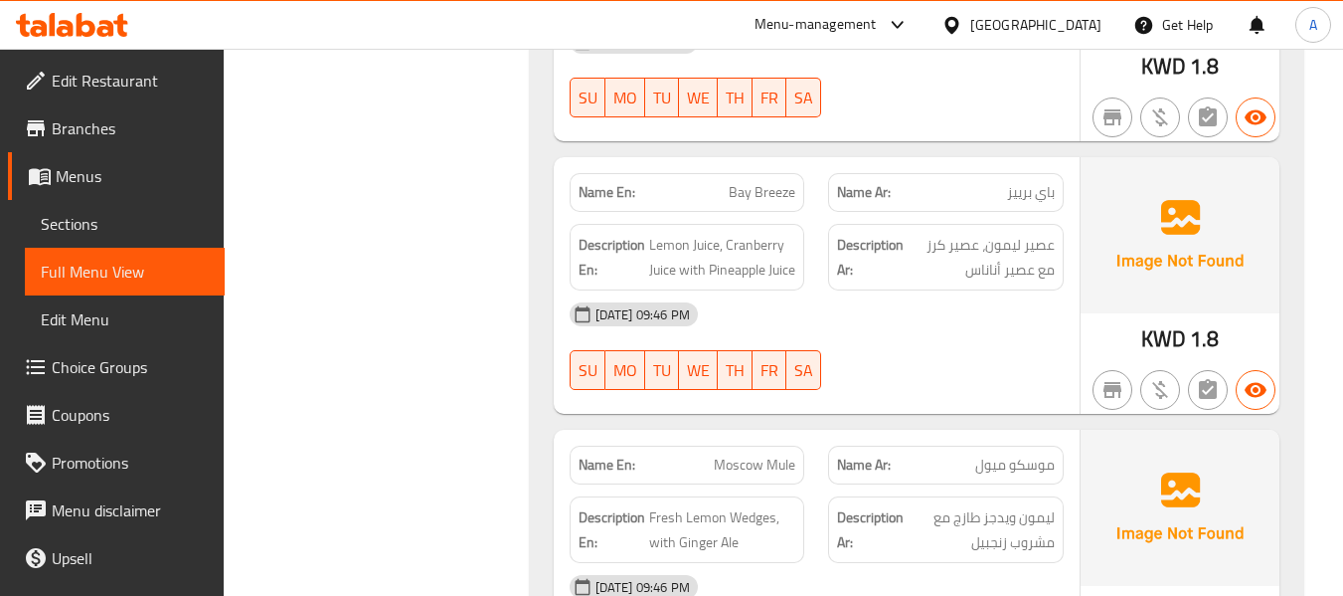
scroll to position [19195, 0]
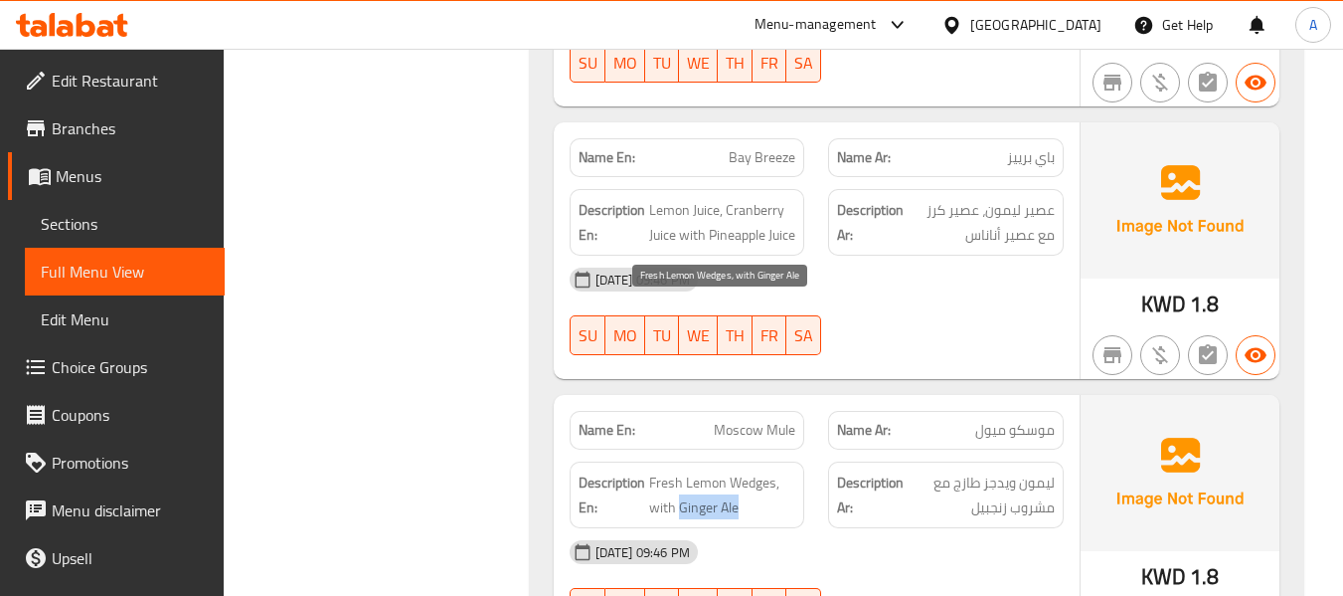
drag, startPoint x: 679, startPoint y: 333, endPoint x: 742, endPoint y: 338, distance: 62.8
click at [742, 470] on span "Fresh Lemon Wedges, with Ginger Ale" at bounding box center [722, 494] width 147 height 49
click at [943, 461] on div "Description Ar: ليمون ويدجز طازج مع مشروب زنجبيل" at bounding box center [946, 494] width 236 height 67
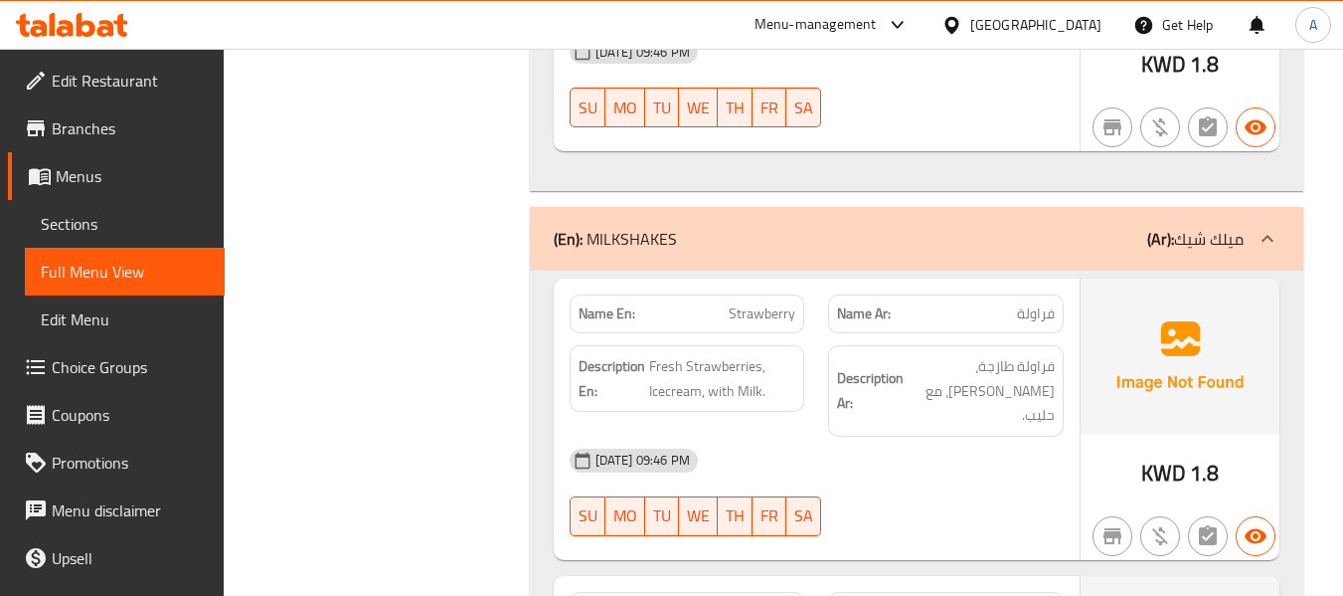
scroll to position [20388, 0]
